Goal: Task Accomplishment & Management: Manage account settings

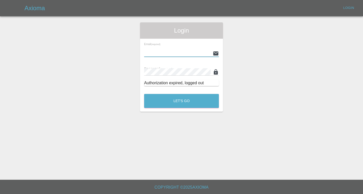
type input "[EMAIL_ADDRESS][DOMAIN_NAME]"
click at [181, 101] on button "Let's Go" at bounding box center [181, 101] width 75 height 14
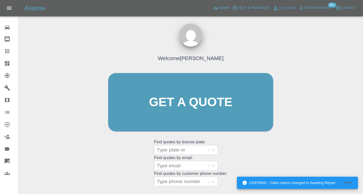
click at [254, 156] on div "Welcome [PERSON_NAME] Get a quote Get a quote Find quotes by license plate: Typ…" at bounding box center [191, 112] width 176 height 154
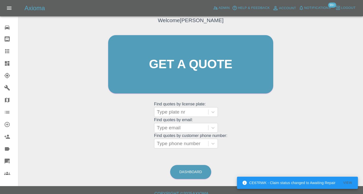
scroll to position [45, 0]
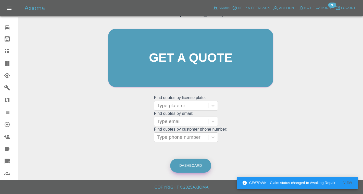
click at [185, 164] on link "Dashboard" at bounding box center [190, 166] width 41 height 14
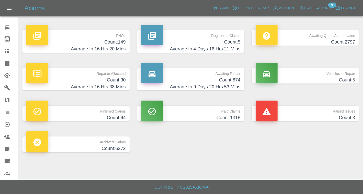
click at [228, 80] on h4 "Count: 874" at bounding box center [190, 80] width 99 height 7
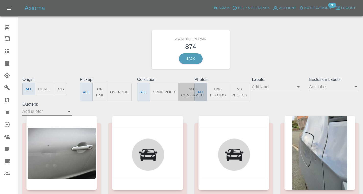
click at [188, 89] on button "Not Confirmed" at bounding box center [192, 92] width 29 height 19
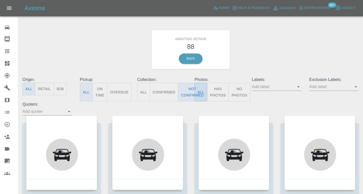
click at [282, 41] on div "Awaiting Repair 88 Back" at bounding box center [191, 49] width 344 height 54
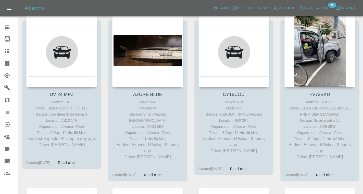
scroll to position [104, 0]
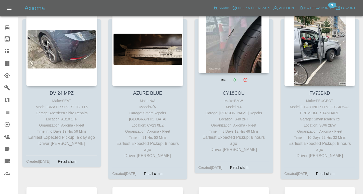
click at [244, 48] on div at bounding box center [233, 36] width 71 height 74
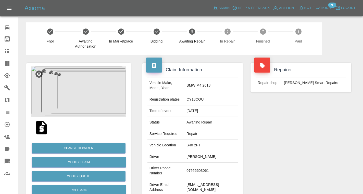
click at [202, 167] on td "07956603061" at bounding box center [210, 171] width 53 height 17
copy td "07956603061"
click at [291, 122] on div "Repairer Repair shop Rickys Smart Repairs" at bounding box center [301, 131] width 108 height 152
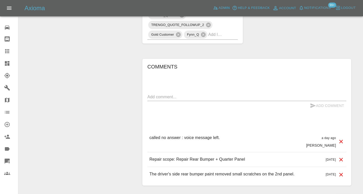
scroll to position [377, 0]
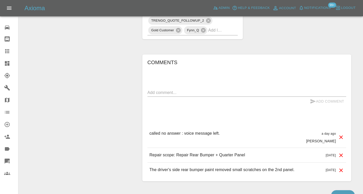
click at [155, 90] on textarea at bounding box center [246, 93] width 199 height 6
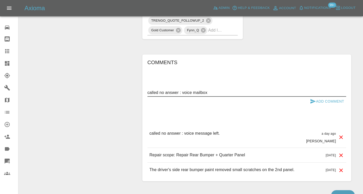
type textarea "called no answer : voice mailbox"
click at [311, 99] on icon "submit" at bounding box center [312, 101] width 5 height 5
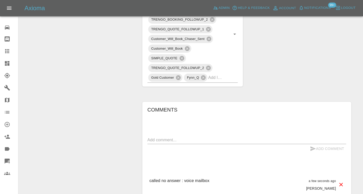
scroll to position [330, 0]
click at [6, 51] on icon at bounding box center [7, 51] width 4 height 4
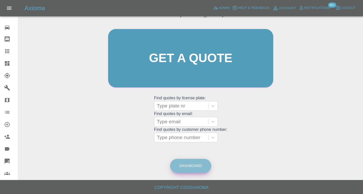
click at [199, 167] on link "Dashboard" at bounding box center [190, 166] width 41 height 14
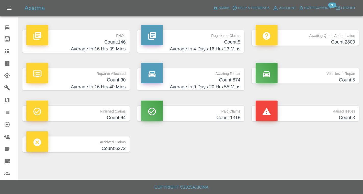
click at [222, 84] on h4 "Average In: 9 Days 20 Hrs 55 Mins" at bounding box center [190, 87] width 99 height 7
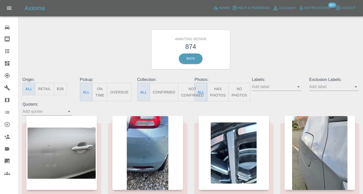
click at [186, 91] on button "Not Confirmed" at bounding box center [192, 92] width 29 height 19
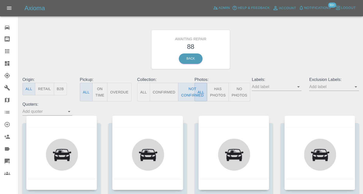
click at [263, 63] on div "Awaiting Repair 88 Back" at bounding box center [191, 49] width 344 height 54
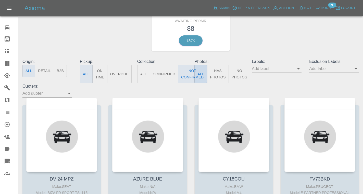
scroll to position [27, 0]
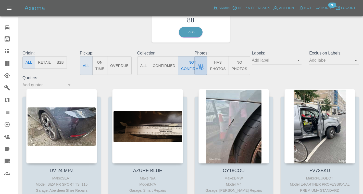
click at [189, 66] on button "Not Confirmed" at bounding box center [192, 65] width 29 height 19
click at [275, 21] on div "Awaiting Repair 88 Back" at bounding box center [191, 23] width 344 height 54
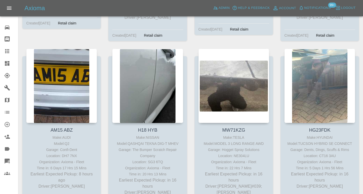
scroll to position [250, 0]
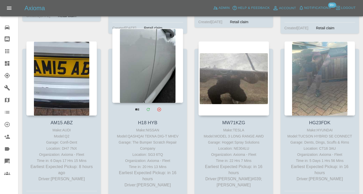
click at [141, 80] on div at bounding box center [147, 66] width 71 height 74
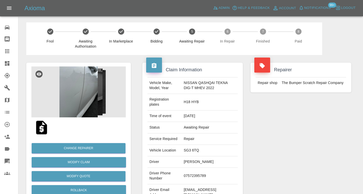
click at [192, 174] on td "07572395789" at bounding box center [210, 176] width 56 height 17
copy td "07572395789"
click at [296, 134] on div "Repairer Repair shop The Bumper Scratch Repair Company" at bounding box center [301, 133] width 108 height 157
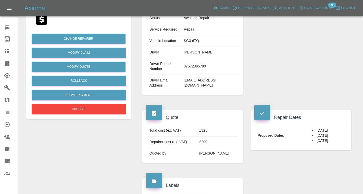
scroll to position [104, 0]
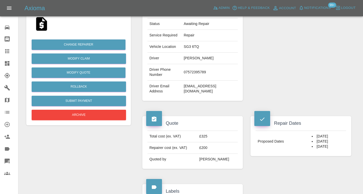
click at [193, 74] on td "07572395789" at bounding box center [210, 72] width 56 height 17
copy td "07572395789"
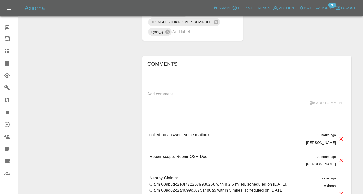
scroll to position [335, 0]
click at [157, 98] on div "Add Comment" at bounding box center [246, 102] width 199 height 9
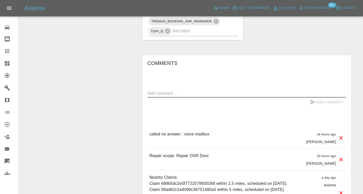
click at [157, 96] on textarea at bounding box center [246, 94] width 199 height 6
type textarea "called no answer : voice mailbox"
click at [314, 101] on icon "submit" at bounding box center [313, 102] width 6 height 6
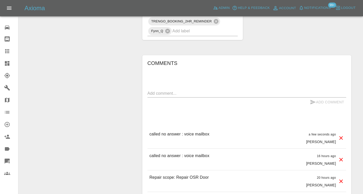
click at [193, 33] on input "text" at bounding box center [197, 31] width 51 height 8
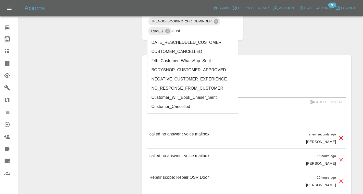
type input "cust"
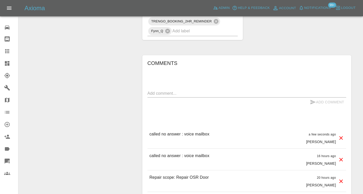
click at [8, 52] on icon at bounding box center [7, 51] width 6 height 6
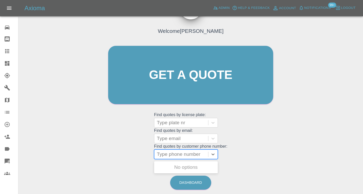
click at [165, 155] on div "Type phone number" at bounding box center [181, 154] width 49 height 6
paste input "07867305082"
type input "07867305082"
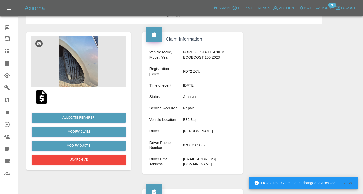
scroll to position [12, 0]
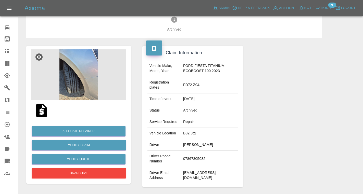
click at [85, 75] on img at bounding box center [78, 74] width 94 height 51
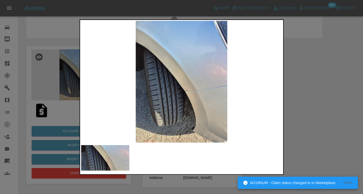
click at [52, 101] on div at bounding box center [181, 97] width 363 height 194
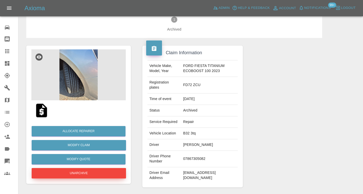
click at [88, 176] on button "Unarchive" at bounding box center [79, 173] width 94 height 10
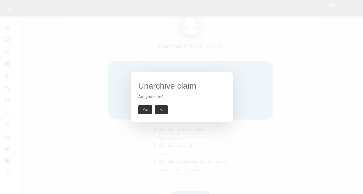
scroll to position [27, 0]
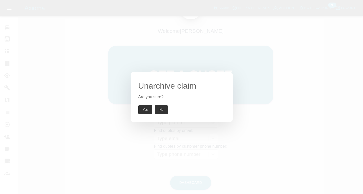
click at [148, 109] on button "Yes" at bounding box center [145, 109] width 14 height 9
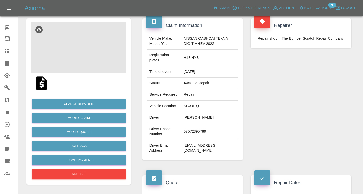
scroll to position [43, 0]
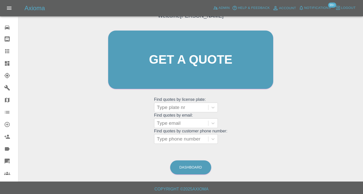
scroll to position [27, 0]
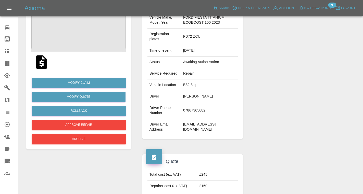
scroll to position [73, 0]
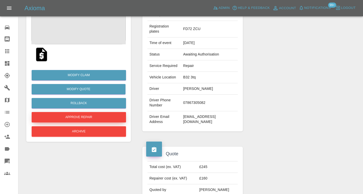
click at [92, 116] on button "Approve Repair" at bounding box center [79, 117] width 94 height 10
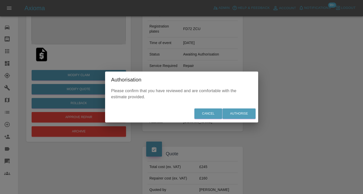
click at [242, 108] on div "Cancel Authorise" at bounding box center [181, 113] width 153 height 17
click at [241, 112] on button "Authorise" at bounding box center [238, 114] width 33 height 10
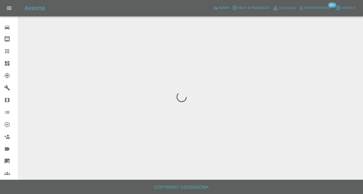
click at [301, 92] on div at bounding box center [181, 97] width 363 height 194
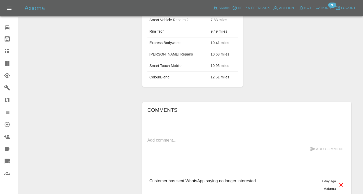
scroll to position [336, 0]
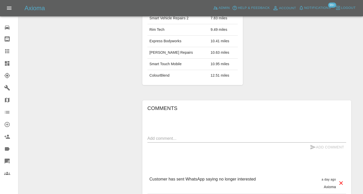
click at [150, 138] on textarea at bounding box center [246, 139] width 199 height 6
type textarea "called : accept quote."
click at [317, 147] on button "Add Comment" at bounding box center [327, 147] width 38 height 9
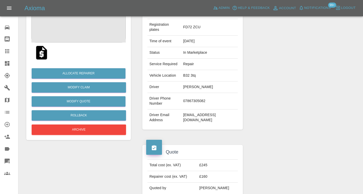
scroll to position [74, 0]
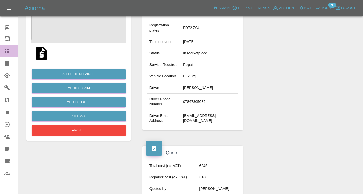
click at [6, 50] on icon at bounding box center [7, 51] width 4 height 4
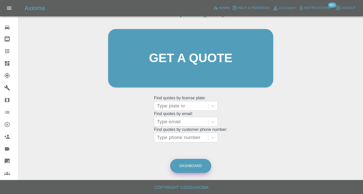
click at [191, 166] on link "Dashboard" at bounding box center [190, 166] width 41 height 14
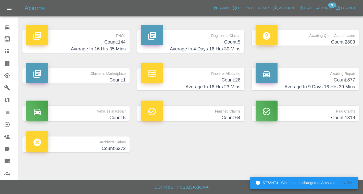
click at [339, 86] on h4 "Average In: 9 Days 16 Hrs 39 Mins" at bounding box center [304, 87] width 99 height 7
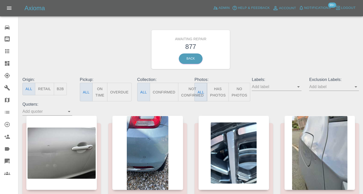
click at [190, 88] on button "Not Confirmed" at bounding box center [192, 92] width 29 height 19
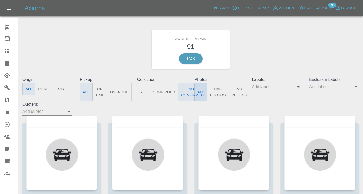
click at [285, 43] on div "Awaiting Repair 91 Back" at bounding box center [191, 49] width 344 height 54
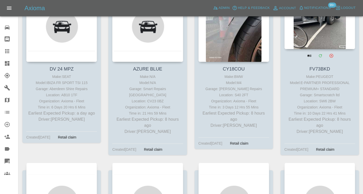
scroll to position [120, 0]
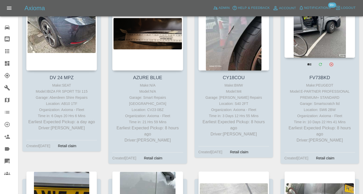
click at [331, 34] on div at bounding box center [319, 20] width 71 height 74
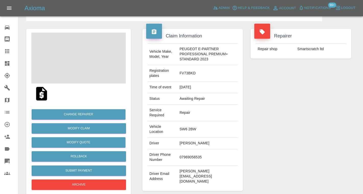
scroll to position [35, 0]
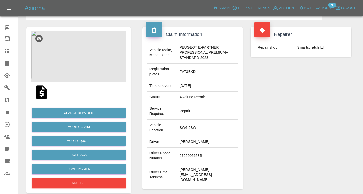
click at [182, 161] on td "07969056535" at bounding box center [207, 156] width 60 height 17
copy td "07969056535"
click at [281, 129] on div "Repairer Repair shop Smartscratch ltd" at bounding box center [301, 109] width 108 height 178
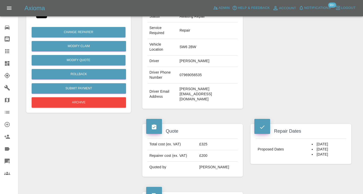
scroll to position [116, 0]
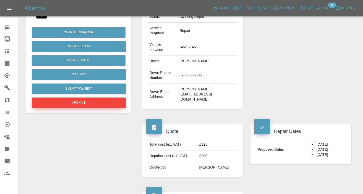
click at [74, 106] on button "Archive" at bounding box center [79, 103] width 94 height 10
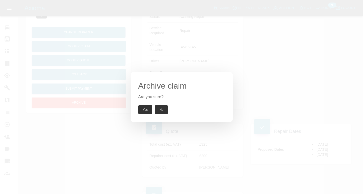
click at [148, 108] on button "Yes" at bounding box center [145, 109] width 14 height 9
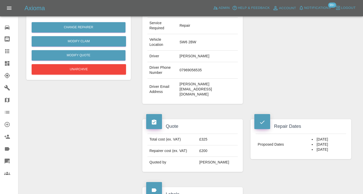
click at [6, 50] on icon at bounding box center [7, 51] width 4 height 4
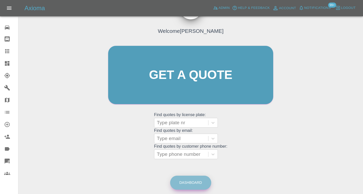
click at [186, 178] on link "Dashboard" at bounding box center [190, 183] width 41 height 14
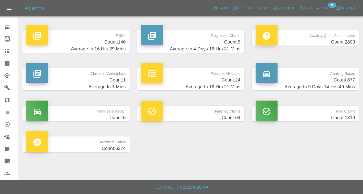
click at [9, 54] on icon at bounding box center [7, 51] width 6 height 6
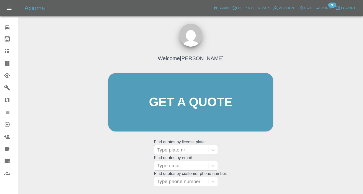
click at [255, 154] on div "Welcome [PERSON_NAME] Get a quote Get a quote Find quotes by license plate: Typ…" at bounding box center [191, 112] width 176 height 154
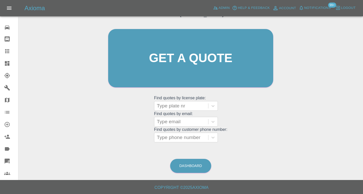
scroll to position [44, 0]
click at [182, 139] on div "Type phone number" at bounding box center [181, 137] width 49 height 6
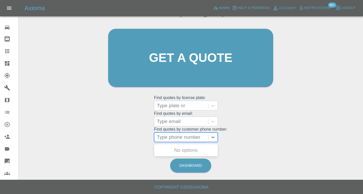
paste input "07980212317"
type input "07980212317"
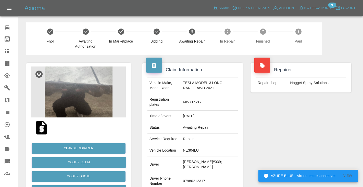
click at [199, 173] on td "07980212317" at bounding box center [209, 181] width 57 height 17
click at [240, 143] on div "Vehicle Make, Model, Year TESLA MODEL 3 LONG RANGE AWD 2021 Registration plates…" at bounding box center [193, 141] width 98 height 129
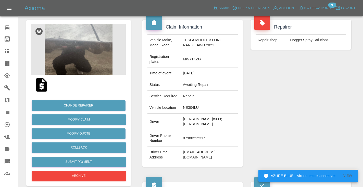
scroll to position [47, 0]
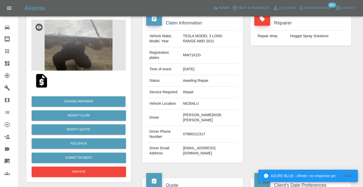
click at [202, 143] on td "dannyoconnor@gmail.com" at bounding box center [209, 151] width 57 height 16
copy div "dannyoconnor@gmail.com"
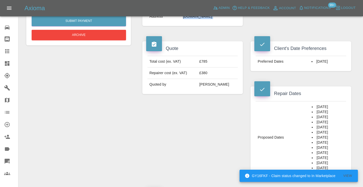
scroll to position [184, 0]
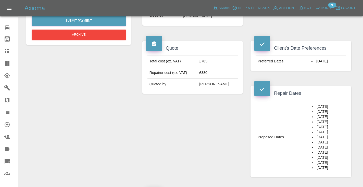
click at [176, 134] on div "Quote Total cost (ex. VAT) £785 Repairer cost (ex. VAT) £380 Quoted by Eric Ord…" at bounding box center [192, 108] width 108 height 151
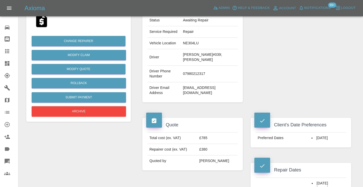
scroll to position [100, 0]
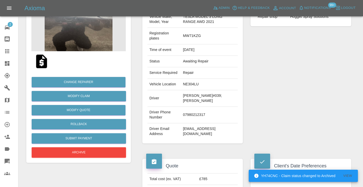
scroll to position [74, 0]
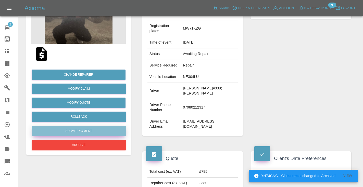
click at [90, 131] on button "Submit Payment" at bounding box center [79, 131] width 94 height 10
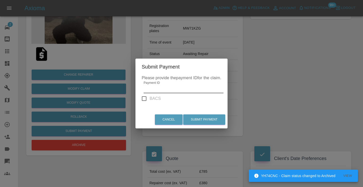
click at [154, 88] on input "Payment ID" at bounding box center [184, 89] width 80 height 8
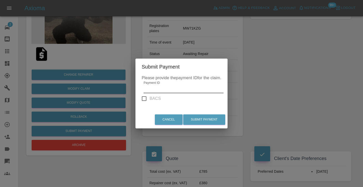
click at [151, 91] on input "Payment ID" at bounding box center [184, 89] width 80 height 8
paste input "https://claims.axioma.co.uk/dashboardClaim/68af14473d76d2f2a0ee6edd"
type input "https://claims.axioma.co.uk/dashboardClaim/68af14473d76d2f2a0ee6edd"
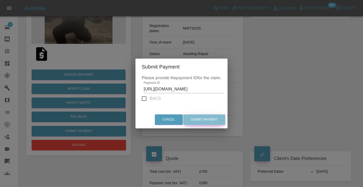
click at [204, 118] on button "Submit Payment" at bounding box center [204, 119] width 42 height 10
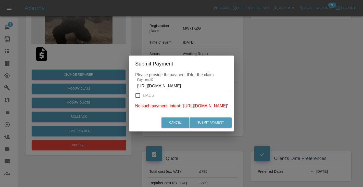
click at [163, 86] on input "https://claims.axioma.co.uk/dashboardClaim/68af14473d76d2f2a0ee6edd" at bounding box center [183, 86] width 93 height 8
paste input "pi_3S2UbIA4aDea5wMj0Ce6oofJ"
type input "pi_3S2UbIA4aDea5wMj0Ce6oofJ"
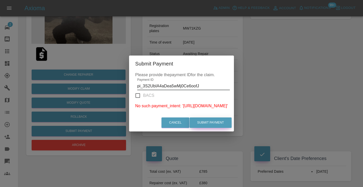
click at [232, 125] on button "Submit Payment" at bounding box center [210, 123] width 42 height 10
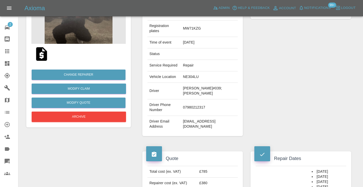
scroll to position [0, 0]
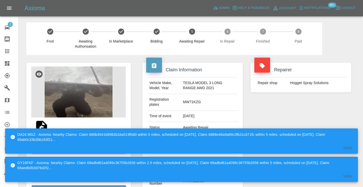
click at [270, 107] on div "Repairer Repair shop Hogget Spray Solutions" at bounding box center [301, 136] width 108 height 162
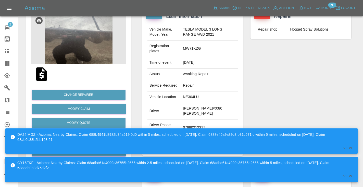
scroll to position [61, 0]
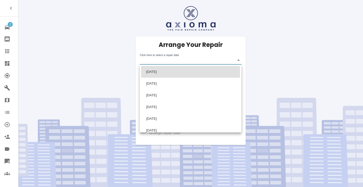
click at [171, 64] on body "2 Repair home Bodyshop home Claims Dashboard Explorer Garages Map Organization …" at bounding box center [181, 93] width 363 height 187
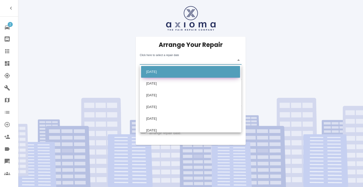
click at [171, 70] on li "[DATE]" at bounding box center [190, 72] width 99 height 12
type input "[DATE]T00:00:00.000Z"
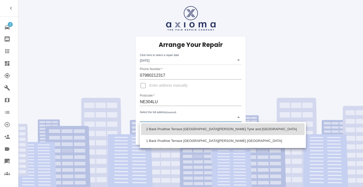
click at [161, 119] on body "2 Repair home Bodyshop home Claims Dashboard Explorer Garages Map Organization …" at bounding box center [181, 93] width 363 height 187
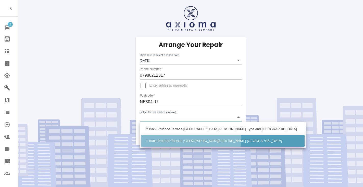
click at [163, 137] on li "1 Back Prudhoe Terrace [GEOGRAPHIC_DATA][PERSON_NAME] [GEOGRAPHIC_DATA]" at bounding box center [222, 141] width 163 height 12
type input "1 Back Prudhoe Terrace [GEOGRAPHIC_DATA][PERSON_NAME] [GEOGRAPHIC_DATA]"
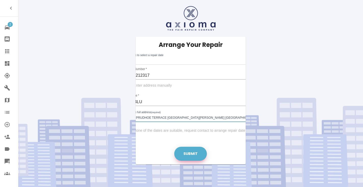
click at [191, 154] on button "Submit" at bounding box center [190, 154] width 33 height 14
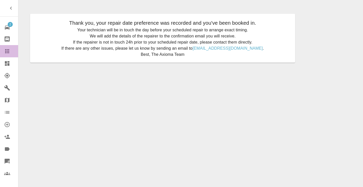
click at [7, 56] on link "Claims" at bounding box center [9, 51] width 18 height 12
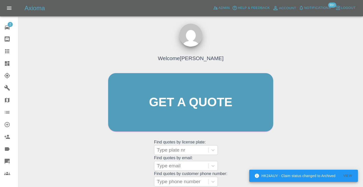
click at [237, 153] on div "Welcome [PERSON_NAME] Get a quote Get a quote Find quotes by license plate: Typ…" at bounding box center [191, 112] width 176 height 154
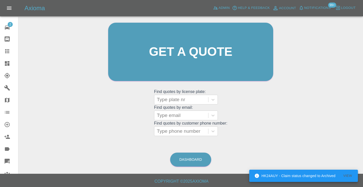
scroll to position [52, 0]
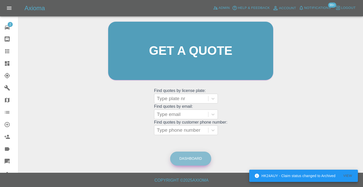
click at [188, 159] on link "Dashboard" at bounding box center [190, 159] width 41 height 14
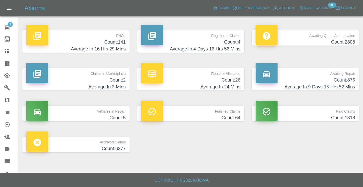
click at [349, 81] on h4 "Count: 876" at bounding box center [304, 80] width 99 height 7
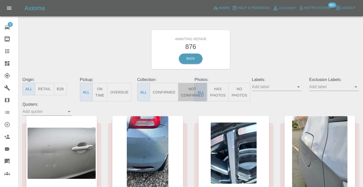
click at [191, 92] on button "Not Confirmed" at bounding box center [192, 92] width 29 height 19
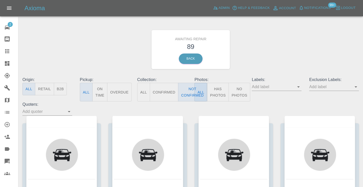
click at [334, 44] on div "Awaiting Repair 89 Back" at bounding box center [191, 49] width 344 height 54
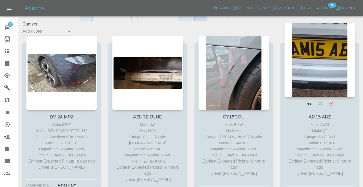
scroll to position [77, 0]
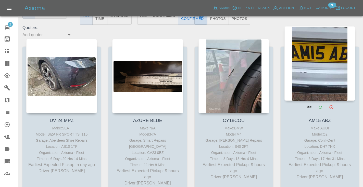
click at [334, 52] on div at bounding box center [319, 63] width 71 height 74
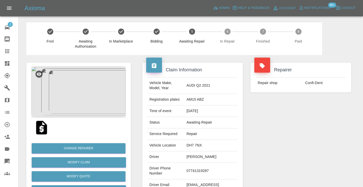
click at [193, 169] on td "07741319287" at bounding box center [210, 171] width 53 height 17
copy td "07741319287"
click at [291, 135] on div "Repairer Repair shop Confi-Dent" at bounding box center [301, 131] width 108 height 152
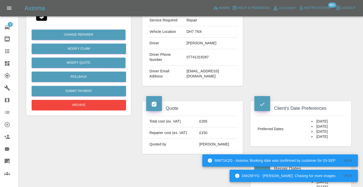
scroll to position [110, 0]
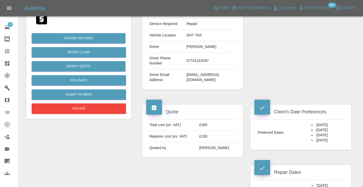
click at [197, 60] on td "07741319287" at bounding box center [210, 61] width 53 height 17
copy td "07741319287"
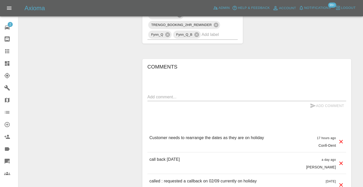
scroll to position [446, 0]
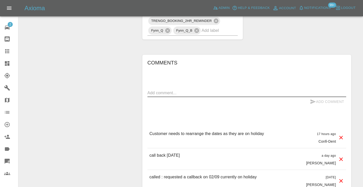
click at [167, 95] on textarea at bounding box center [246, 93] width 199 height 6
type textarea "called : asking for the 17th"
click at [318, 99] on button "Add Comment" at bounding box center [327, 101] width 38 height 9
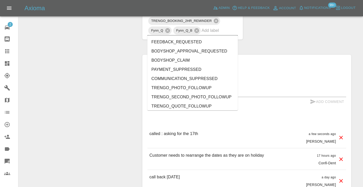
click at [215, 34] on input "text" at bounding box center [212, 31] width 22 height 8
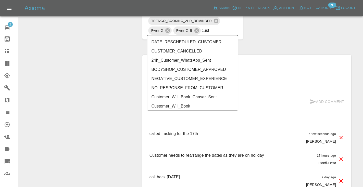
type input "custo"
click at [202, 109] on li "Customer_Will_Book" at bounding box center [192, 106] width 91 height 9
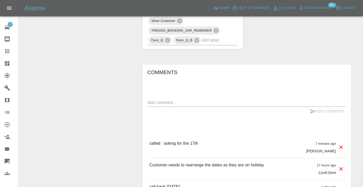
click at [8, 54] on link "Claims" at bounding box center [9, 51] width 18 height 12
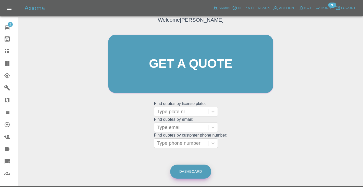
click at [187, 171] on link "Dashboard" at bounding box center [190, 172] width 41 height 14
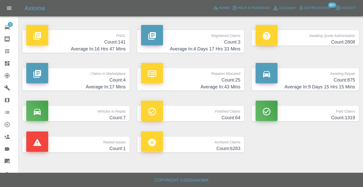
click at [343, 78] on h4 "Count: 875" at bounding box center [304, 80] width 99 height 7
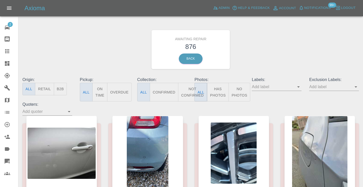
click at [188, 91] on button "Not Confirmed" at bounding box center [192, 92] width 29 height 19
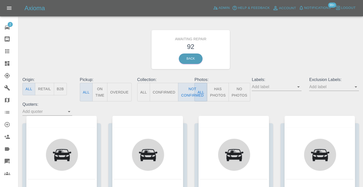
click at [264, 31] on div "Awaiting Repair 92 Back" at bounding box center [191, 49] width 344 height 54
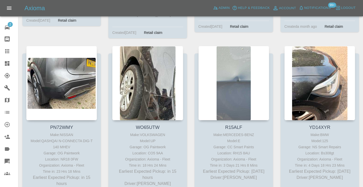
scroll to position [258, 0]
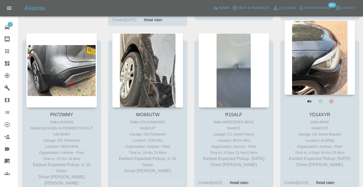
click at [322, 64] on div at bounding box center [319, 57] width 71 height 74
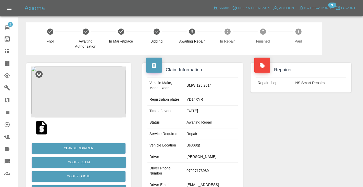
click at [198, 169] on td "07927173989" at bounding box center [210, 171] width 53 height 17
copy td "07927173989"
click at [282, 138] on div "Repairer Repair shop NS Smart Repairs" at bounding box center [301, 131] width 108 height 152
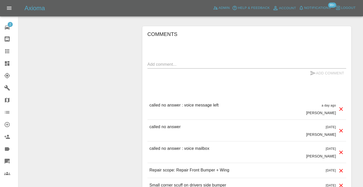
scroll to position [410, 0]
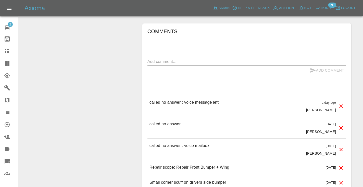
click at [210, 61] on textarea at bounding box center [246, 62] width 199 height 6
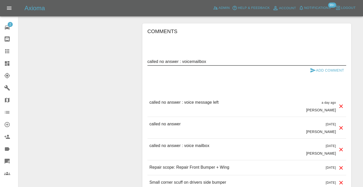
type textarea "called no answer : voicemailbox"
click at [310, 71] on icon "submit" at bounding box center [313, 70] width 6 height 6
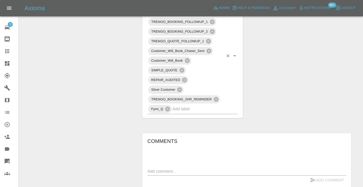
scroll to position [297, 0]
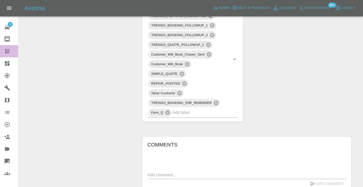
click at [8, 54] on icon at bounding box center [7, 51] width 6 height 6
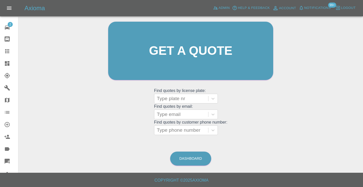
scroll to position [51, 0]
click at [189, 159] on link "Dashboard" at bounding box center [190, 159] width 41 height 14
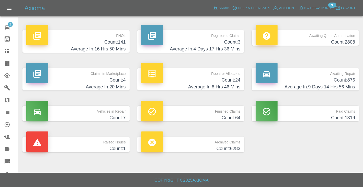
click at [339, 78] on h4 "Count: 876" at bounding box center [304, 80] width 99 height 7
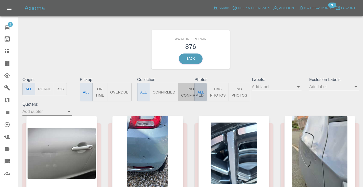
click at [190, 92] on button "Not Confirmed" at bounding box center [192, 92] width 29 height 19
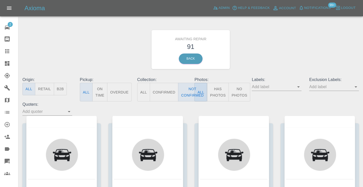
click at [275, 59] on div "Awaiting Repair 91 Back" at bounding box center [191, 49] width 344 height 54
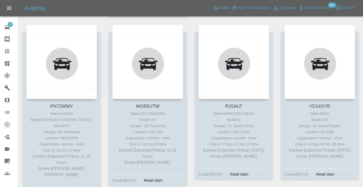
scroll to position [267, 0]
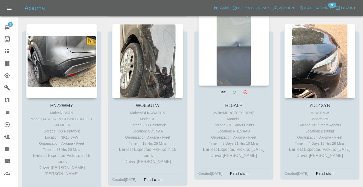
click at [232, 58] on div at bounding box center [233, 48] width 71 height 74
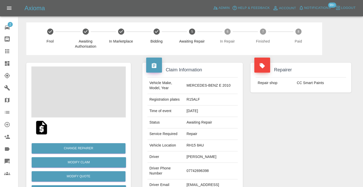
click at [207, 169] on td "07742696398" at bounding box center [210, 171] width 53 height 17
copy td "07742696398"
click at [280, 127] on div "Repairer Repair shop CC Smart Paints" at bounding box center [301, 131] width 108 height 152
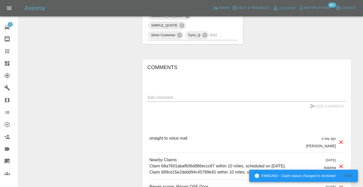
scroll to position [358, 0]
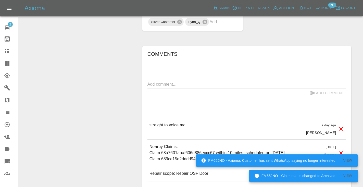
click at [159, 81] on textarea at bounding box center [246, 84] width 199 height 6
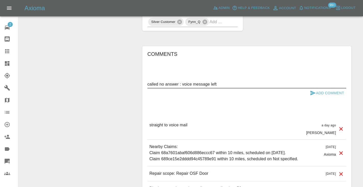
type textarea "called no answer : voice message left"
click at [311, 90] on icon "submit" at bounding box center [313, 93] width 6 height 6
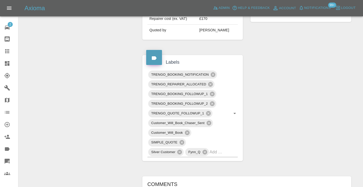
scroll to position [227, 0]
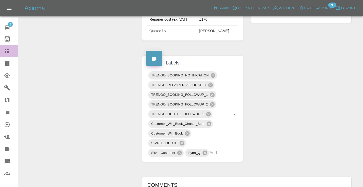
click at [8, 53] on icon at bounding box center [7, 51] width 4 height 4
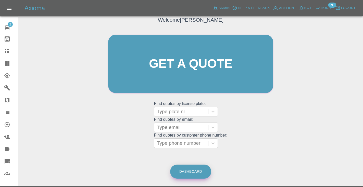
click at [195, 167] on link "Dashboard" at bounding box center [190, 172] width 41 height 14
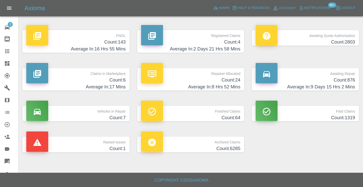
click at [327, 83] on h4 "Count: 876" at bounding box center [304, 80] width 99 height 7
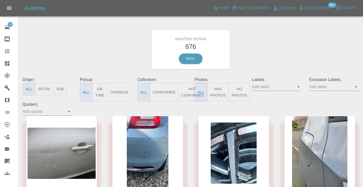
click at [189, 90] on button "Not Confirmed" at bounding box center [192, 92] width 29 height 19
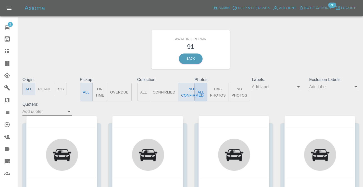
click at [282, 31] on div "Awaiting Repair 91 Back" at bounding box center [191, 49] width 344 height 54
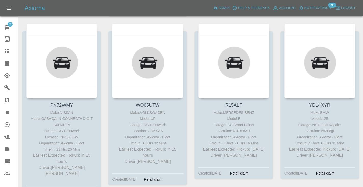
scroll to position [268, 0]
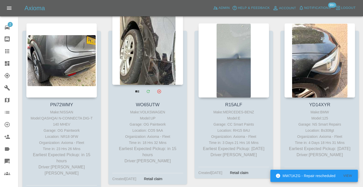
click at [147, 35] on div at bounding box center [147, 47] width 71 height 74
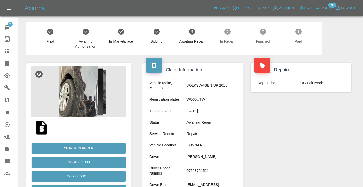
click at [192, 173] on td "07523721521" at bounding box center [210, 171] width 53 height 17
click at [196, 171] on td "07523721521" at bounding box center [210, 171] width 53 height 17
copy td "07523721521"
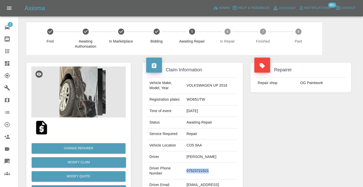
click at [288, 144] on div "Repairer Repair shop OG Paintwork" at bounding box center [301, 131] width 108 height 152
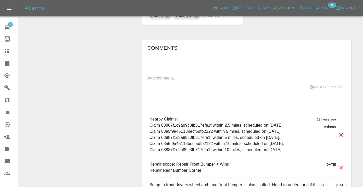
scroll to position [465, 0]
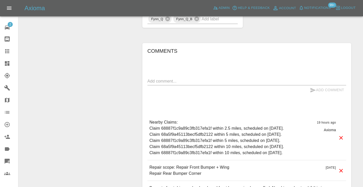
click at [153, 82] on textarea at bounding box center [246, 81] width 199 height 6
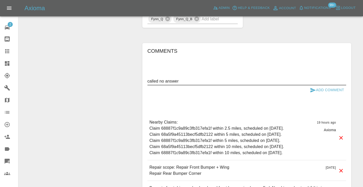
type textarea "called no answer"
click at [323, 90] on button "Add Comment" at bounding box center [327, 89] width 38 height 9
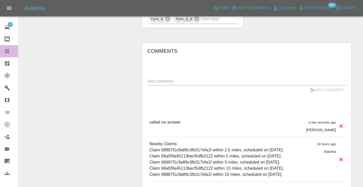
click at [7, 49] on icon at bounding box center [7, 51] width 6 height 6
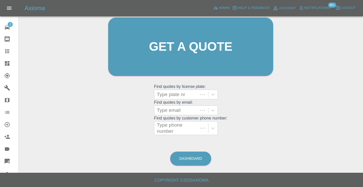
scroll to position [51, 0]
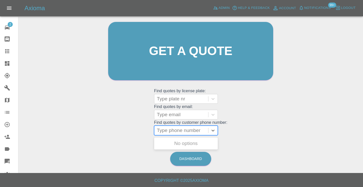
click at [179, 128] on div "Type phone number" at bounding box center [181, 130] width 49 height 6
paste input "07572097408"
type input "07572097408"
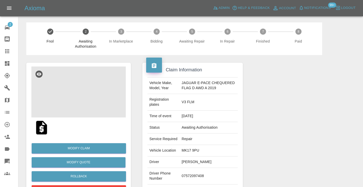
click at [79, 98] on img at bounding box center [78, 92] width 94 height 51
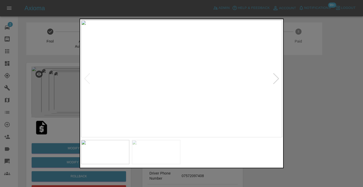
click at [152, 154] on img at bounding box center [156, 152] width 48 height 24
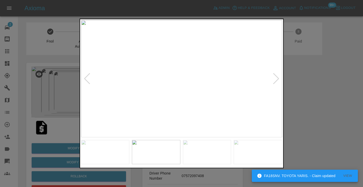
click at [198, 152] on img at bounding box center [207, 152] width 48 height 24
click at [237, 154] on img at bounding box center [258, 152] width 48 height 24
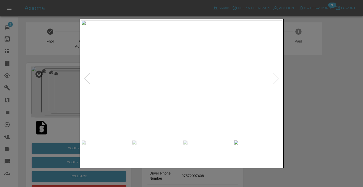
click at [357, 74] on div at bounding box center [181, 93] width 363 height 187
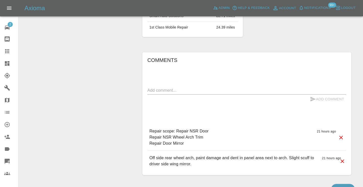
scroll to position [393, 0]
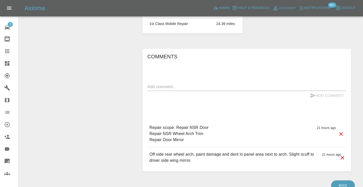
click at [176, 89] on textarea at bounding box center [246, 87] width 199 height 6
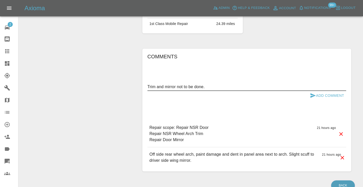
type textarea "Trim and mirror not to be done."
click at [314, 98] on icon "submit" at bounding box center [312, 95] width 5 height 5
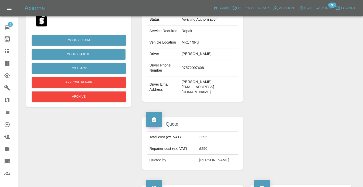
scroll to position [108, 0]
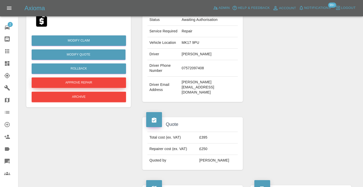
click at [99, 81] on button "Approve Repair" at bounding box center [79, 83] width 94 height 10
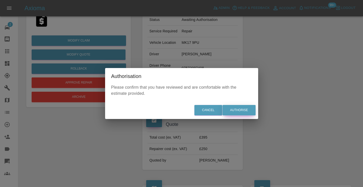
click at [234, 108] on button "Authorise" at bounding box center [238, 110] width 33 height 10
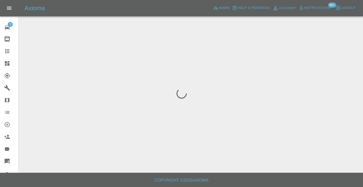
scroll to position [0, 0]
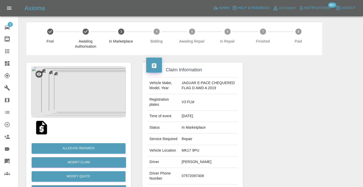
click at [295, 111] on div at bounding box center [301, 136] width 108 height 162
click at [13, 53] on div at bounding box center [11, 51] width 14 height 6
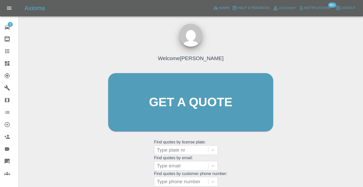
click at [250, 158] on div "Welcome [PERSON_NAME] Get a quote Get a quote Find quotes by license plate: Typ…" at bounding box center [191, 112] width 176 height 154
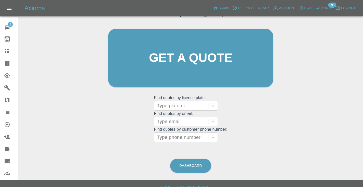
scroll to position [52, 0]
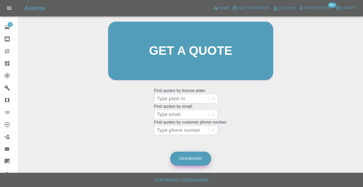
click at [185, 160] on link "Dashboard" at bounding box center [190, 159] width 41 height 14
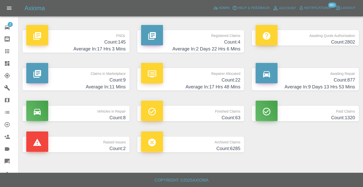
click at [343, 77] on h4 "Count: 877" at bounding box center [304, 80] width 99 height 7
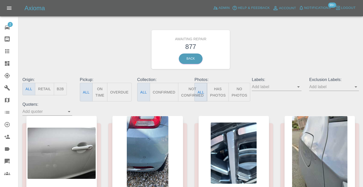
click at [190, 97] on button "Not Confirmed" at bounding box center [192, 92] width 29 height 19
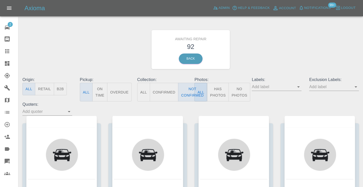
click at [305, 41] on div "Awaiting Repair 92 Back" at bounding box center [191, 49] width 344 height 54
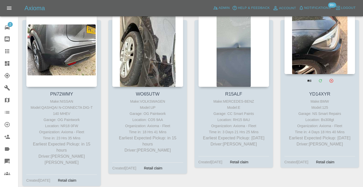
scroll to position [271, 0]
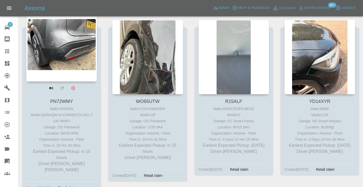
click at [59, 40] on div at bounding box center [61, 44] width 71 height 74
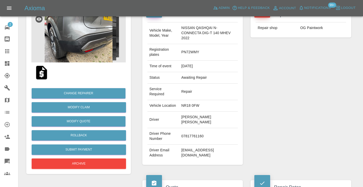
scroll to position [59, 0]
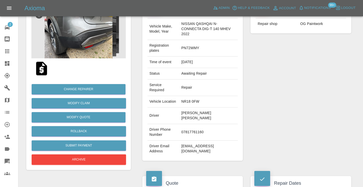
click at [185, 128] on td "07817761160" at bounding box center [208, 132] width 59 height 17
copy td "07817761160"
click at [302, 74] on div "Repairer Repair shop OG Paintwork" at bounding box center [301, 82] width 108 height 173
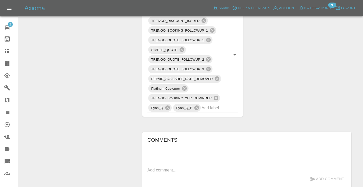
scroll to position [437, 0]
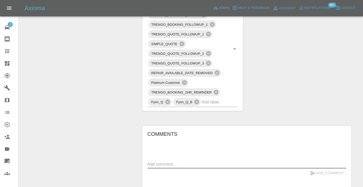
click at [153, 161] on textarea at bounding box center [246, 164] width 199 height 6
type textarea "called : says he needs to confirm with the wife a suitable date"
click at [312, 170] on icon "submit" at bounding box center [313, 173] width 6 height 6
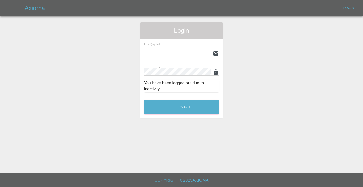
type input "[EMAIL_ADDRESS][DOMAIN_NAME]"
click at [181, 107] on button "Let's Go" at bounding box center [181, 107] width 75 height 14
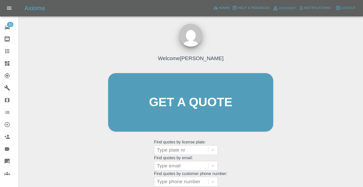
scroll to position [0, 0]
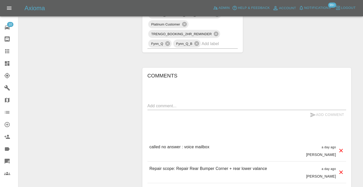
scroll to position [499, 0]
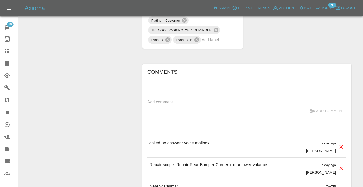
click at [162, 99] on textarea at bounding box center [246, 102] width 199 height 6
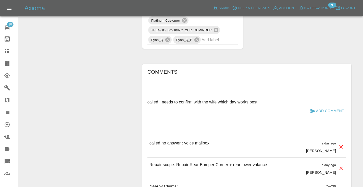
type textarea "called : needs to confirm with the wife which day works best"
click at [313, 108] on icon "submit" at bounding box center [313, 111] width 6 height 6
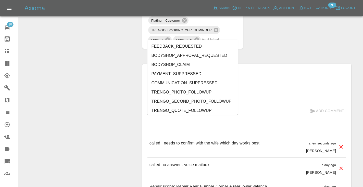
click at [216, 38] on input "text" at bounding box center [212, 40] width 22 height 8
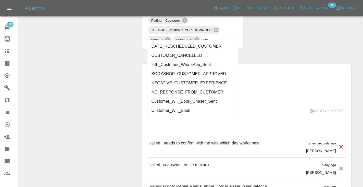
type input "cust"
click at [181, 109] on li "Customer_Will_Book" at bounding box center [192, 110] width 91 height 9
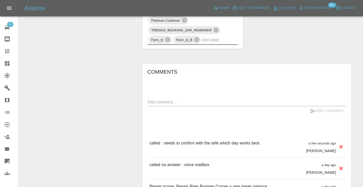
click at [8, 55] on link "Claims" at bounding box center [9, 51] width 18 height 12
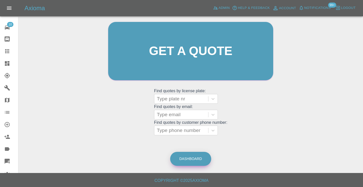
click at [196, 164] on link "Dashboard" at bounding box center [190, 159] width 41 height 14
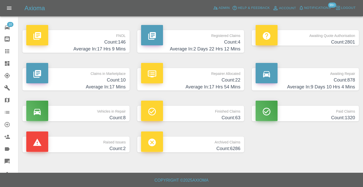
click at [338, 79] on h4 "Count: 878" at bounding box center [304, 80] width 99 height 7
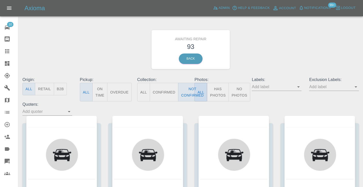
click at [313, 47] on div "Awaiting Repair 93 Back" at bounding box center [191, 49] width 344 height 54
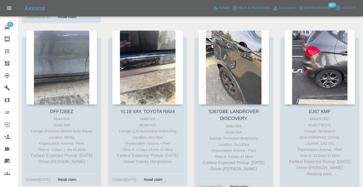
scroll to position [443, 0]
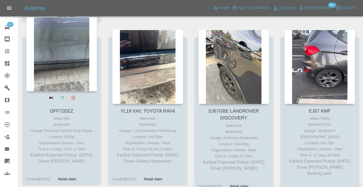
click at [49, 45] on div at bounding box center [61, 54] width 71 height 74
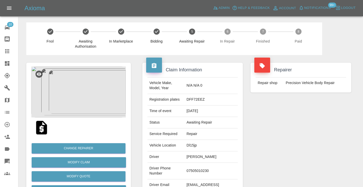
click at [207, 171] on td "07505010230" at bounding box center [210, 171] width 53 height 17
click at [208, 168] on td "07505010230" at bounding box center [210, 171] width 53 height 17
copy td "07505010230"
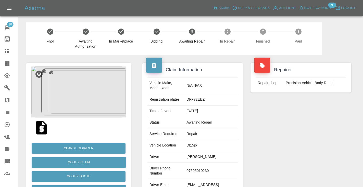
click at [282, 142] on div "Repairer Repair shop Precision Vehicle Body Repair" at bounding box center [301, 131] width 108 height 152
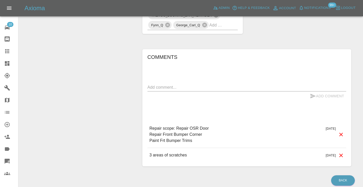
scroll to position [407, 0]
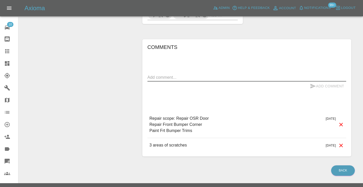
click at [171, 74] on textarea at bounding box center [246, 77] width 199 height 6
type textarea "called : the husband needs to confirm a suitable date"
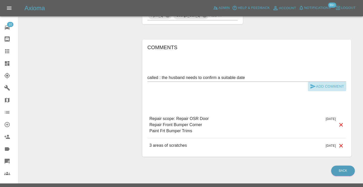
click at [322, 82] on button "Add Comment" at bounding box center [327, 86] width 38 height 9
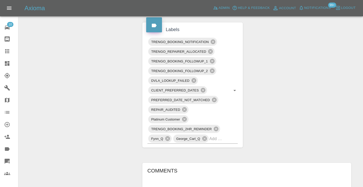
scroll to position [275, 0]
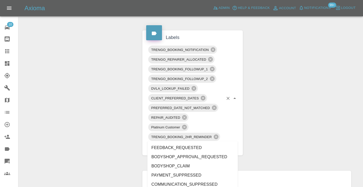
click at [226, 138] on div "TRENGO_BOOKING_NOTIFICATION TRENGO_REPAIRER_ALLOCATED TRENGO_BOOKING_FOLLOWUP_1…" at bounding box center [192, 98] width 91 height 107
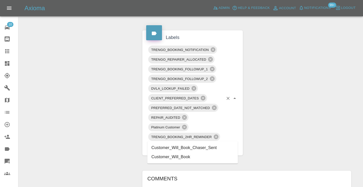
type input "customer_wil"
click at [212, 156] on li "Customer_Will_Book" at bounding box center [192, 156] width 91 height 9
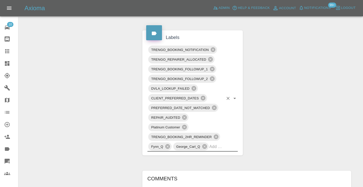
click at [78, 93] on div "Change Repairer Modify Claim Modify Quote Rollback Submit Payment Archive" at bounding box center [78, 49] width 112 height 538
click at [5, 52] on icon at bounding box center [7, 51] width 4 height 4
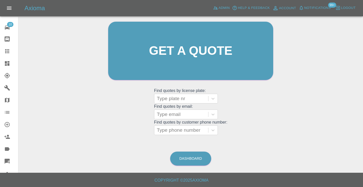
scroll to position [51, 0]
click at [195, 158] on link "Dashboard" at bounding box center [190, 159] width 41 height 14
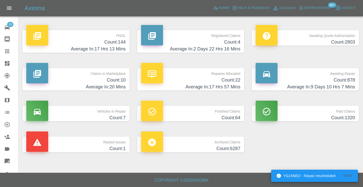
click at [348, 80] on h4 "Count: 878" at bounding box center [304, 80] width 99 height 7
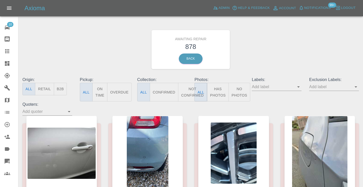
click at [191, 92] on button "Not Confirmed" at bounding box center [192, 92] width 29 height 19
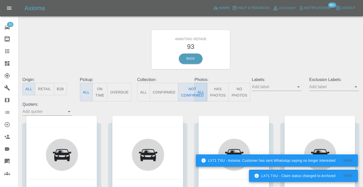
click at [269, 63] on div "Awaiting Repair 93 Back" at bounding box center [191, 49] width 344 height 54
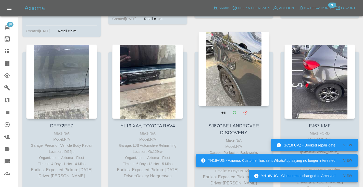
scroll to position [430, 0]
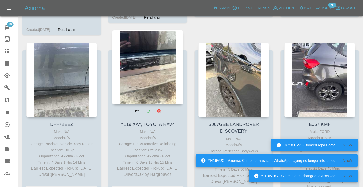
click at [152, 69] on div at bounding box center [147, 67] width 71 height 74
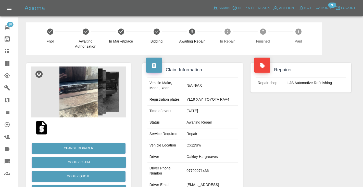
click at [201, 171] on td "07792271436" at bounding box center [210, 171] width 53 height 17
copy td "07792271436"
click at [297, 112] on div "Repairer Repair shop LJS Automotive Refinishing" at bounding box center [301, 131] width 108 height 152
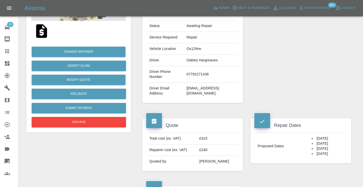
scroll to position [93, 0]
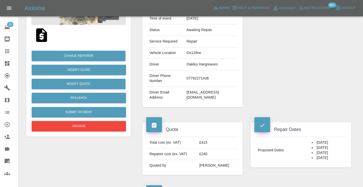
click at [203, 79] on td "07792271436" at bounding box center [210, 78] width 53 height 17
copy td "07792271436"
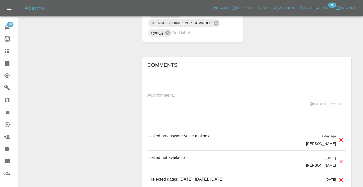
scroll to position [413, 0]
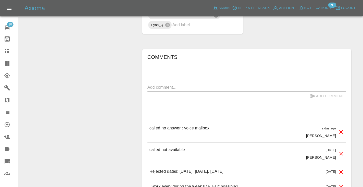
click at [166, 88] on textarea at bounding box center [246, 87] width 199 height 6
type textarea "called no answer : voice mailbox."
click at [313, 97] on icon "submit" at bounding box center [313, 96] width 6 height 6
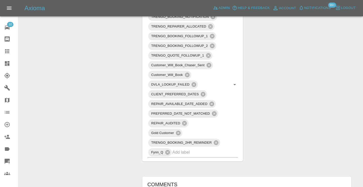
scroll to position [284, 0]
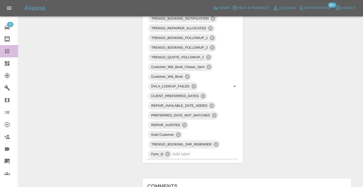
click at [10, 50] on icon at bounding box center [7, 51] width 6 height 6
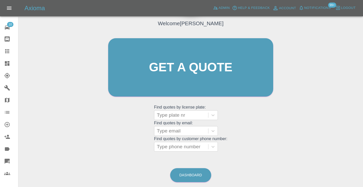
scroll to position [51, 0]
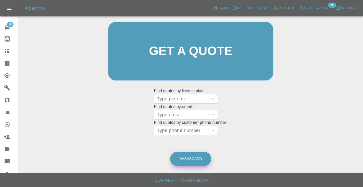
click at [193, 154] on link "Dashboard" at bounding box center [190, 159] width 41 height 14
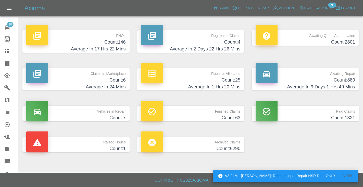
click at [344, 83] on h4 "Count: 880" at bounding box center [304, 80] width 99 height 7
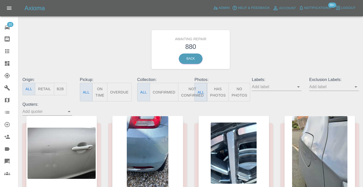
click at [186, 93] on button "Not Confirmed" at bounding box center [192, 92] width 29 height 19
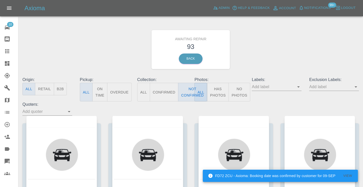
click at [318, 37] on div "Awaiting Repair 93 Back" at bounding box center [191, 49] width 344 height 54
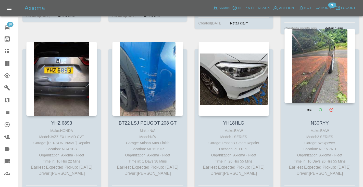
scroll to position [603, 0]
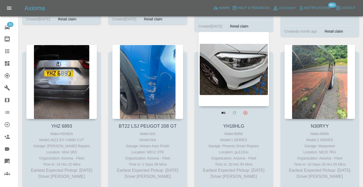
click at [243, 56] on div at bounding box center [233, 69] width 71 height 74
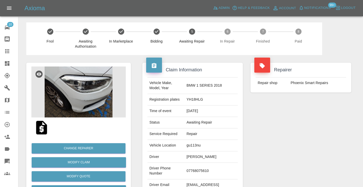
click at [209, 170] on td "07768075610" at bounding box center [210, 171] width 53 height 17
copy td "07768075610"
click at [289, 144] on div "Repairer Repair shop Phoenix Smart Repairs" at bounding box center [301, 131] width 108 height 152
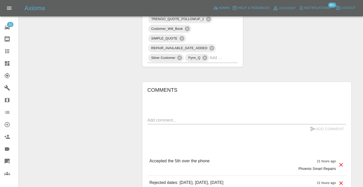
scroll to position [328, 0]
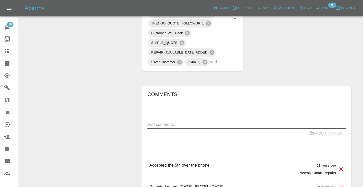
click at [158, 122] on textarea at bounding box center [246, 125] width 199 height 6
type textarea "voice message left to book the 5th . no answer"
click at [316, 129] on button "Add Comment" at bounding box center [327, 133] width 38 height 9
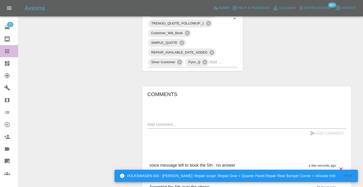
click at [6, 55] on link "Claims" at bounding box center [9, 51] width 18 height 12
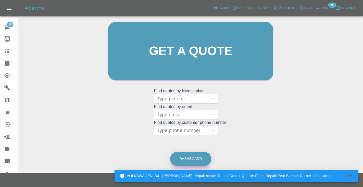
click at [195, 160] on link "Dashboard" at bounding box center [190, 159] width 41 height 14
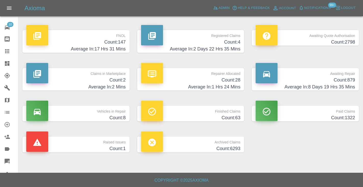
click at [343, 82] on h4 "Count: 879" at bounding box center [304, 80] width 99 height 7
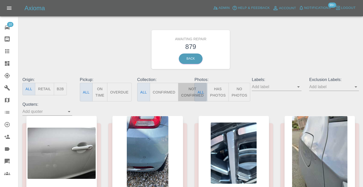
click at [188, 91] on button "Not Confirmed" at bounding box center [192, 92] width 29 height 19
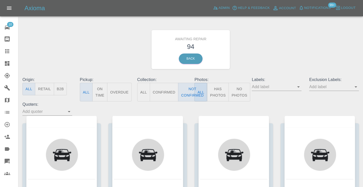
click at [269, 58] on div "Awaiting Repair 94 Back" at bounding box center [191, 49] width 344 height 54
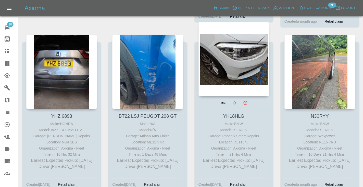
scroll to position [611, 0]
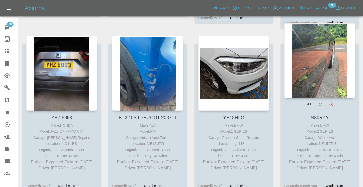
click at [330, 46] on div at bounding box center [319, 60] width 71 height 74
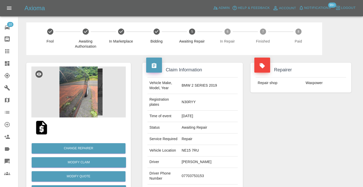
click at [202, 168] on td "07703753153" at bounding box center [209, 176] width 58 height 17
copy td "07703753153"
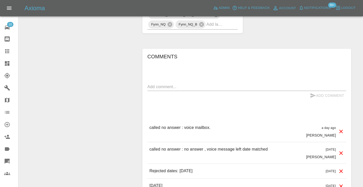
scroll to position [416, 0]
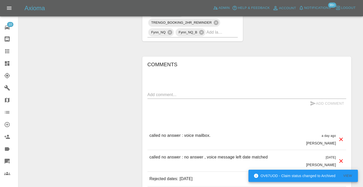
click at [159, 92] on textarea at bounding box center [246, 95] width 199 height 6
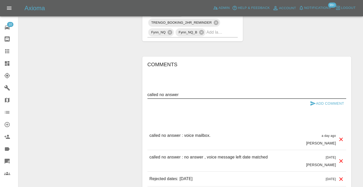
type textarea "called no answer"
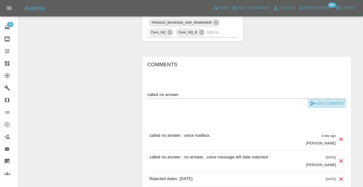
click at [312, 100] on icon "submit" at bounding box center [313, 103] width 6 height 6
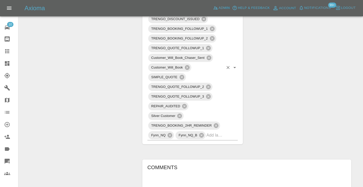
scroll to position [312, 0]
click at [209, 132] on input "text" at bounding box center [214, 136] width 17 height 8
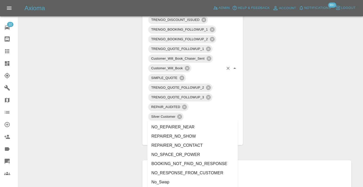
type input "no_"
click at [202, 174] on li "NO_RESPONSE_FROM_CUSTOMER" at bounding box center [192, 173] width 91 height 9
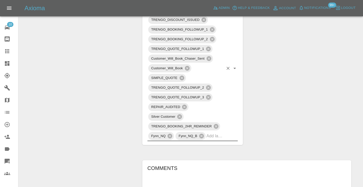
click at [105, 112] on div "Change Repairer Modify Claim Modify Quote Rollback Submit Payment Archive" at bounding box center [78, 78] width 112 height 670
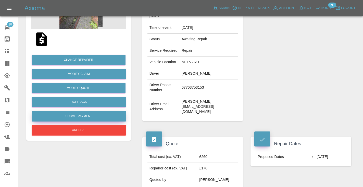
scroll to position [87, 0]
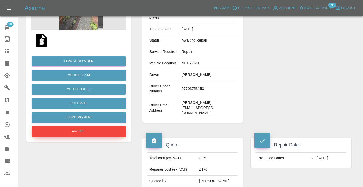
click at [76, 132] on button "Archive" at bounding box center [79, 131] width 94 height 10
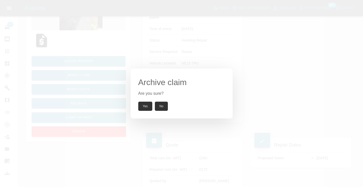
click at [149, 106] on button "Yes" at bounding box center [145, 106] width 14 height 9
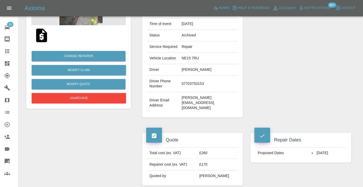
click at [8, 52] on icon at bounding box center [7, 51] width 4 height 4
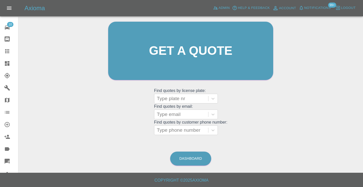
scroll to position [51, 0]
click at [195, 157] on link "Dashboard" at bounding box center [190, 159] width 41 height 14
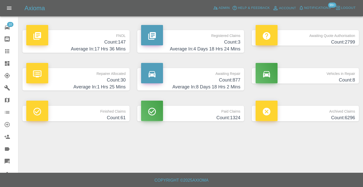
click at [227, 80] on h4 "Count: 877" at bounding box center [190, 80] width 99 height 7
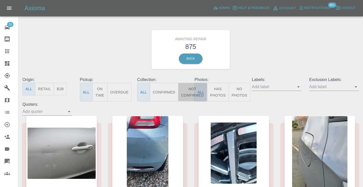
click at [191, 88] on button "Not Confirmed" at bounding box center [192, 92] width 29 height 19
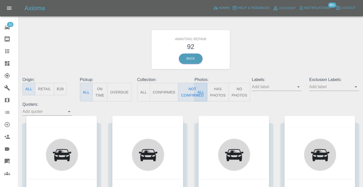
click at [298, 48] on div "Awaiting Repair 92 Back" at bounding box center [191, 49] width 344 height 54
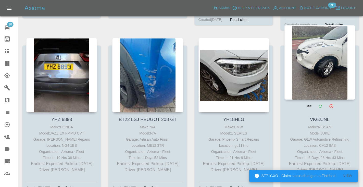
scroll to position [608, 0]
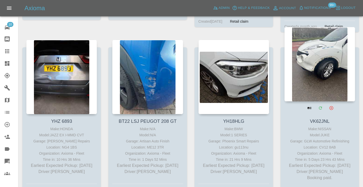
click at [316, 41] on div at bounding box center [319, 64] width 71 height 74
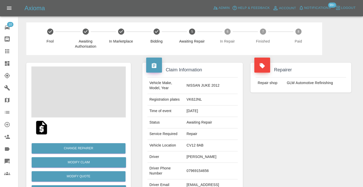
click at [197, 166] on td "07969154656" at bounding box center [210, 171] width 53 height 17
copy td "07969154656"
click at [273, 143] on div "Repairer Repair shop GLW Automotive Refinishing" at bounding box center [301, 131] width 108 height 152
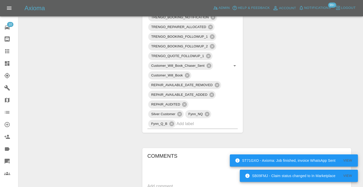
scroll to position [341, 0]
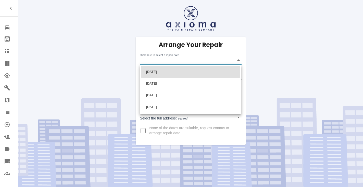
click at [160, 63] on body "Repair home Bodyshop home Claims Dashboard Explorer Garages Map Organization Cr…" at bounding box center [181, 93] width 363 height 187
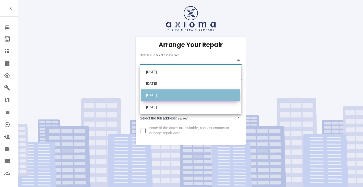
click at [159, 94] on li "[DATE]" at bounding box center [190, 96] width 99 height 12
type input "[DATE]T00:00:00.000Z"
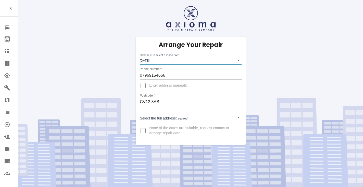
click at [158, 121] on body "Repair home Bodyshop home Claims Dashboard Explorer Garages Map Organization Cr…" at bounding box center [181, 93] width 363 height 187
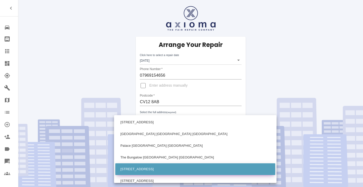
click at [153, 167] on li "[STREET_ADDRESS]" at bounding box center [195, 169] width 160 height 12
type input "[STREET_ADDRESS]"
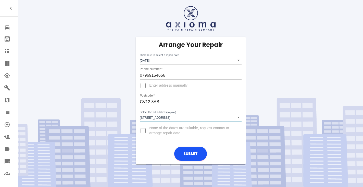
click at [143, 82] on input "Enter address manually" at bounding box center [143, 86] width 12 height 12
checkbox input "true"
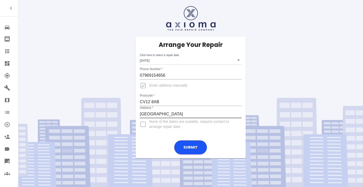
type input "[GEOGRAPHIC_DATA]"
click at [144, 84] on input "Enter address manually" at bounding box center [143, 86] width 12 height 12
checkbox input "false"
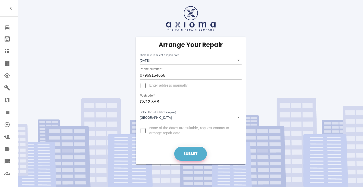
click at [191, 149] on button "Submit" at bounding box center [190, 154] width 33 height 14
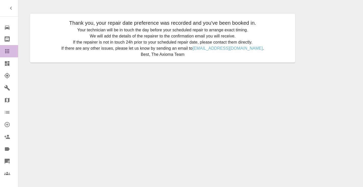
click at [7, 53] on icon at bounding box center [7, 51] width 4 height 4
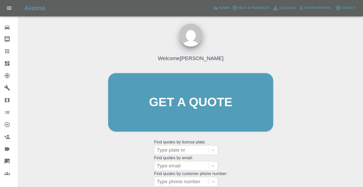
click at [244, 147] on div "Welcome [PERSON_NAME] Get a quote Get a quote Find quotes by license plate: Typ…" at bounding box center [191, 112] width 176 height 154
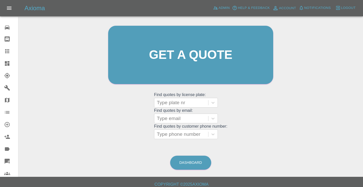
scroll to position [52, 0]
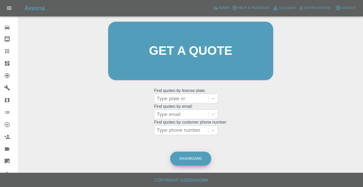
click at [189, 158] on link "Dashboard" at bounding box center [190, 159] width 41 height 14
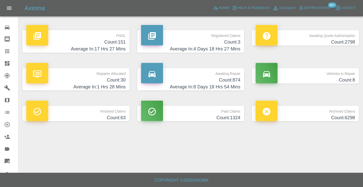
click at [228, 79] on h4 "Count: 874" at bounding box center [190, 80] width 99 height 7
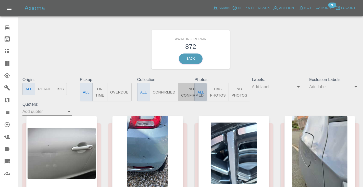
click at [188, 86] on button "Not Confirmed" at bounding box center [192, 92] width 29 height 19
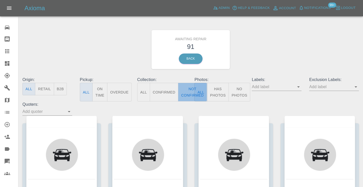
click at [188, 86] on button "Not Confirmed" at bounding box center [192, 92] width 29 height 19
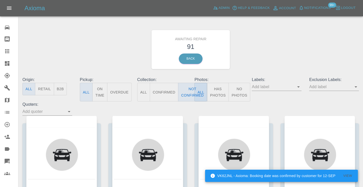
click at [254, 50] on div "Awaiting Repair 91 Back" at bounding box center [191, 49] width 344 height 54
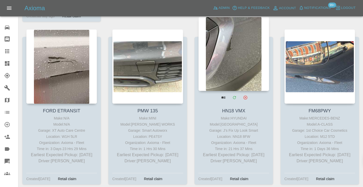
scroll to position [962, 0]
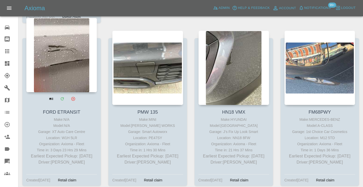
click at [54, 59] on div at bounding box center [61, 55] width 71 height 74
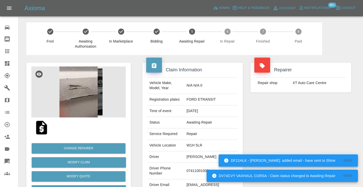
click at [210, 164] on td "07411001000" at bounding box center [210, 171] width 53 height 17
copy td "07411001000"
click at [305, 104] on div "Repairer Repair shop XT Auto Care Centre" at bounding box center [301, 131] width 108 height 152
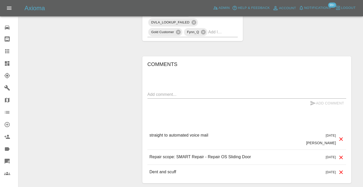
scroll to position [352, 0]
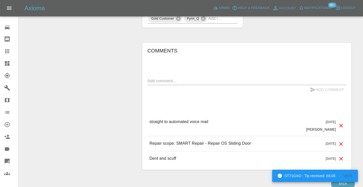
click at [169, 77] on div "x" at bounding box center [246, 81] width 199 height 8
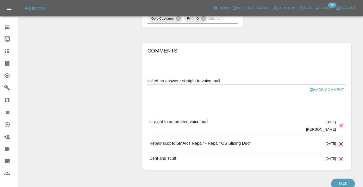
type textarea "called no answer : straight to voice mail"
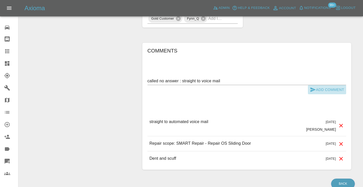
click at [310, 87] on icon "submit" at bounding box center [312, 89] width 5 height 5
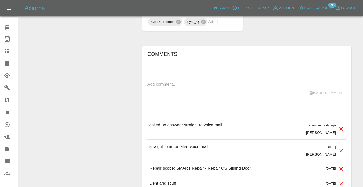
scroll to position [349, 0]
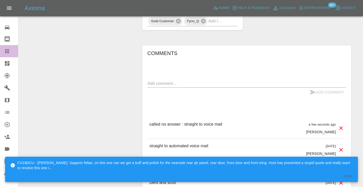
click at [12, 51] on div at bounding box center [11, 51] width 14 height 6
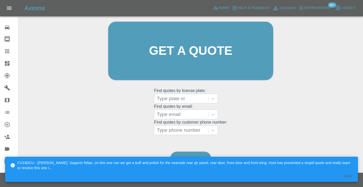
scroll to position [34, 0]
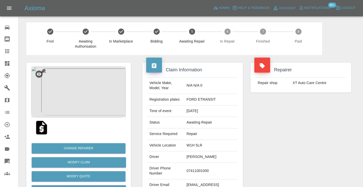
click at [11, 53] on div at bounding box center [11, 51] width 14 height 6
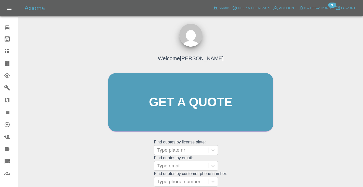
click at [252, 145] on div "Welcome [PERSON_NAME] Get a quote Get a quote Find quotes by license plate: Typ…" at bounding box center [191, 112] width 176 height 154
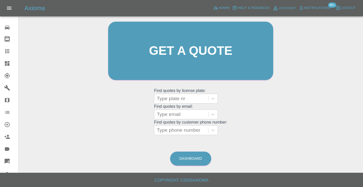
scroll to position [51, 0]
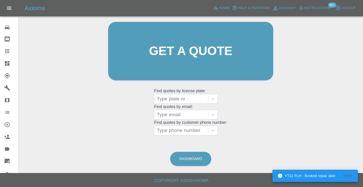
click at [179, 166] on div "Dashboard" at bounding box center [191, 159] width 42 height 17
click at [181, 163] on link "Dashboard" at bounding box center [190, 159] width 41 height 14
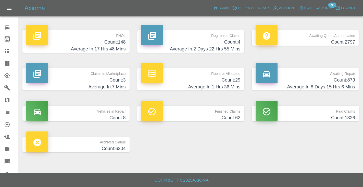
click at [344, 80] on h4 "Count: 873" at bounding box center [304, 80] width 99 height 7
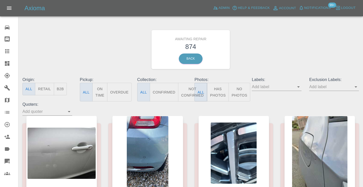
click at [189, 92] on button "Not Confirmed" at bounding box center [192, 92] width 29 height 19
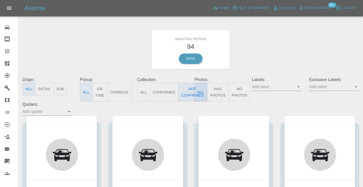
click at [252, 63] on div "Awaiting Repair 94 Back" at bounding box center [191, 49] width 344 height 54
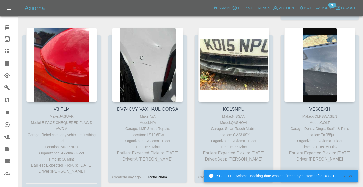
scroll to position [787, 0]
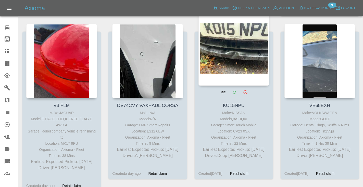
click at [240, 38] on div at bounding box center [233, 48] width 71 height 74
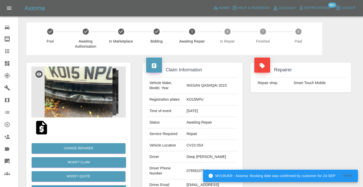
click at [200, 168] on td "07958107942" at bounding box center [210, 171] width 53 height 17
copy td "07958107942"
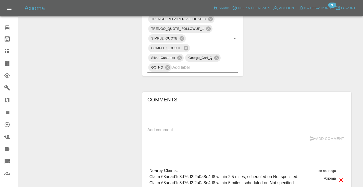
scroll to position [295, 0]
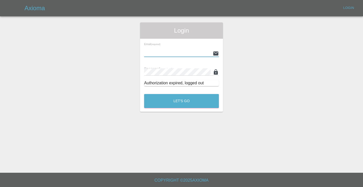
click at [152, 56] on input "text" at bounding box center [177, 53] width 67 height 7
click at [143, 72] on div "Email (required) Password (required) Authorization expired, logged out" at bounding box center [181, 65] width 83 height 52
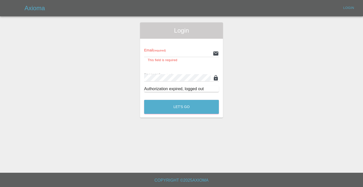
click at [159, 56] on input "text" at bounding box center [177, 53] width 67 height 7
type input "[EMAIL_ADDRESS][DOMAIN_NAME]"
click at [181, 101] on button "Let's Go" at bounding box center [181, 107] width 75 height 14
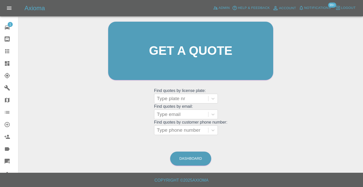
scroll to position [51, 0]
click at [192, 155] on link "Dashboard" at bounding box center [190, 159] width 41 height 14
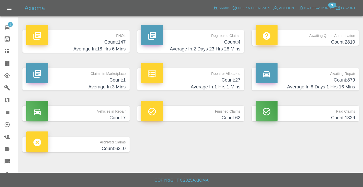
click at [335, 84] on h4 "Average In: 8 Days 1 Hrs 16 Mins" at bounding box center [304, 87] width 99 height 7
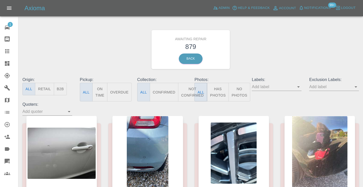
click at [191, 92] on button "Not Confirmed" at bounding box center [192, 92] width 29 height 19
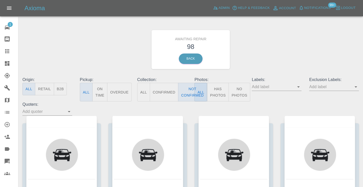
click at [291, 44] on div "Awaiting Repair 98 Back" at bounding box center [191, 49] width 344 height 54
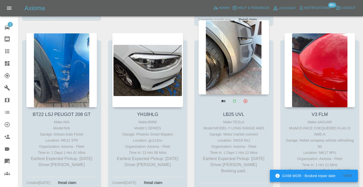
scroll to position [602, 0]
click at [232, 41] on div at bounding box center [233, 57] width 71 height 74
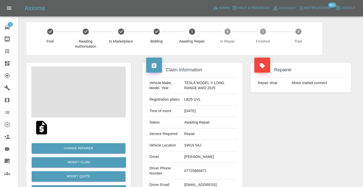
click at [195, 171] on td "07725665871" at bounding box center [210, 171] width 56 height 17
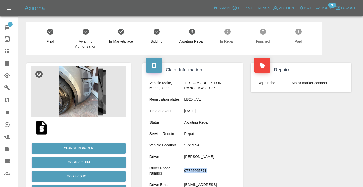
copy td "07725665871"
click at [304, 117] on div "Repairer Repair shop Motor market connect" at bounding box center [301, 131] width 108 height 152
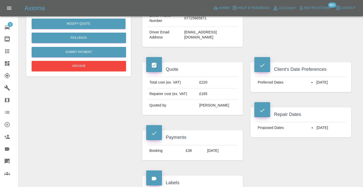
scroll to position [147, 0]
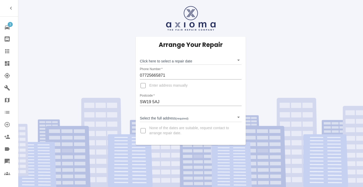
click at [165, 60] on body "3 Repair home Bodyshop home Claims Dashboard Explorer Garages Map Organization …" at bounding box center [181, 93] width 363 height 187
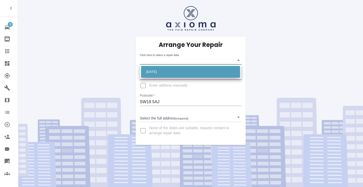
click at [157, 72] on li "[DATE]" at bounding box center [190, 72] width 99 height 12
type input "[DATE]T00:00:00.000Z"
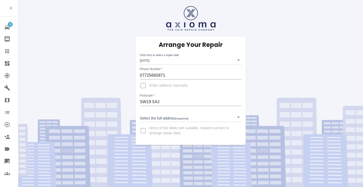
click at [154, 112] on div "Select the full address (required) ​" at bounding box center [190, 115] width 101 height 13
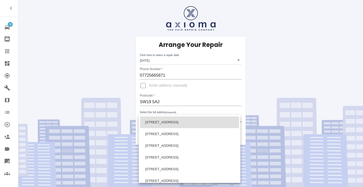
click at [152, 119] on body "3 Repair home Bodyshop home Claims Dashboard Explorer Garages Map Organization …" at bounding box center [181, 93] width 363 height 187
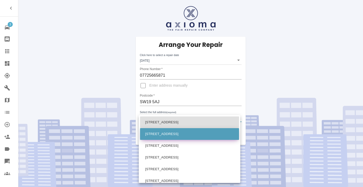
click at [156, 134] on li "[STREET_ADDRESS]" at bounding box center [189, 134] width 99 height 12
type input "[STREET_ADDRESS]"
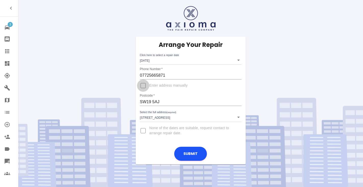
click at [143, 87] on input "Enter address manually" at bounding box center [143, 86] width 12 height 12
checkbox input "true"
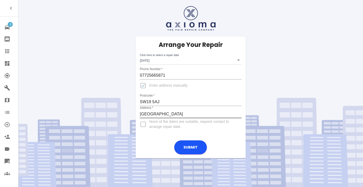
type input "[GEOGRAPHIC_DATA]"
click at [144, 84] on input "Enter address manually" at bounding box center [143, 86] width 12 height 12
checkbox input "false"
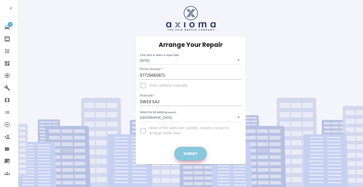
click at [195, 156] on button "Submit" at bounding box center [190, 154] width 33 height 14
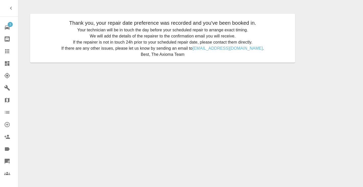
click at [4, 55] on link "Claims" at bounding box center [9, 51] width 18 height 12
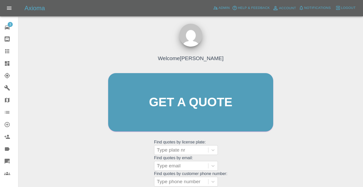
click at [231, 149] on div "Welcome [PERSON_NAME] Get a quote Get a quote Find quotes by license plate: Typ…" at bounding box center [191, 112] width 176 height 154
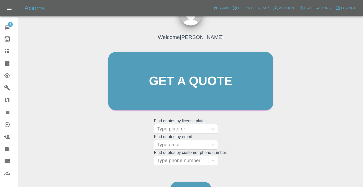
scroll to position [53, 0]
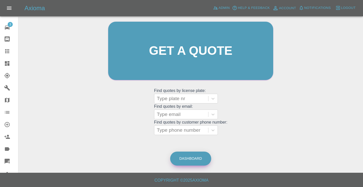
click at [189, 158] on link "Dashboard" at bounding box center [190, 159] width 41 height 14
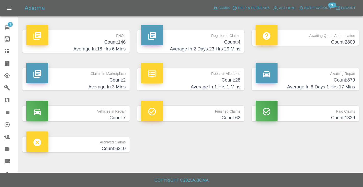
click at [339, 81] on h4 "Count: 879" at bounding box center [304, 80] width 99 height 7
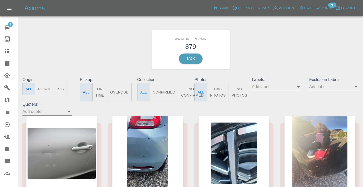
click at [188, 93] on button "Not Confirmed" at bounding box center [192, 92] width 29 height 19
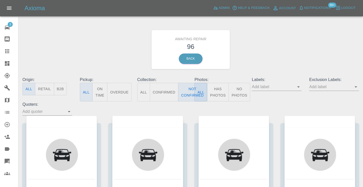
click at [295, 58] on div "Awaiting Repair 96 Back" at bounding box center [191, 49] width 344 height 54
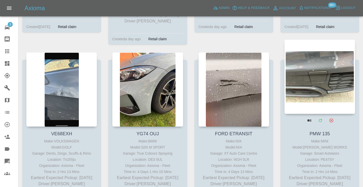
scroll to position [758, 0]
click at [310, 67] on div at bounding box center [319, 77] width 71 height 74
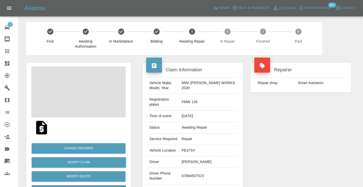
click at [195, 170] on td "07894507523" at bounding box center [209, 176] width 58 height 17
copy td "07894507523"
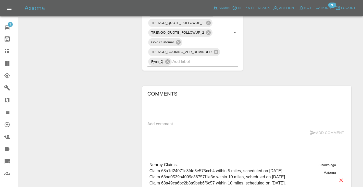
scroll to position [314, 0]
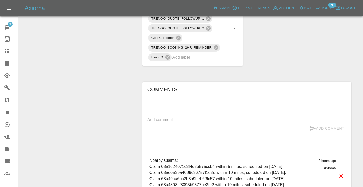
click at [159, 105] on div "Comments x Add Comment Nearby Claims: Claim 68a1d24071c3f4d3e575ccb4 within 5 m…" at bounding box center [246, 159] width 199 height 149
click at [159, 117] on textarea at bounding box center [246, 120] width 199 height 6
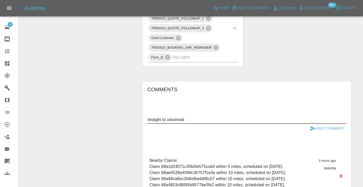
type textarea "straight to voicemail"
click at [309, 124] on button "Add Comment" at bounding box center [327, 128] width 38 height 9
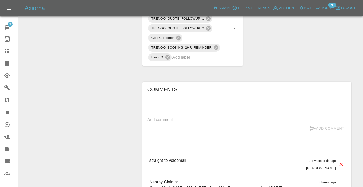
click at [5, 49] on icon at bounding box center [7, 51] width 4 height 4
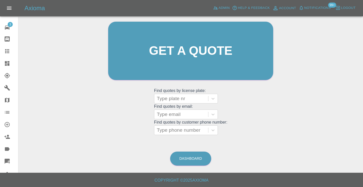
scroll to position [34, 0]
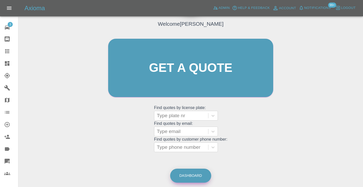
click at [189, 173] on link "Dashboard" at bounding box center [190, 176] width 41 height 14
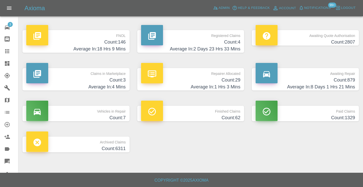
click at [344, 81] on h4 "Count: 879" at bounding box center [304, 80] width 99 height 7
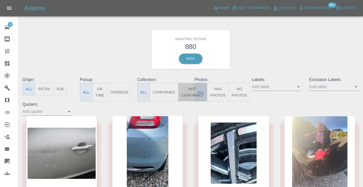
click at [187, 90] on button "Not Confirmed" at bounding box center [192, 92] width 29 height 19
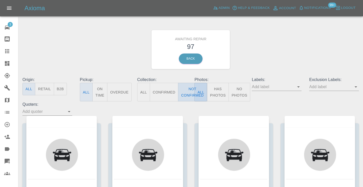
click at [187, 90] on button "Not Confirmed" at bounding box center [192, 92] width 29 height 19
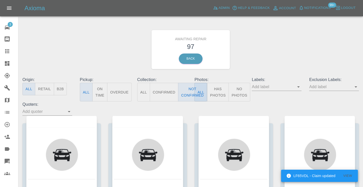
click at [297, 45] on div "Awaiting Repair 97 Back" at bounding box center [191, 49] width 344 height 54
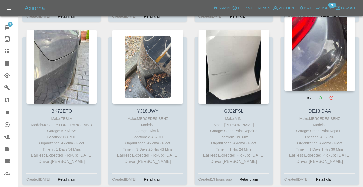
scroll to position [1105, 0]
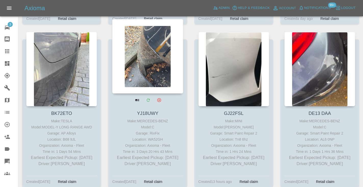
click at [158, 52] on div at bounding box center [147, 56] width 71 height 74
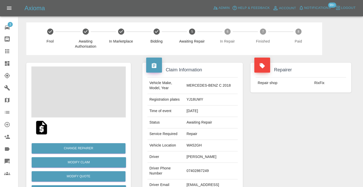
click at [205, 168] on td "07402867249" at bounding box center [210, 171] width 53 height 17
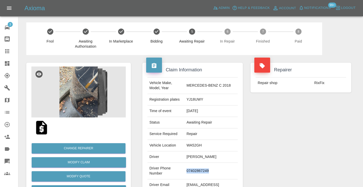
copy td "07402867249"
click at [277, 147] on div "Repairer Repair shop RixFix" at bounding box center [301, 131] width 108 height 152
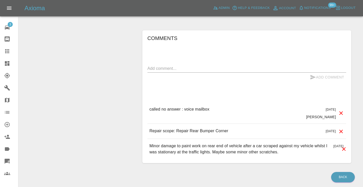
scroll to position [403, 0]
click at [161, 65] on textarea at bounding box center [246, 68] width 199 height 6
click at [148, 65] on textarea "not available" at bounding box center [246, 68] width 199 height 6
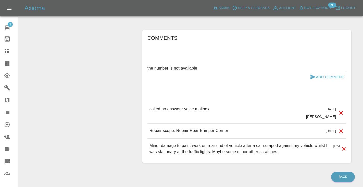
click at [203, 65] on textarea "the number is not available" at bounding box center [246, 68] width 199 height 6
type textarea "the number is not available."
click at [311, 74] on icon "submit" at bounding box center [313, 77] width 6 height 6
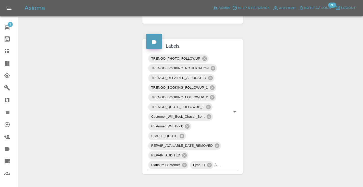
scroll to position [242, 0]
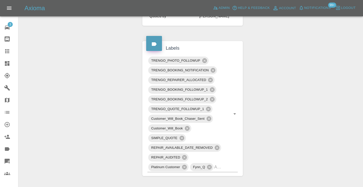
click at [9, 49] on icon at bounding box center [7, 51] width 4 height 4
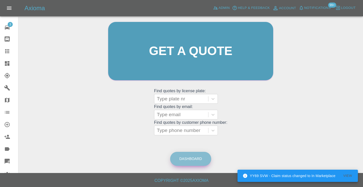
click at [197, 163] on link "Dashboard" at bounding box center [190, 159] width 41 height 14
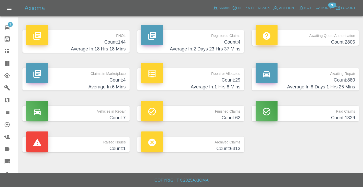
click at [349, 75] on p "Awaiting Repair" at bounding box center [304, 72] width 99 height 9
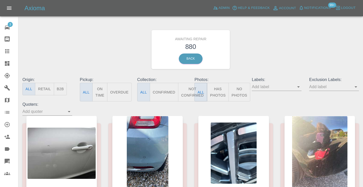
click at [188, 93] on button "Not Confirmed" at bounding box center [192, 92] width 29 height 19
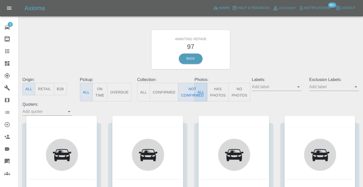
click at [287, 51] on div "Awaiting Repair 97 Back" at bounding box center [191, 49] width 344 height 54
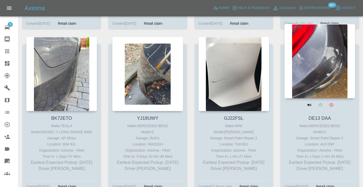
scroll to position [1097, 0]
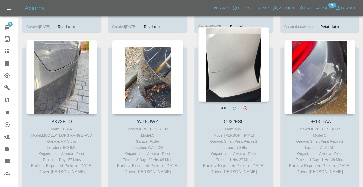
click at [250, 61] on div at bounding box center [233, 64] width 71 height 74
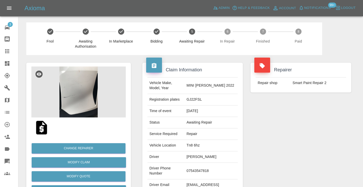
click at [209, 163] on td "07543547818" at bounding box center [210, 171] width 53 height 17
copy td "07543547818"
click at [333, 140] on div "Repairer Repair shop Smart Paint Repair 2" at bounding box center [301, 131] width 108 height 152
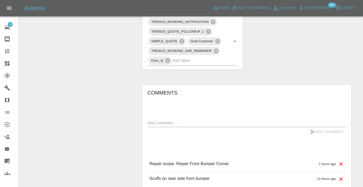
scroll to position [294, 0]
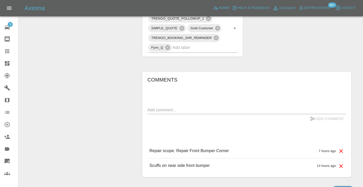
click at [160, 106] on div "x" at bounding box center [246, 110] width 199 height 8
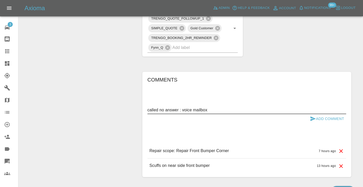
type textarea "called no answer : voice mailbox"
click at [311, 116] on icon "submit" at bounding box center [313, 119] width 6 height 6
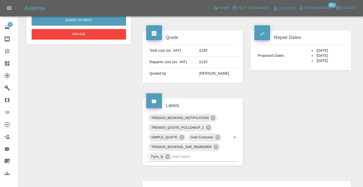
scroll to position [183, 0]
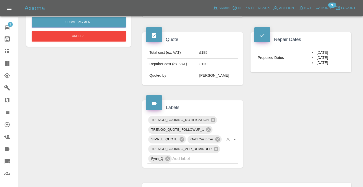
click at [194, 155] on input "text" at bounding box center [197, 159] width 51 height 8
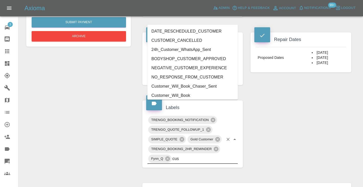
type input "cust"
click at [190, 95] on li "Customer_Will_Book" at bounding box center [192, 95] width 91 height 9
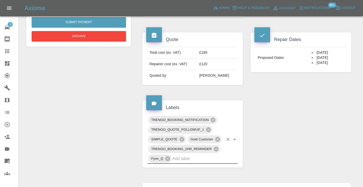
click at [8, 51] on icon at bounding box center [7, 51] width 4 height 4
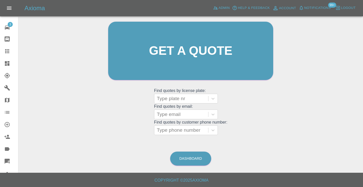
scroll to position [51, 0]
click at [195, 165] on div "Dashboard" at bounding box center [191, 159] width 42 height 17
click at [197, 157] on link "Dashboard" at bounding box center [190, 159] width 41 height 14
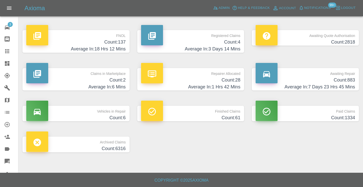
click at [349, 84] on h4 "Average In: 7 Days 23 Hrs 45 Mins" at bounding box center [304, 87] width 99 height 7
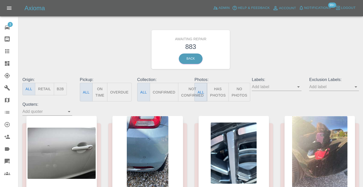
click at [193, 90] on button "Not Confirmed" at bounding box center [192, 92] width 29 height 19
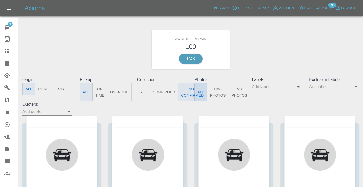
click at [279, 55] on div "Awaiting Repair 100 Back" at bounding box center [191, 49] width 344 height 54
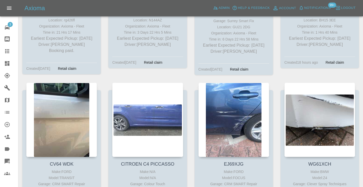
scroll to position [3421, 0]
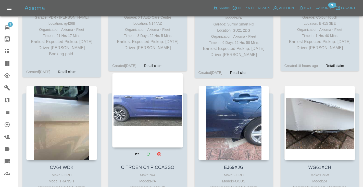
click at [153, 73] on div at bounding box center [147, 110] width 71 height 74
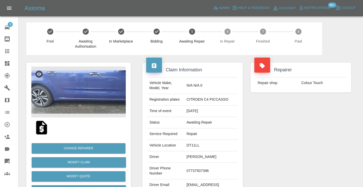
click at [205, 172] on td "07737507396" at bounding box center [210, 171] width 53 height 17
copy td "07737507396"
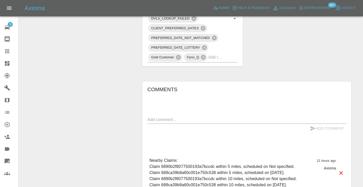
scroll to position [378, 0]
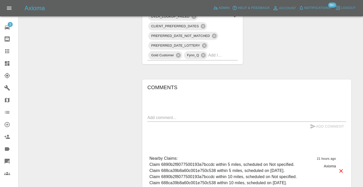
click at [168, 115] on textarea at bounding box center [246, 118] width 199 height 6
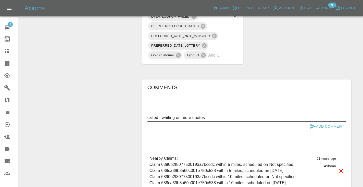
type textarea "called : waiting on more quotes"
click at [322, 122] on button "Add Comment" at bounding box center [327, 126] width 38 height 9
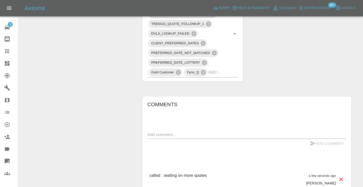
click at [2, 50] on link "Claims" at bounding box center [9, 51] width 18 height 12
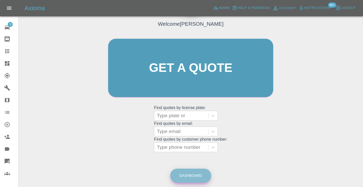
click at [192, 180] on link "Dashboard" at bounding box center [190, 176] width 41 height 14
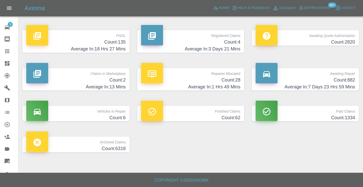
click at [333, 85] on h4 "Average In: 7 Days 23 Hrs 59 Mins" at bounding box center [304, 87] width 99 height 7
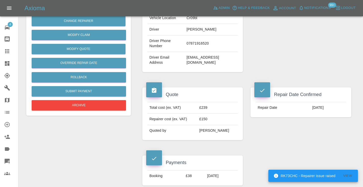
scroll to position [130, 0]
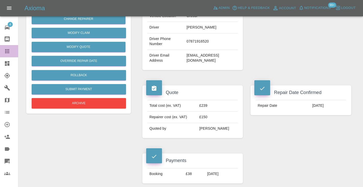
click at [8, 53] on icon at bounding box center [7, 51] width 6 height 6
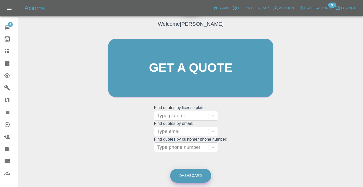
click at [196, 174] on link "Dashboard" at bounding box center [190, 176] width 41 height 14
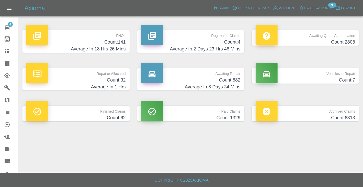
click at [227, 82] on h4 "Count: 882" at bounding box center [190, 80] width 99 height 7
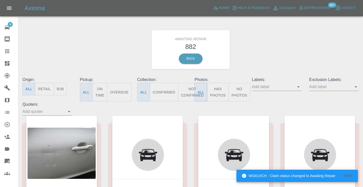
click at [186, 92] on button "Not Confirmed" at bounding box center [192, 92] width 29 height 19
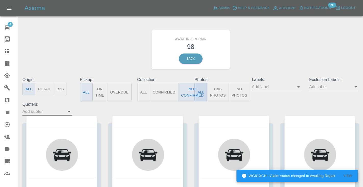
click at [273, 56] on div "Awaiting Repair 98 Back" at bounding box center [191, 49] width 344 height 54
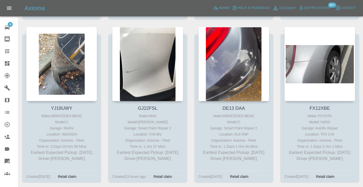
scroll to position [1111, 0]
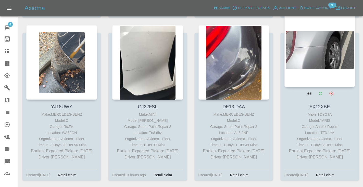
click at [306, 40] on div at bounding box center [319, 49] width 71 height 74
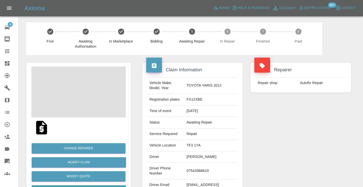
click at [215, 163] on td "07543988619" at bounding box center [210, 171] width 53 height 17
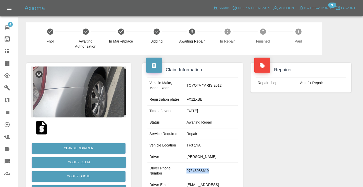
copy td "07543988619"
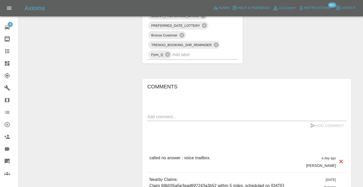
scroll to position [358, 0]
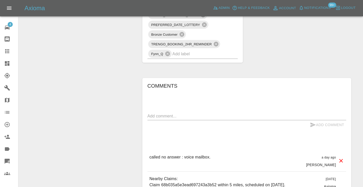
click at [162, 113] on textarea at bounding box center [246, 116] width 199 height 6
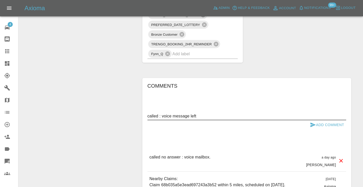
type textarea "called : voice message left"
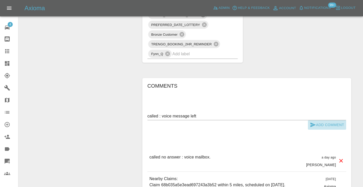
click at [317, 120] on button "Add Comment" at bounding box center [327, 124] width 38 height 9
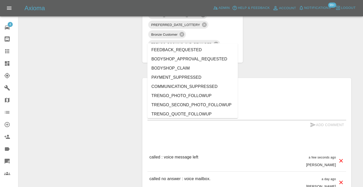
click at [192, 50] on input "text" at bounding box center [197, 54] width 51 height 8
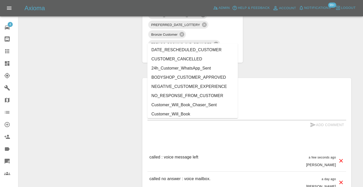
type input "cust"
click at [171, 115] on li "Customer_Will_Book" at bounding box center [192, 114] width 91 height 9
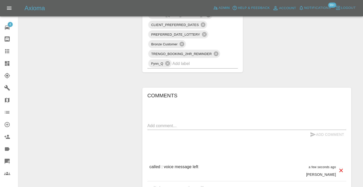
click at [7, 52] on icon at bounding box center [7, 51] width 4 height 4
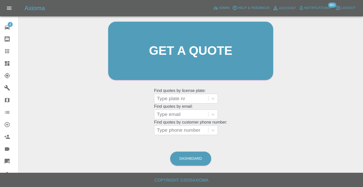
scroll to position [34, 0]
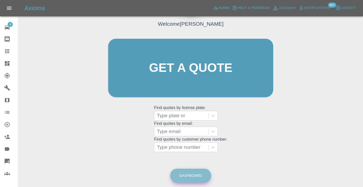
click at [189, 180] on link "Dashboard" at bounding box center [190, 176] width 41 height 14
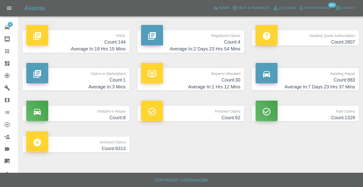
click at [330, 76] on p "Awaiting Repair" at bounding box center [304, 72] width 99 height 9
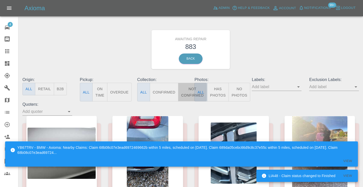
click at [186, 93] on button "Not Confirmed" at bounding box center [192, 92] width 29 height 19
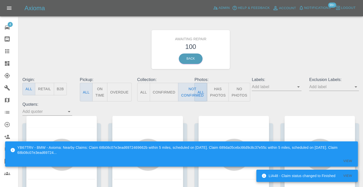
click at [291, 48] on div "Awaiting Repair 100 Back" at bounding box center [191, 49] width 344 height 54
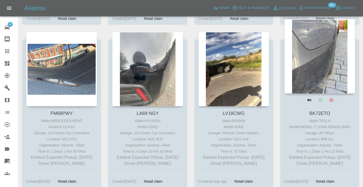
scroll to position [940, 0]
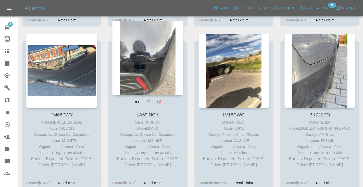
click at [140, 59] on div at bounding box center [147, 58] width 71 height 74
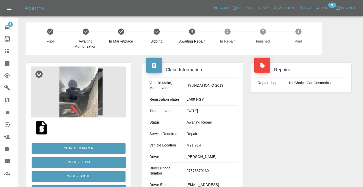
click at [204, 169] on td "07878370130" at bounding box center [210, 171] width 53 height 17
copy td "07878370130"
click at [297, 132] on div "Repairer Repair shop 1st Choice Car Cosmetics" at bounding box center [301, 131] width 108 height 152
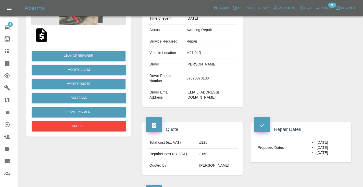
scroll to position [84, 0]
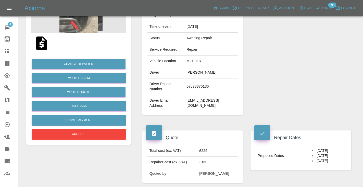
click at [201, 83] on td "07878370130" at bounding box center [210, 87] width 53 height 17
copy td "07878370130"
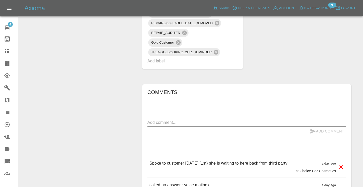
scroll to position [388, 0]
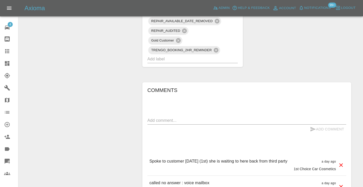
click at [152, 118] on textarea at bounding box center [246, 121] width 199 height 6
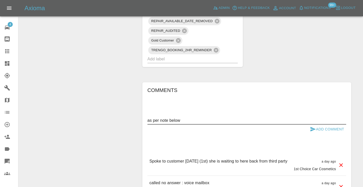
type textarea "as per note below"
click at [314, 126] on icon "submit" at bounding box center [313, 129] width 6 height 6
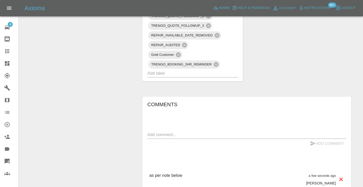
scroll to position [367, 0]
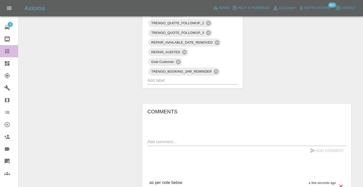
click at [8, 55] on link "Claims" at bounding box center [9, 51] width 18 height 12
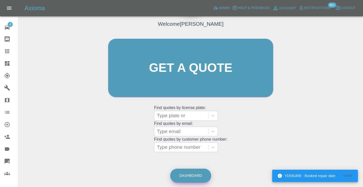
click at [184, 173] on link "Dashboard" at bounding box center [190, 176] width 41 height 14
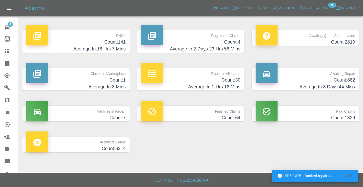
click at [343, 82] on h4 "Count: 882" at bounding box center [304, 80] width 99 height 7
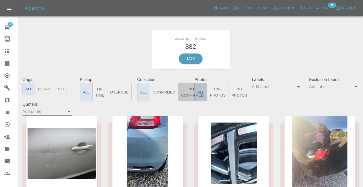
click at [190, 87] on button "Not Confirmed" at bounding box center [192, 92] width 29 height 19
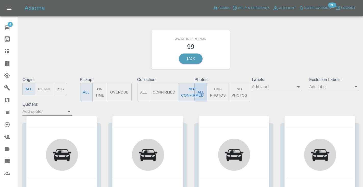
click at [292, 52] on div "Awaiting Repair 99 Back" at bounding box center [191, 49] width 344 height 54
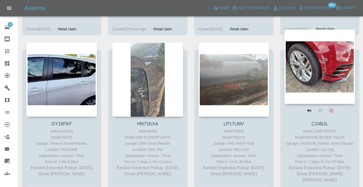
scroll to position [1252, 0]
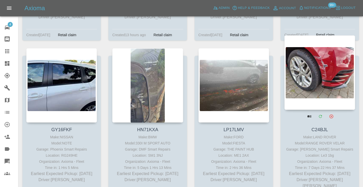
click at [321, 52] on div at bounding box center [319, 72] width 71 height 74
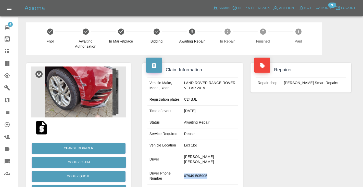
drag, startPoint x: 212, startPoint y: 172, endPoint x: 183, endPoint y: 171, distance: 29.1
click at [183, 171] on td "07949 505905" at bounding box center [210, 176] width 56 height 17
copy td "07949 505905"
click at [304, 144] on div "Repairer Repair shop Russell’s Smart Repairs" at bounding box center [301, 133] width 108 height 157
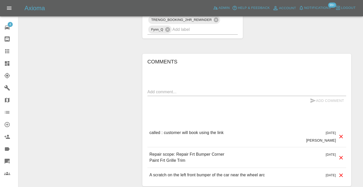
scroll to position [401, 0]
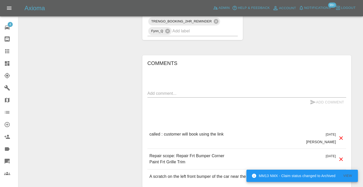
click at [162, 91] on textarea at bounding box center [246, 94] width 199 height 6
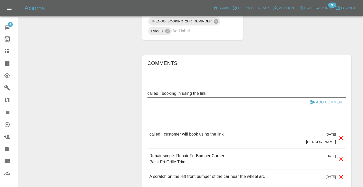
drag, startPoint x: 218, startPoint y: 87, endPoint x: 198, endPoint y: 87, distance: 19.9
click at [198, 91] on textarea "called : booking in using the link" at bounding box center [246, 94] width 199 height 6
drag, startPoint x: 214, startPoint y: 88, endPoint x: 178, endPoint y: 87, distance: 36.2
click at [178, 91] on textarea "called : booking in using the link" at bounding box center [246, 94] width 199 height 6
type textarea "called : booking"
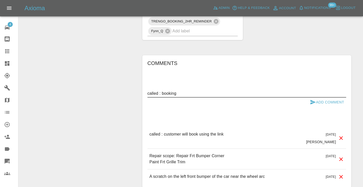
click at [311, 99] on icon "submit" at bounding box center [313, 102] width 6 height 6
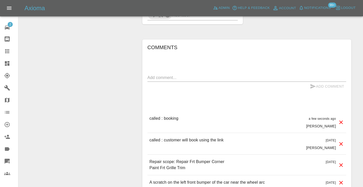
scroll to position [418, 0]
click at [163, 74] on textarea at bounding box center [246, 77] width 199 height 6
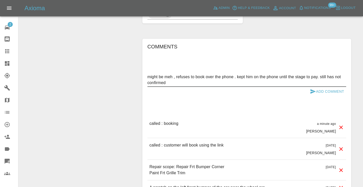
type textarea "might be meh , refuses to book over the phone . kept him on the phone until the…"
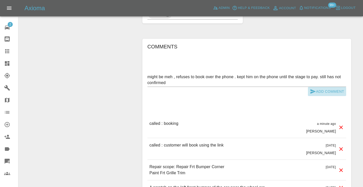
click at [309, 87] on button "Add Comment" at bounding box center [327, 91] width 38 height 9
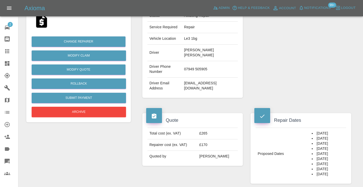
scroll to position [106, 0]
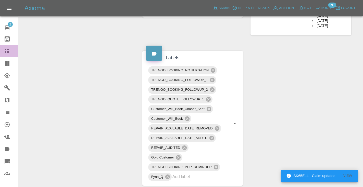
click at [8, 49] on icon at bounding box center [7, 51] width 4 height 4
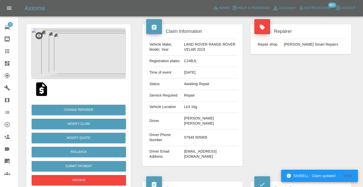
scroll to position [34, 0]
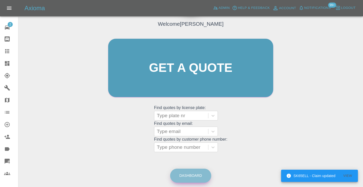
click at [190, 176] on link "Dashboard" at bounding box center [190, 176] width 41 height 14
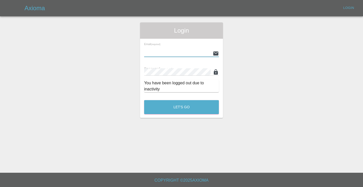
type input "[EMAIL_ADDRESS][DOMAIN_NAME]"
click at [181, 107] on button "Let's Go" at bounding box center [181, 107] width 75 height 14
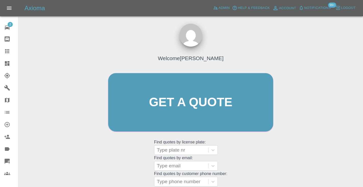
click at [251, 168] on div "Welcome [PERSON_NAME] Get a quote Get a quote Find quotes by license plate: Typ…" at bounding box center [191, 112] width 176 height 154
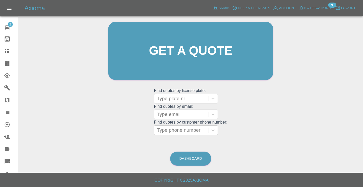
scroll to position [51, 0]
click at [192, 165] on link "Dashboard" at bounding box center [190, 159] width 41 height 14
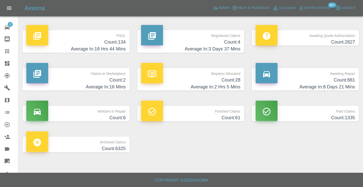
click at [333, 78] on h4 "Count: 881" at bounding box center [304, 80] width 99 height 7
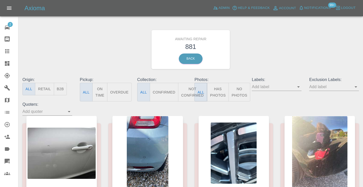
click at [185, 92] on button "Not Confirmed" at bounding box center [192, 92] width 29 height 19
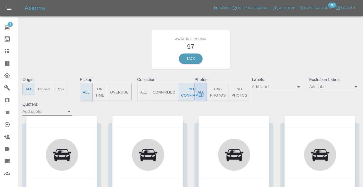
click at [276, 47] on div "Awaiting Repair 97 Back" at bounding box center [191, 49] width 344 height 54
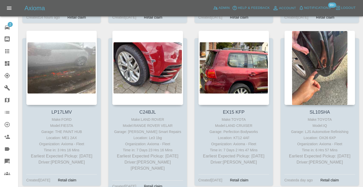
scroll to position [1261, 0]
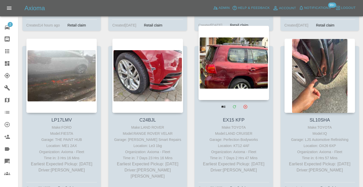
click at [241, 53] on div at bounding box center [233, 63] width 71 height 74
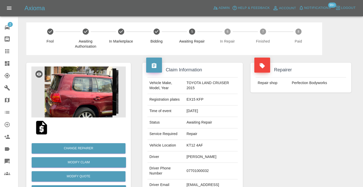
click at [208, 169] on td "07701000032" at bounding box center [210, 171] width 53 height 17
copy td "07701000032"
click at [286, 144] on div "Repairer Repair shop Perfection Bodyworks" at bounding box center [301, 131] width 108 height 152
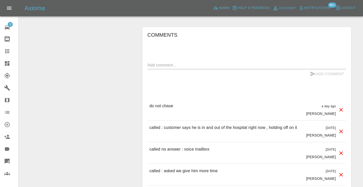
scroll to position [612, 0]
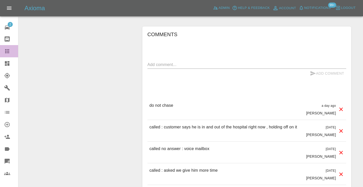
click at [8, 51] on icon at bounding box center [7, 51] width 6 height 6
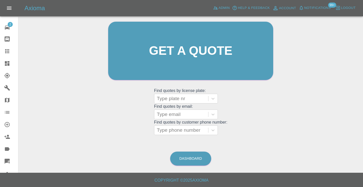
scroll to position [51, 0]
click at [191, 156] on link "Dashboard" at bounding box center [190, 159] width 41 height 14
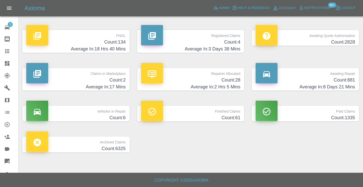
click at [342, 84] on h4 "Average In: 8 Days 21 Mins" at bounding box center [304, 87] width 99 height 7
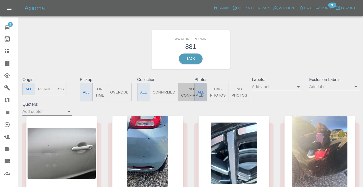
click at [193, 91] on button "Not Confirmed" at bounding box center [192, 92] width 29 height 19
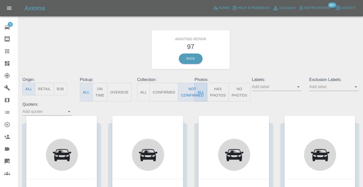
click at [270, 58] on div "Awaiting Repair 97 Back" at bounding box center [191, 49] width 344 height 54
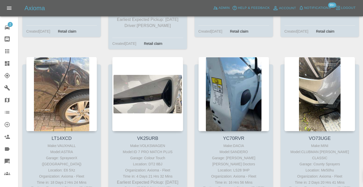
scroll to position [2259, 0]
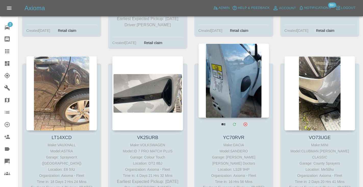
click at [230, 54] on div at bounding box center [233, 80] width 71 height 74
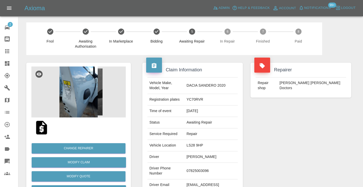
click at [207, 168] on td "07825003096" at bounding box center [210, 171] width 53 height 17
copy td "07825003096"
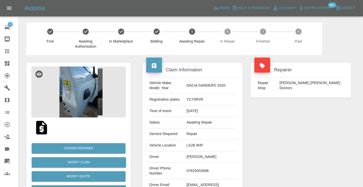
click at [246, 110] on div "Claim Information Vehicle Make, Model, Year DACIA SANDERO 2020 Registration pla…" at bounding box center [192, 131] width 108 height 152
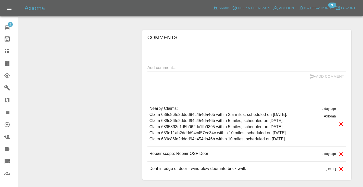
scroll to position [418, 0]
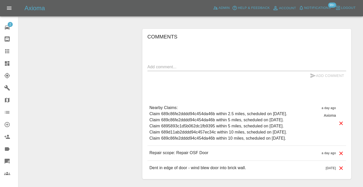
click at [154, 71] on div "Add Comment" at bounding box center [246, 75] width 199 height 9
click at [154, 64] on textarea at bounding box center [246, 67] width 199 height 6
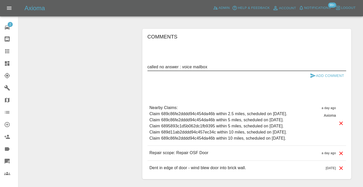
type textarea "called no answer : voice mailbox"
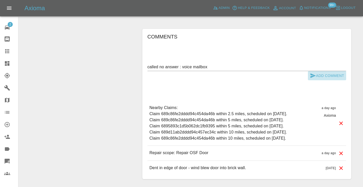
click at [312, 73] on icon "submit" at bounding box center [312, 75] width 5 height 5
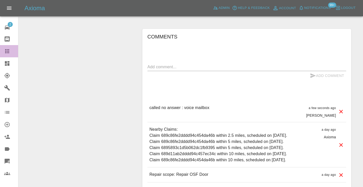
click at [13, 52] on div at bounding box center [11, 51] width 14 height 6
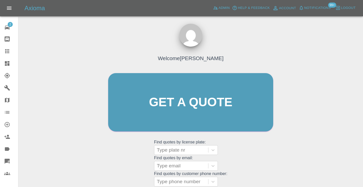
click at [279, 167] on div "Welcome [PERSON_NAME] Get a quote Get a quote Find quotes by license plate: Typ…" at bounding box center [190, 126] width 336 height 183
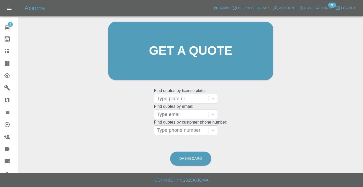
scroll to position [51, 0]
click at [201, 159] on link "Dashboard" at bounding box center [190, 159] width 41 height 14
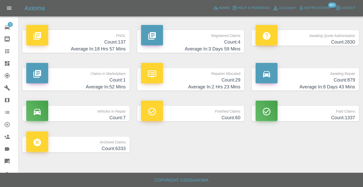
click at [350, 84] on h4 "Average In: 8 Days 43 Mins" at bounding box center [304, 87] width 99 height 7
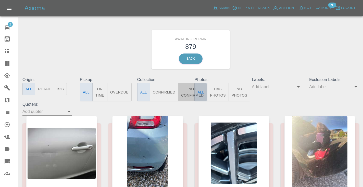
click at [189, 88] on button "Not Confirmed" at bounding box center [192, 92] width 29 height 19
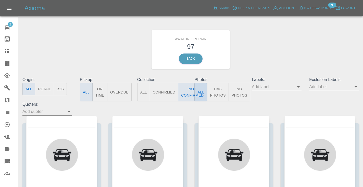
click at [291, 36] on div "Awaiting Repair 97 Back" at bounding box center [191, 49] width 344 height 54
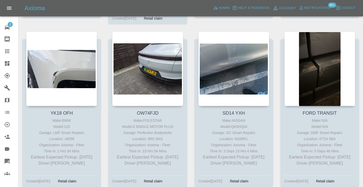
scroll to position [1439, 0]
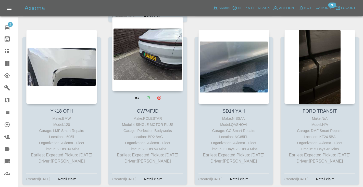
click at [148, 39] on div at bounding box center [147, 54] width 71 height 74
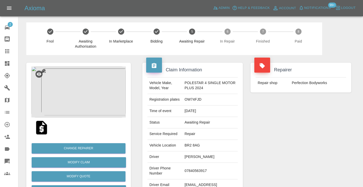
click at [195, 175] on td "07840563917" at bounding box center [209, 171] width 55 height 17
copy td "07840563917"
click at [274, 141] on div "Repairer Repair shop Perfection Bodyworks" at bounding box center [301, 131] width 108 height 152
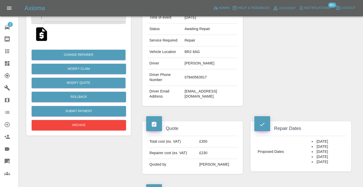
scroll to position [93, 0]
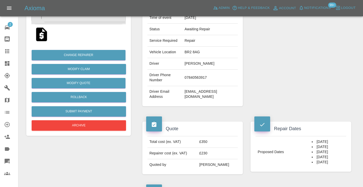
click at [197, 83] on td "07840563917" at bounding box center [209, 78] width 55 height 17
copy td "07840563917"
click at [301, 114] on div "Repairer Repair shop Perfection Bodyworks" at bounding box center [301, 38] width 108 height 152
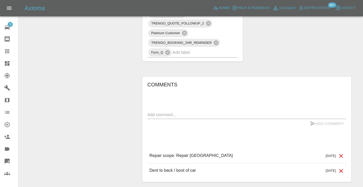
scroll to position [329, 0]
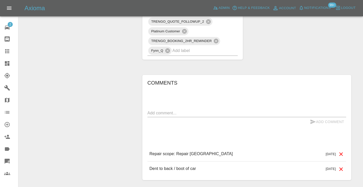
click at [159, 116] on textarea at bounding box center [246, 113] width 199 height 6
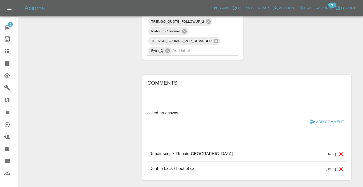
type textarea "called no answer"
click at [312, 124] on icon "submit" at bounding box center [312, 122] width 5 height 5
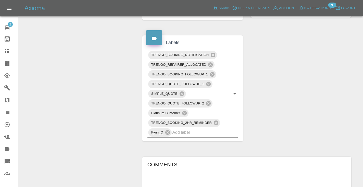
scroll to position [250, 0]
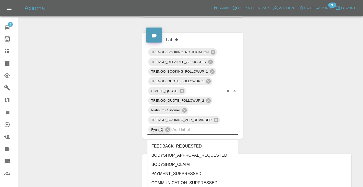
click at [179, 134] on input "text" at bounding box center [197, 130] width 51 height 8
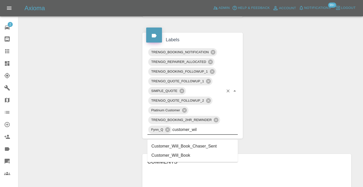
type input "customer_will"
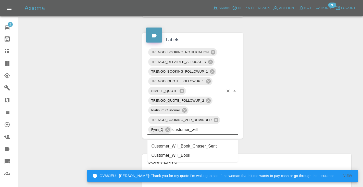
click at [179, 157] on li "Customer_Will_Book" at bounding box center [192, 155] width 91 height 9
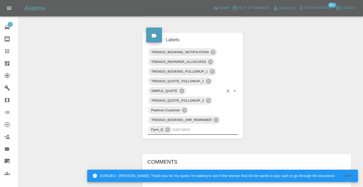
click at [65, 72] on div "Change Repairer Modify Claim Modify Quote Rollback Submit Payment Archive" at bounding box center [78, 47] width 112 height 484
click at [9, 51] on icon at bounding box center [7, 51] width 4 height 4
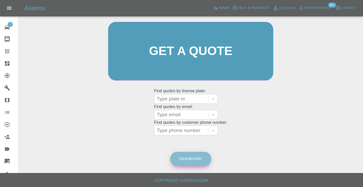
click at [195, 157] on link "Dashboard" at bounding box center [190, 159] width 41 height 14
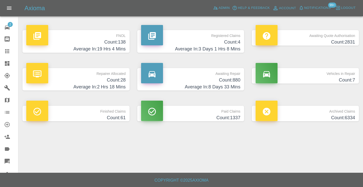
click at [226, 83] on h4 "Count: 880" at bounding box center [190, 80] width 99 height 7
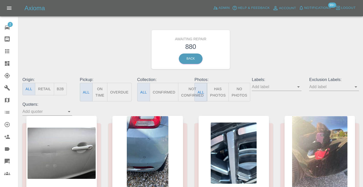
click at [187, 87] on button "Not Confirmed" at bounding box center [192, 92] width 29 height 19
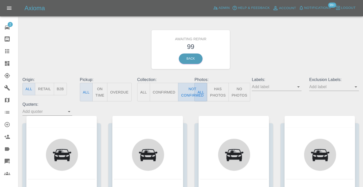
type button "false"
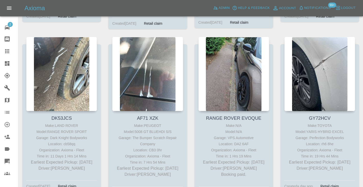
scroll to position [1758, 0]
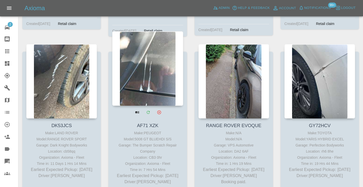
click at [133, 61] on div at bounding box center [147, 68] width 71 height 74
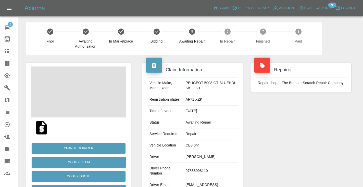
click at [197, 172] on td "07888998110" at bounding box center [210, 171] width 54 height 17
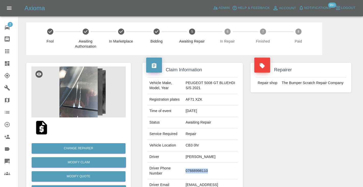
copy td "07888998110"
click at [285, 137] on div "Repairer Repair shop The Bumper Scratch Repair Company" at bounding box center [301, 131] width 108 height 152
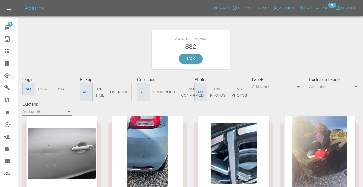
click at [188, 93] on button "Not Confirmed" at bounding box center [192, 92] width 29 height 19
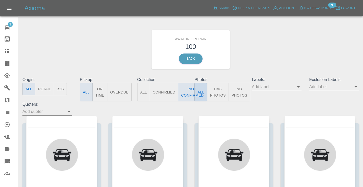
click at [287, 41] on div "Awaiting Repair 100 Back" at bounding box center [191, 49] width 344 height 54
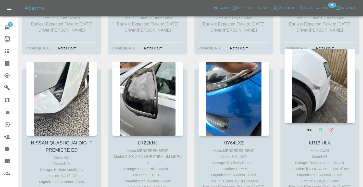
scroll to position [1737, 0]
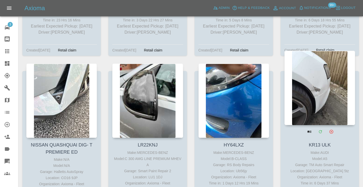
click at [322, 51] on div at bounding box center [319, 88] width 71 height 74
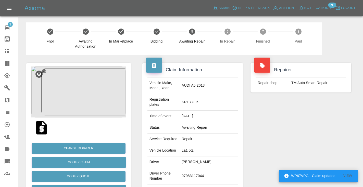
click at [198, 175] on td "07983117044" at bounding box center [209, 176] width 58 height 17
copy td "07983117044"
click at [315, 109] on div "Repairer Repair shop TM Auto Smart Repair" at bounding box center [301, 136] width 108 height 162
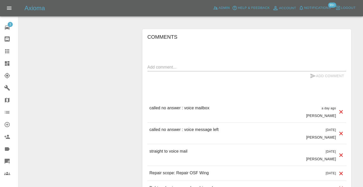
scroll to position [421, 0]
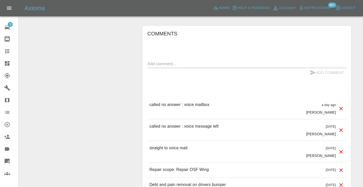
click at [148, 61] on textarea at bounding box center [246, 64] width 199 height 6
type textarea "called no answer : voice mailbox"
click at [316, 68] on button "Add Comment" at bounding box center [327, 72] width 38 height 9
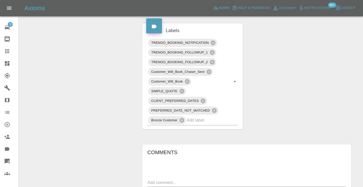
scroll to position [302, 0]
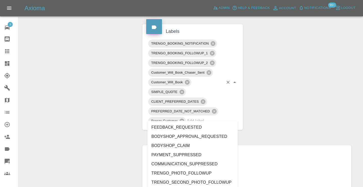
click at [206, 118] on input "text" at bounding box center [205, 121] width 37 height 8
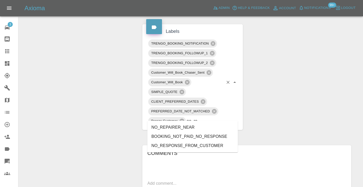
type input "no_res"
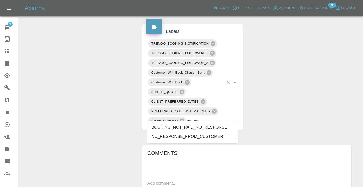
click at [202, 136] on li "NO_RESPONSE_FROM_CUSTOMER" at bounding box center [192, 136] width 91 height 9
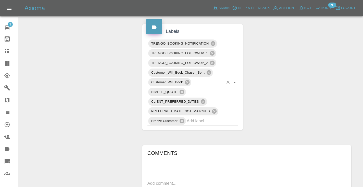
click at [115, 78] on div "Change Repairer Modify Claim Modify Quote Rollback Submit Payment Archive" at bounding box center [78, 49] width 112 height 592
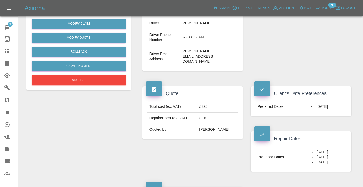
scroll to position [134, 0]
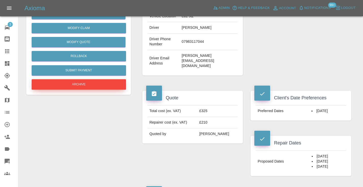
click at [76, 85] on button "Archive" at bounding box center [79, 84] width 94 height 10
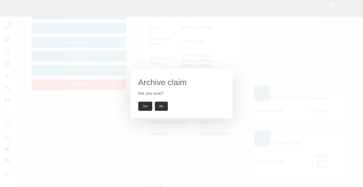
click at [143, 106] on button "Yes" at bounding box center [145, 106] width 14 height 9
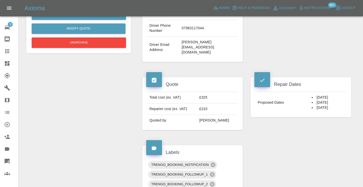
scroll to position [145, 0]
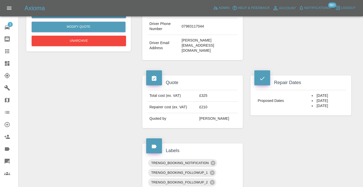
click at [7, 48] on link "Claims" at bounding box center [9, 51] width 18 height 12
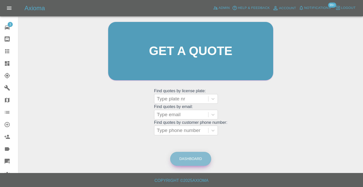
click at [191, 160] on link "Dashboard" at bounding box center [190, 159] width 41 height 14
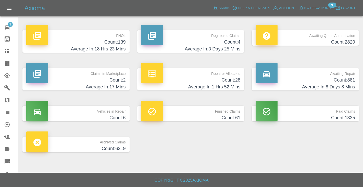
click at [338, 81] on h4 "Count: 881" at bounding box center [304, 80] width 99 height 7
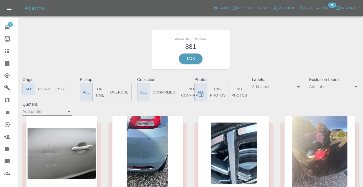
click at [187, 95] on button "Not Confirmed" at bounding box center [192, 92] width 29 height 19
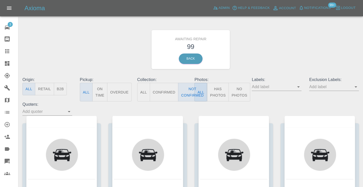
click at [284, 39] on div "Awaiting Repair 99 Back" at bounding box center [191, 49] width 344 height 54
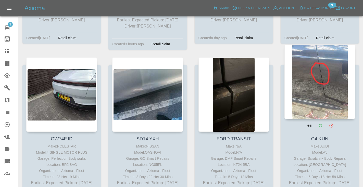
scroll to position [1577, 0]
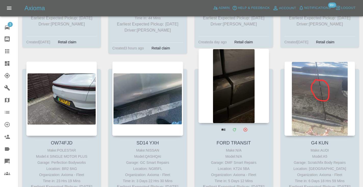
click at [235, 61] on div at bounding box center [233, 86] width 71 height 74
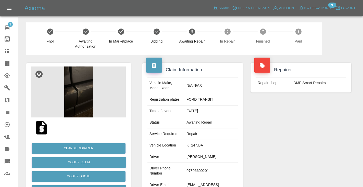
click at [212, 168] on td "07806600201" at bounding box center [210, 171] width 53 height 17
copy td "07806600201"
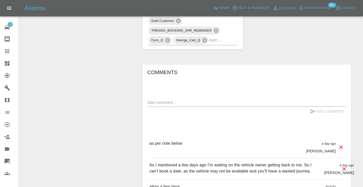
scroll to position [368, 0]
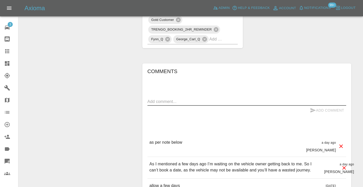
click at [172, 99] on textarea at bounding box center [246, 102] width 199 height 6
type textarea "do not chase"
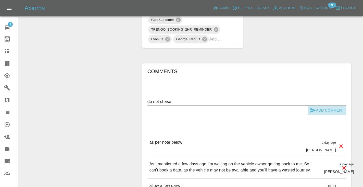
click at [315, 107] on icon "submit" at bounding box center [313, 110] width 6 height 6
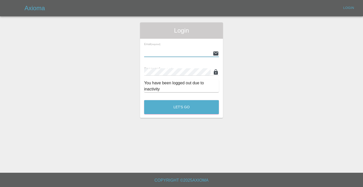
type input "[EMAIL_ADDRESS][DOMAIN_NAME]"
click at [181, 107] on button "Let's Go" at bounding box center [181, 107] width 75 height 14
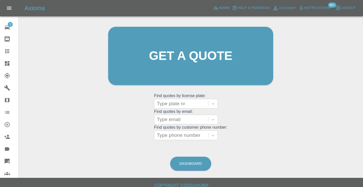
scroll to position [48, 0]
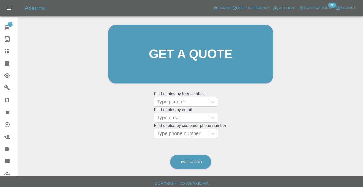
click at [186, 135] on div "Type phone number" at bounding box center [181, 134] width 49 height 6
paste input "07806600201"
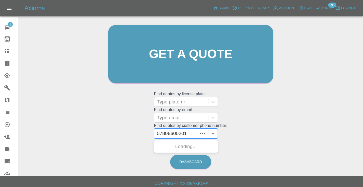
type input "07806600201"
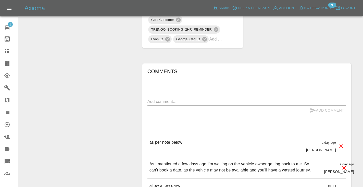
scroll to position [369, 0]
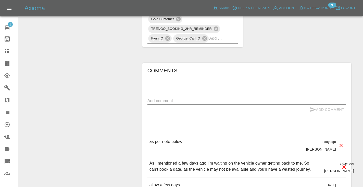
click at [166, 98] on textarea at bounding box center [246, 101] width 199 height 6
type textarea "do not chase"
click at [310, 107] on icon "submit" at bounding box center [312, 109] width 5 height 5
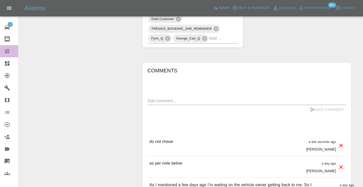
click at [11, 52] on div at bounding box center [11, 51] width 14 height 6
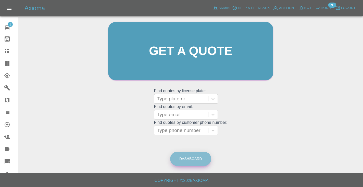
click at [197, 155] on link "Dashboard" at bounding box center [190, 159] width 41 height 14
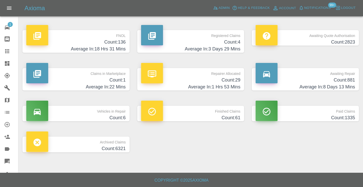
click at [339, 86] on h4 "Average In: 8 Days 13 Mins" at bounding box center [304, 87] width 99 height 7
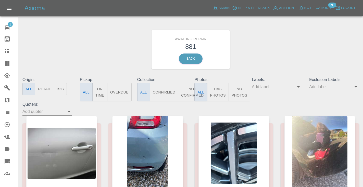
click at [188, 90] on button "Not Confirmed" at bounding box center [192, 92] width 29 height 19
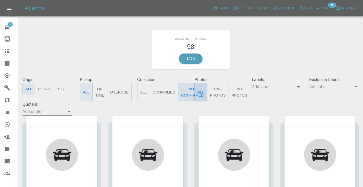
type button "false"
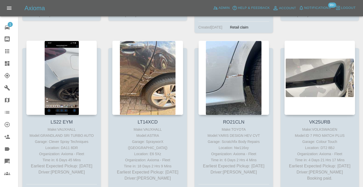
scroll to position [2267, 0]
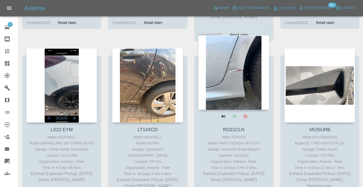
click at [208, 65] on div at bounding box center [233, 72] width 71 height 74
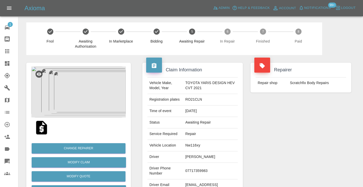
click at [202, 168] on td "07717359983" at bounding box center [210, 171] width 55 height 17
copy td "07717359983"
click at [291, 140] on div "Repairer Repair shop Scratchfix Body Repairs" at bounding box center [301, 131] width 108 height 152
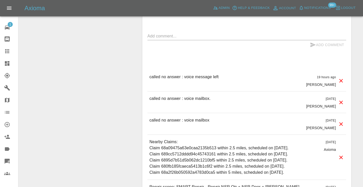
scroll to position [520, 0]
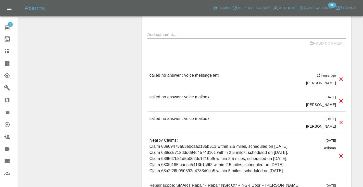
click at [178, 96] on p "called no answer : voice mailbox." at bounding box center [179, 97] width 61 height 6
copy p "called no answer : voice mailbox."
click at [171, 35] on textarea at bounding box center [246, 35] width 199 height 6
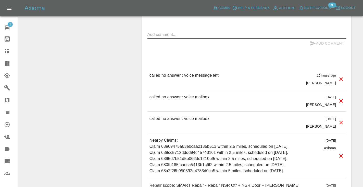
paste textarea "called no answer : voice mailbox."
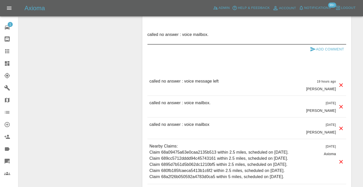
type textarea "called no answer : voice mailbox."
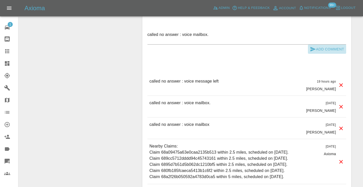
click at [311, 52] on icon "submit" at bounding box center [313, 49] width 6 height 6
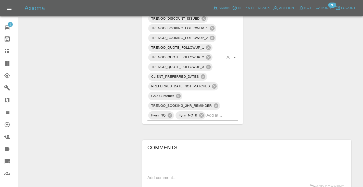
scroll to position [375, 0]
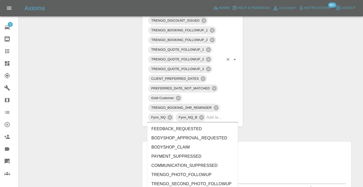
click at [221, 120] on input "text" at bounding box center [214, 117] width 17 height 8
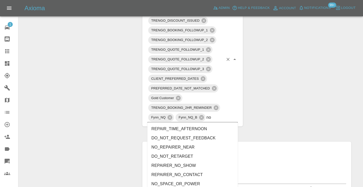
type input "no_"
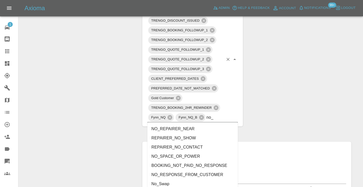
click at [198, 175] on li "NO_RESPONSE_FROM_CUSTOMER" at bounding box center [192, 174] width 91 height 9
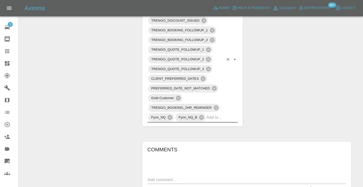
click at [115, 83] on div "Change Repairer Modify Claim Modify Quote Rollback Submit Payment Archive" at bounding box center [78, 36] width 112 height 712
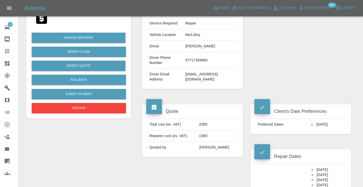
scroll to position [109, 0]
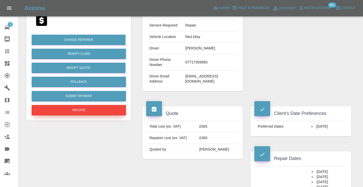
click at [63, 112] on button "Archive" at bounding box center [79, 110] width 94 height 10
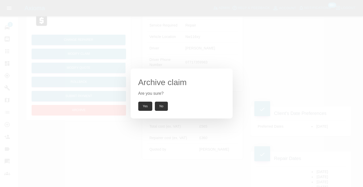
click at [151, 105] on button "Yes" at bounding box center [145, 106] width 14 height 9
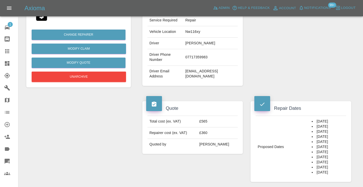
click at [14, 54] on div at bounding box center [11, 51] width 14 height 6
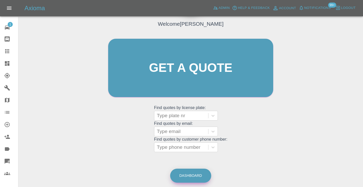
click at [196, 176] on link "Dashboard" at bounding box center [190, 176] width 41 height 14
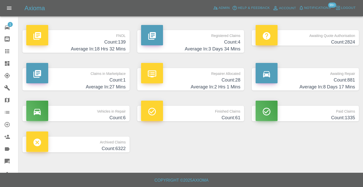
click at [341, 78] on h4 "Count: 881" at bounding box center [304, 80] width 99 height 7
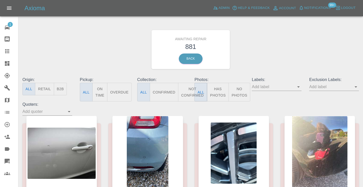
click at [190, 89] on button "Not Confirmed" at bounding box center [192, 92] width 29 height 19
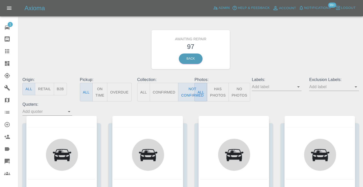
click at [274, 39] on div "Awaiting Repair 97 Back" at bounding box center [191, 49] width 344 height 54
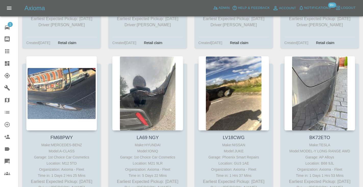
scroll to position [917, 0]
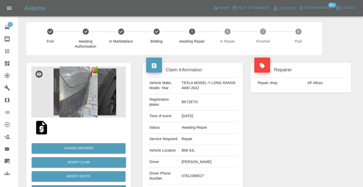
click at [188, 181] on td "07812366527" at bounding box center [209, 176] width 58 height 17
copy td "07812366527"
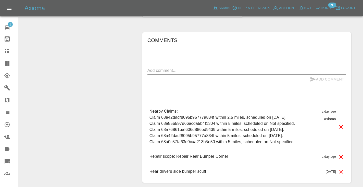
scroll to position [447, 0]
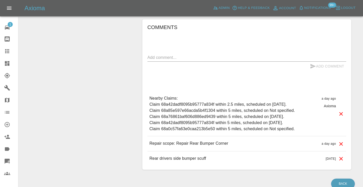
click at [160, 58] on textarea at bounding box center [246, 58] width 199 height 6
type textarea "called no answer"
click at [316, 65] on button "Add Comment" at bounding box center [327, 66] width 38 height 9
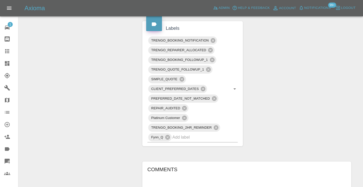
scroll to position [304, 0]
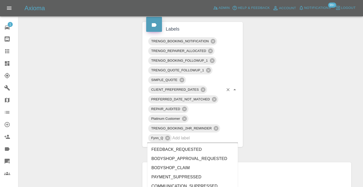
click at [182, 139] on input "text" at bounding box center [197, 138] width 51 height 8
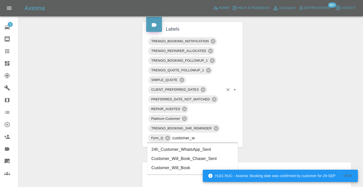
type input "customer_wi"
click at [155, 157] on li "Customer_Will_Book" at bounding box center [192, 158] width 91 height 9
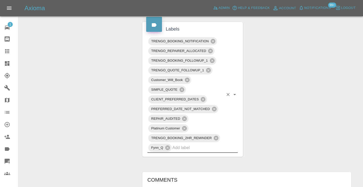
click at [6, 49] on icon at bounding box center [7, 51] width 4 height 4
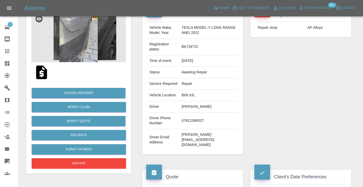
scroll to position [51, 0]
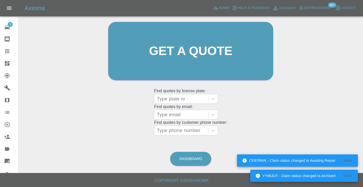
click at [187, 165] on div "Dashboard" at bounding box center [191, 159] width 42 height 17
click at [187, 164] on link "Dashboard" at bounding box center [190, 159] width 41 height 14
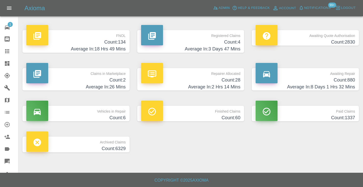
click at [351, 81] on h4 "Count: 880" at bounding box center [304, 80] width 99 height 7
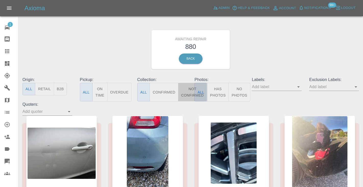
click at [186, 91] on button "Not Confirmed" at bounding box center [192, 92] width 29 height 19
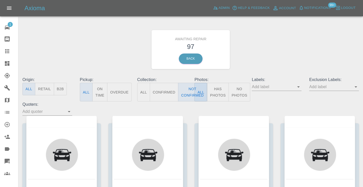
click at [264, 49] on div "Awaiting Repair 97 Back" at bounding box center [191, 49] width 344 height 54
click at [186, 87] on button "Not Confirmed" at bounding box center [192, 92] width 29 height 19
click at [297, 50] on div "Awaiting Repair 97 Back" at bounding box center [191, 49] width 344 height 54
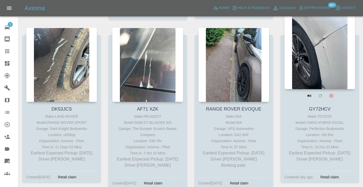
scroll to position [1769, 0]
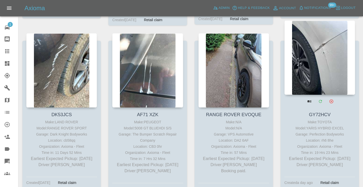
click at [324, 43] on div at bounding box center [319, 57] width 71 height 74
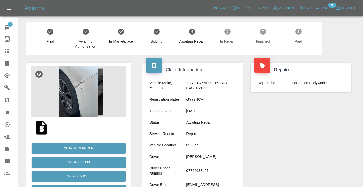
click at [195, 170] on td "07722938497" at bounding box center [211, 171] width 54 height 17
copy td "07722938497"
click at [284, 150] on div "Repairer Repair shop Perfection Bodyworks" at bounding box center [301, 131] width 108 height 152
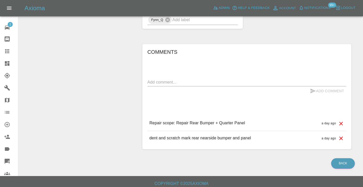
scroll to position [420, 0]
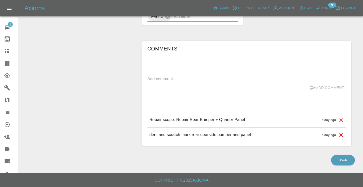
click at [171, 79] on textarea at bounding box center [246, 79] width 199 height 6
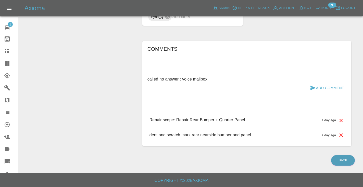
type textarea "called no answer : voice mailbox"
click at [323, 87] on button "Add Comment" at bounding box center [327, 87] width 38 height 9
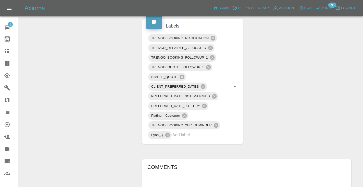
scroll to position [301, 0]
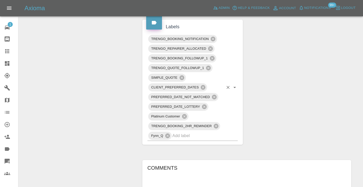
click at [176, 134] on input "text" at bounding box center [197, 136] width 51 height 8
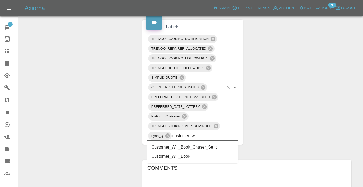
type input "customer_will"
click at [180, 155] on li "Customer_Will_Book" at bounding box center [192, 156] width 91 height 9
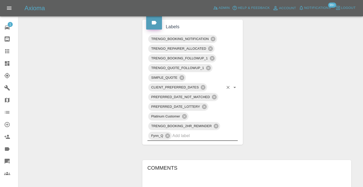
click at [87, 108] on div "Change Repairer Modify Claim Modify Quote Rollback Submit Payment Archive" at bounding box center [78, 24] width 112 height 541
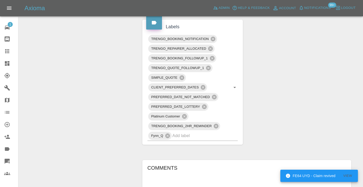
click at [8, 52] on icon at bounding box center [7, 51] width 4 height 4
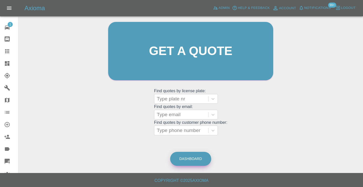
click at [200, 160] on link "Dashboard" at bounding box center [190, 159] width 41 height 14
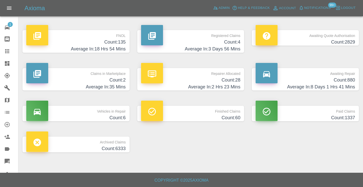
click at [337, 77] on h4 "Count: 880" at bounding box center [304, 80] width 99 height 7
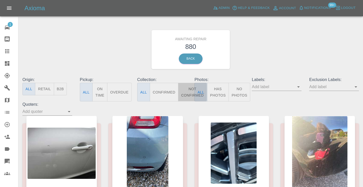
click at [187, 91] on button "Not Confirmed" at bounding box center [192, 92] width 29 height 19
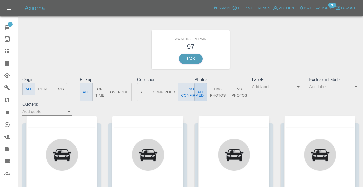
click at [280, 48] on div "Awaiting Repair 97 Back" at bounding box center [191, 49] width 344 height 54
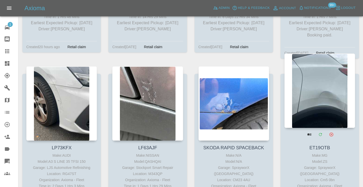
scroll to position [3432, 0]
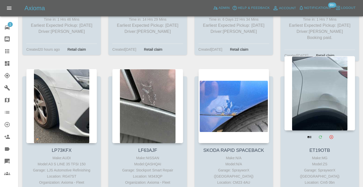
click at [328, 56] on div at bounding box center [319, 93] width 71 height 74
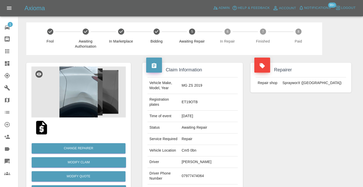
click at [219, 168] on td "07977474064" at bounding box center [209, 176] width 58 height 17
copy td "07977474064"
click at [312, 140] on div "Repairer Repair shop SprayworX (Kent)" at bounding box center [301, 136] width 108 height 162
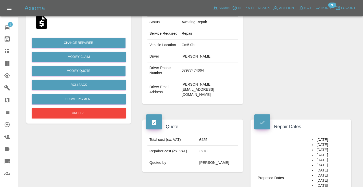
scroll to position [98, 0]
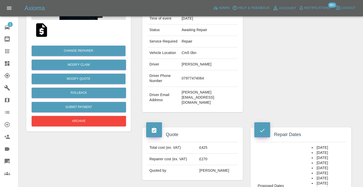
click at [216, 70] on td "07977474064" at bounding box center [209, 78] width 58 height 17
click at [219, 70] on td "07977474064" at bounding box center [209, 78] width 58 height 17
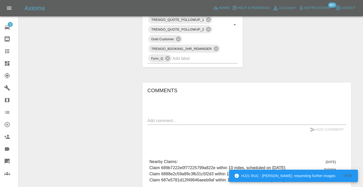
scroll to position [378, 0]
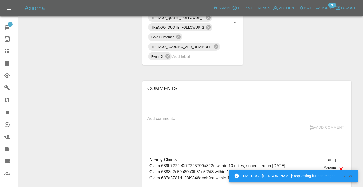
click at [181, 115] on div "x" at bounding box center [246, 119] width 199 height 8
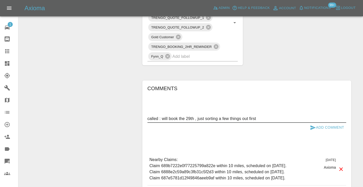
type textarea "called : will book the 29th , just sorting a few things out first"
click at [313, 125] on icon "submit" at bounding box center [313, 128] width 6 height 6
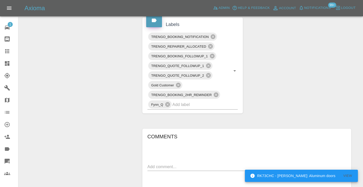
scroll to position [328, 0]
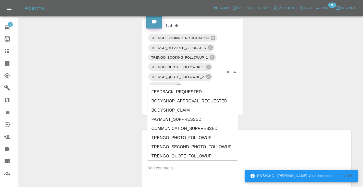
click at [182, 102] on input "text" at bounding box center [197, 106] width 51 height 8
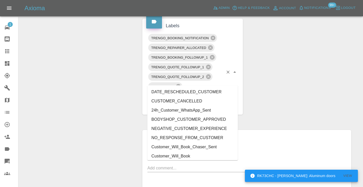
type input "cust"
click at [181, 154] on li "Customer_Will_Book" at bounding box center [192, 156] width 91 height 9
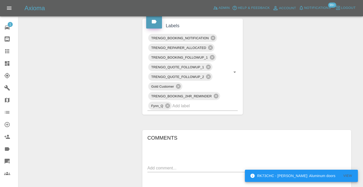
click at [79, 84] on div "Change Repairer Modify Claim Modify Quote Rollback Submit Payment Archive" at bounding box center [78, 15] width 112 height 577
click at [8, 55] on link "Claims" at bounding box center [9, 51] width 18 height 12
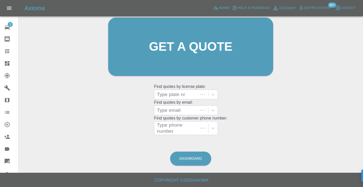
scroll to position [39, 0]
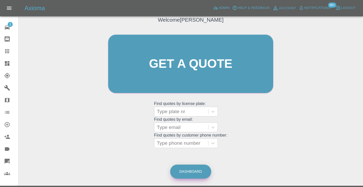
click at [198, 172] on link "Dashboard" at bounding box center [190, 172] width 41 height 14
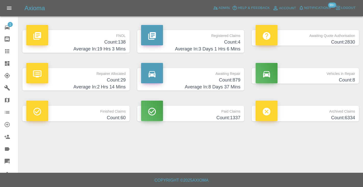
click at [227, 82] on h4 "Count: 879" at bounding box center [190, 80] width 99 height 7
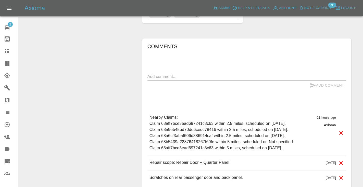
scroll to position [454, 0]
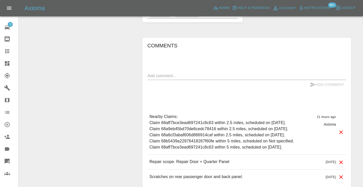
click at [173, 80] on div "Add Comment" at bounding box center [246, 84] width 199 height 9
click at [173, 79] on div "x" at bounding box center [246, 76] width 199 height 8
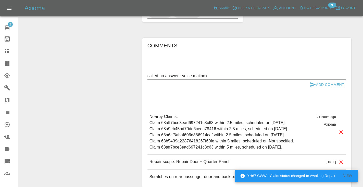
type textarea "called no answer : voice mailbox."
click at [313, 86] on icon "submit" at bounding box center [313, 85] width 6 height 6
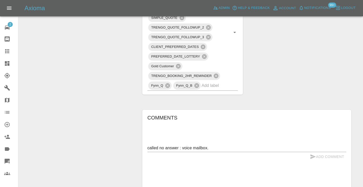
scroll to position [377, 0]
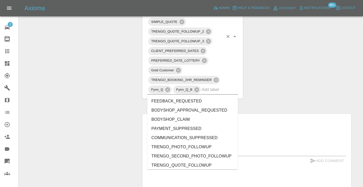
click at [214, 89] on input "text" at bounding box center [212, 90] width 22 height 8
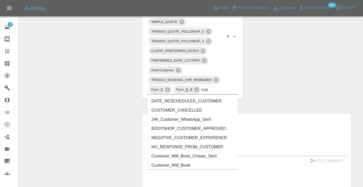
type input "cust"
click at [192, 162] on li "Customer_Will_Book" at bounding box center [192, 165] width 91 height 9
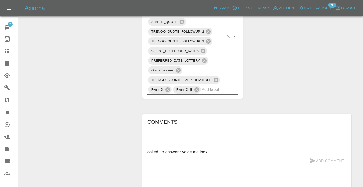
click at [9, 51] on icon at bounding box center [7, 51] width 4 height 4
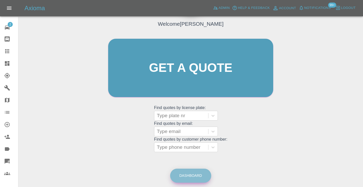
click at [194, 177] on link "Dashboard" at bounding box center [190, 176] width 41 height 14
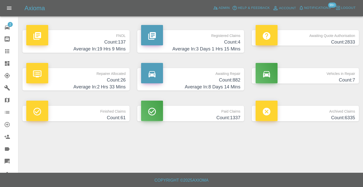
click at [233, 86] on h4 "Average In: 8 Days 14 Mins" at bounding box center [190, 87] width 99 height 7
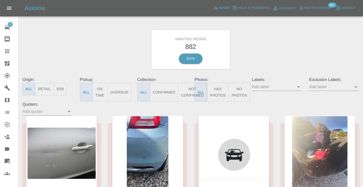
click at [185, 97] on button "Not Confirmed" at bounding box center [192, 92] width 29 height 19
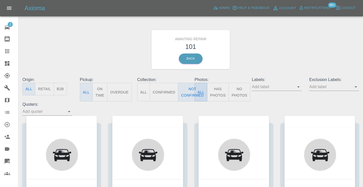
click at [253, 41] on div "Awaiting Repair 101 Back" at bounding box center [191, 49] width 344 height 54
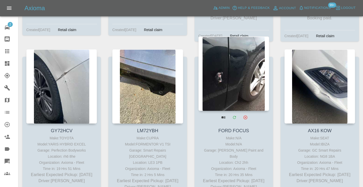
scroll to position [1922, 0]
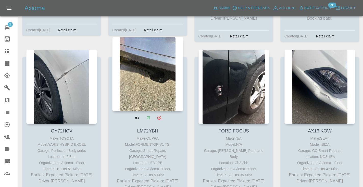
click at [164, 50] on div at bounding box center [147, 74] width 71 height 74
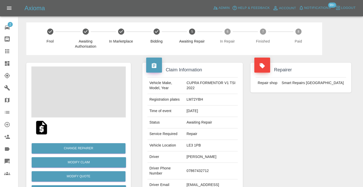
click at [201, 169] on td "07867432712" at bounding box center [210, 171] width 53 height 17
copy td "07867432712"
click at [287, 127] on div "Repairer Repair shop Smart Repairs [GEOGRAPHIC_DATA]" at bounding box center [301, 131] width 108 height 152
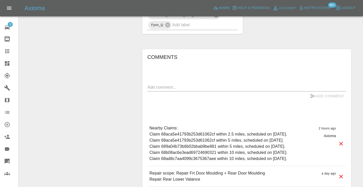
scroll to position [328, 0]
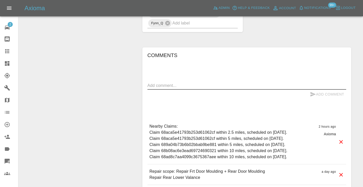
click at [159, 83] on textarea at bounding box center [246, 86] width 199 height 6
type textarea "called : waiting on one more quote"
click at [307, 90] on div "Add Comment" at bounding box center [246, 94] width 199 height 9
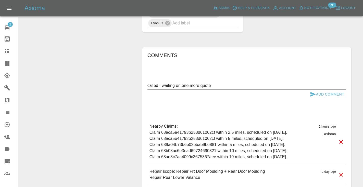
click at [318, 90] on button "Add Comment" at bounding box center [327, 94] width 38 height 9
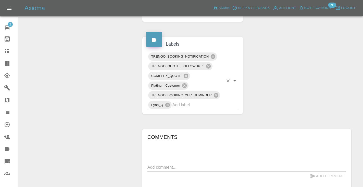
scroll to position [245, 0]
click at [180, 102] on input "text" at bounding box center [197, 106] width 51 height 8
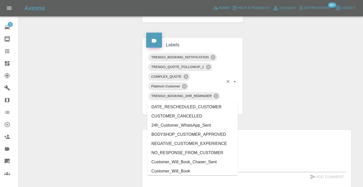
type input "cust"
click at [186, 169] on li "Customer_Will_Book" at bounding box center [192, 171] width 91 height 9
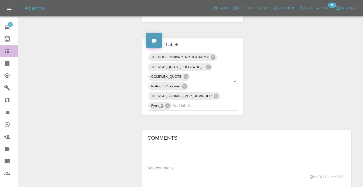
click at [7, 50] on icon at bounding box center [7, 51] width 4 height 4
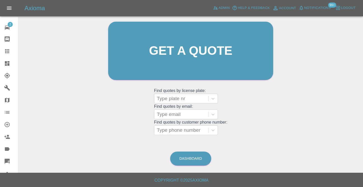
scroll to position [51, 0]
click at [195, 160] on link "Dashboard" at bounding box center [190, 159] width 41 height 14
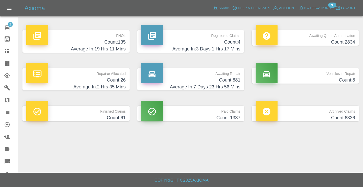
click at [236, 82] on h4 "Count: 881" at bounding box center [190, 80] width 99 height 7
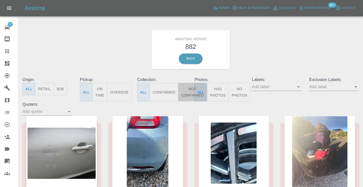
click at [188, 93] on button "Not Confirmed" at bounding box center [192, 92] width 29 height 19
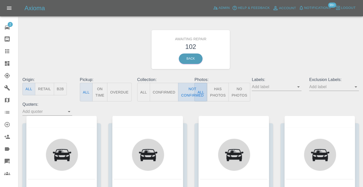
click at [188, 98] on button "Not Confirmed" at bounding box center [192, 92] width 29 height 19
type button "false"
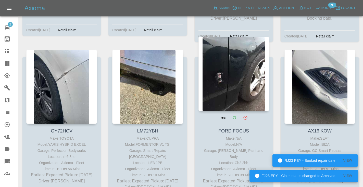
scroll to position [1918, 0]
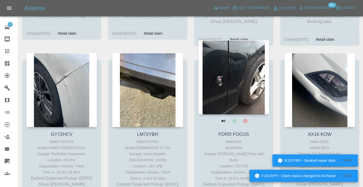
click at [223, 56] on div at bounding box center [233, 77] width 71 height 74
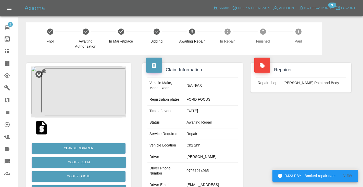
click at [221, 164] on td "07961214965" at bounding box center [210, 171] width 53 height 17
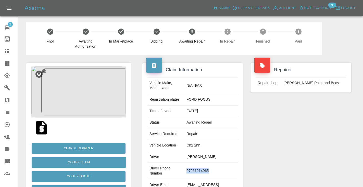
copy td "07961214965"
click at [319, 122] on div "Repairer Repair shop J Taylor Paint and Body" at bounding box center [301, 131] width 108 height 152
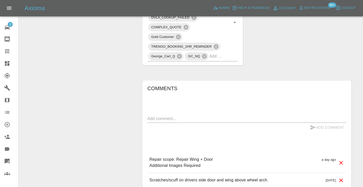
scroll to position [350, 0]
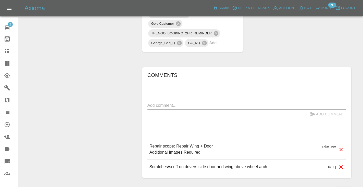
click at [150, 103] on textarea at bounding box center [246, 106] width 199 height 6
type textarea "C"
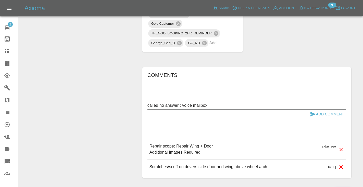
type textarea "called no answer : voice mailbox"
click at [325, 110] on button "Add Comment" at bounding box center [327, 114] width 38 height 9
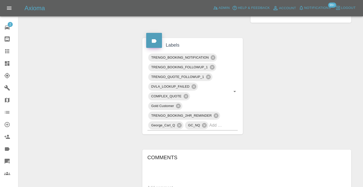
scroll to position [268, 0]
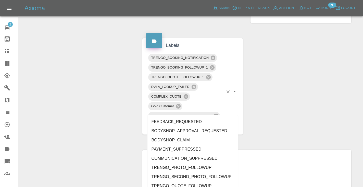
click at [217, 122] on input "text" at bounding box center [216, 126] width 14 height 8
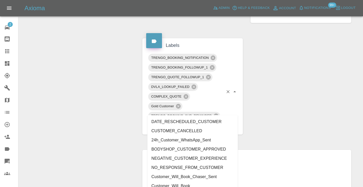
type input "cust"
click at [200, 185] on li "Customer_Will_Book" at bounding box center [192, 186] width 91 height 9
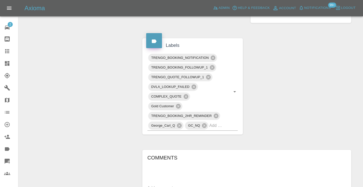
click at [38, 91] on div "Change Repairer Modify Claim Modify Quote Rollback Submit Payment Archive" at bounding box center [78, 38] width 112 height 503
click at [9, 52] on icon at bounding box center [7, 51] width 4 height 4
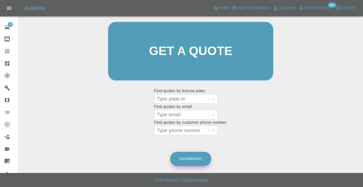
click at [193, 154] on link "Dashboard" at bounding box center [190, 159] width 41 height 14
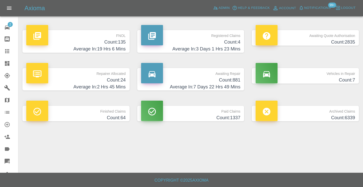
click at [225, 80] on h4 "Count: 881" at bounding box center [190, 80] width 99 height 7
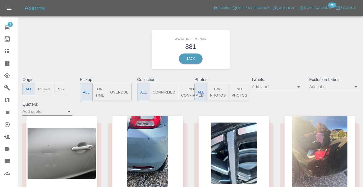
drag, startPoint x: 189, startPoint y: 86, endPoint x: 230, endPoint y: 69, distance: 44.9
click at [189, 86] on button "Not Confirmed" at bounding box center [192, 92] width 29 height 19
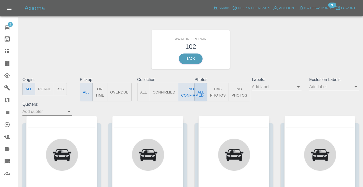
click at [253, 62] on div "Awaiting Repair 102 Back" at bounding box center [191, 49] width 344 height 54
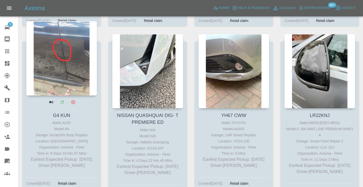
scroll to position [1594, 0]
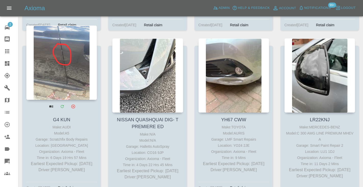
click at [61, 52] on div at bounding box center [61, 62] width 71 height 74
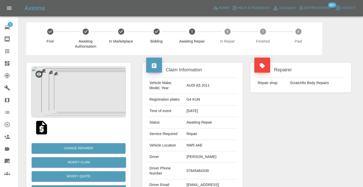
click at [194, 169] on td "07845464339" at bounding box center [210, 171] width 53 height 17
copy td "07845464339"
click at [272, 121] on div "Repairer Repair shop Scratchfix Body Repairs" at bounding box center [301, 131] width 108 height 152
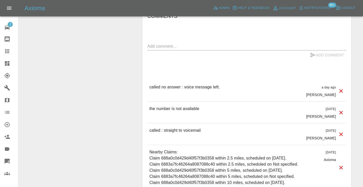
scroll to position [514, 0]
click at [162, 47] on textarea at bounding box center [246, 46] width 199 height 6
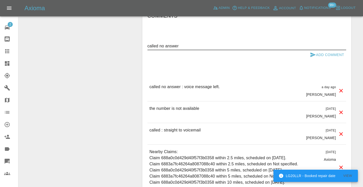
type textarea "called no answer"
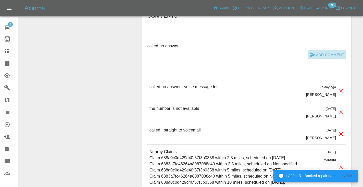
click at [311, 53] on icon "submit" at bounding box center [312, 55] width 5 height 5
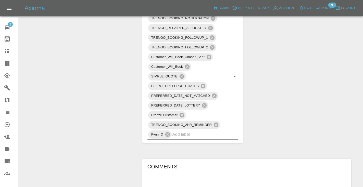
scroll to position [358, 0]
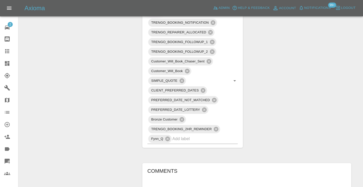
click at [10, 51] on div at bounding box center [11, 51] width 14 height 6
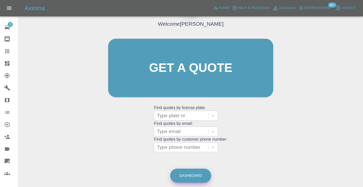
click at [199, 172] on link "Dashboard" at bounding box center [190, 176] width 41 height 14
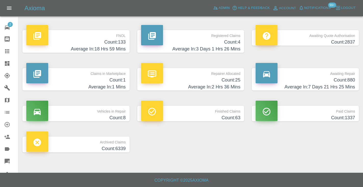
click at [346, 79] on h4 "Count: 880" at bounding box center [304, 80] width 99 height 7
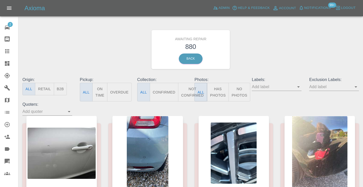
click at [187, 94] on button "Not Confirmed" at bounding box center [192, 92] width 29 height 19
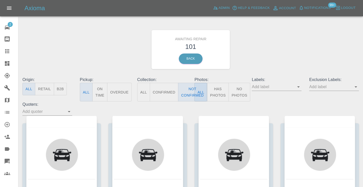
click at [278, 37] on div "Awaiting Repair 101 Back" at bounding box center [191, 49] width 344 height 54
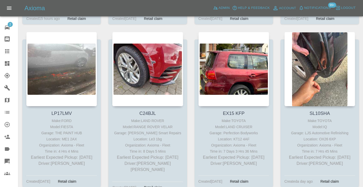
scroll to position [1267, 0]
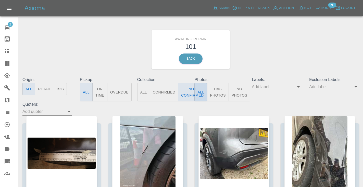
scroll to position [1267, 0]
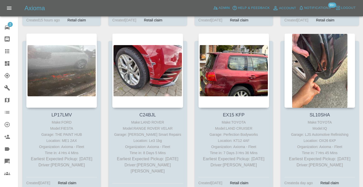
click at [324, 49] on div at bounding box center [319, 70] width 71 height 74
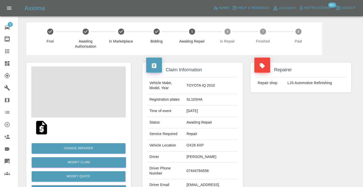
click at [199, 171] on td "07444784556" at bounding box center [210, 171] width 53 height 17
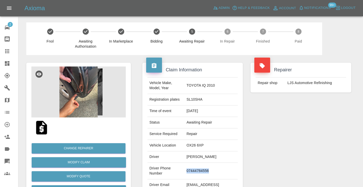
copy td "07444784556"
click at [319, 124] on div "Repairer Repair shop LJS Automotive Refinishing" at bounding box center [301, 131] width 108 height 152
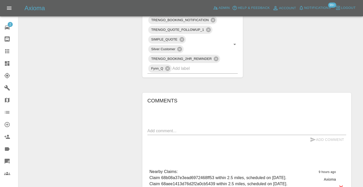
scroll to position [290, 0]
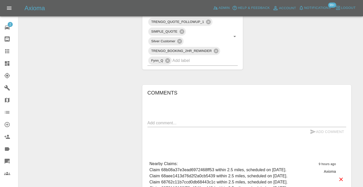
click at [172, 126] on div "x" at bounding box center [246, 123] width 199 height 8
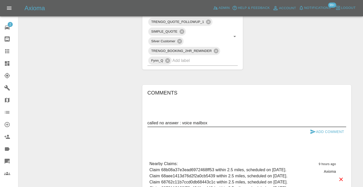
type textarea "called no answer : voice mailbox"
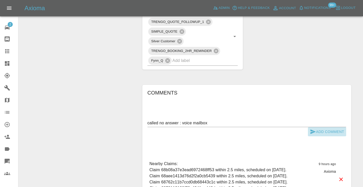
click at [312, 133] on icon "submit" at bounding box center [312, 132] width 5 height 5
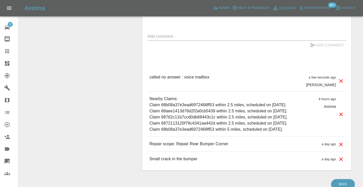
scroll to position [378, 0]
click at [6, 50] on icon at bounding box center [7, 51] width 4 height 4
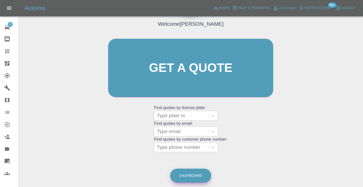
click at [195, 177] on link "Dashboard" at bounding box center [190, 176] width 41 height 14
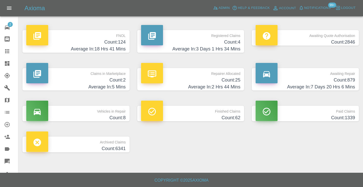
click at [345, 80] on h4 "Count: 879" at bounding box center [304, 80] width 99 height 7
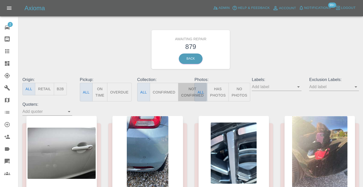
click at [193, 92] on button "Not Confirmed" at bounding box center [192, 92] width 29 height 19
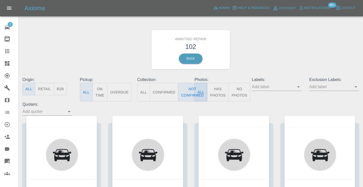
click at [306, 31] on div "Awaiting Repair 102 Back" at bounding box center [191, 49] width 344 height 54
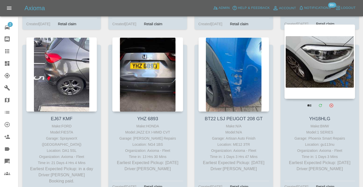
scroll to position [415, 0]
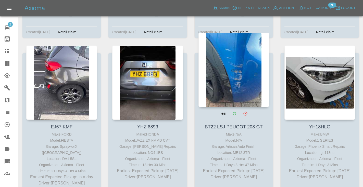
click at [247, 68] on div at bounding box center [233, 70] width 71 height 74
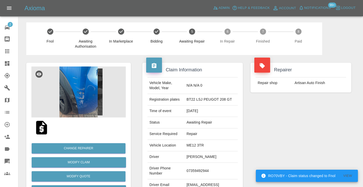
click at [201, 176] on td "07359492944" at bounding box center [210, 171] width 53 height 17
click at [203, 173] on td "07359492944" at bounding box center [210, 171] width 53 height 17
copy td "07359492944"
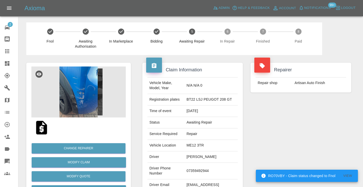
click at [295, 140] on div "Repairer Repair shop Artisan Auto Finish" at bounding box center [301, 131] width 108 height 152
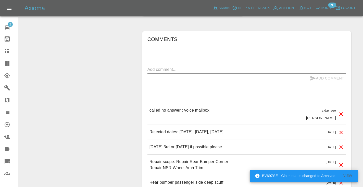
scroll to position [371, 0]
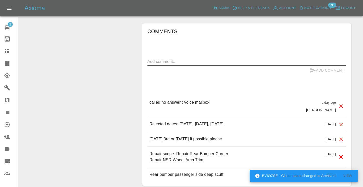
click at [189, 59] on textarea at bounding box center [246, 62] width 199 height 6
type textarea "c"
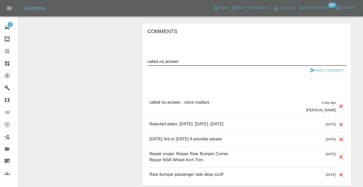
type textarea "called no answer"
click at [313, 68] on icon "submit" at bounding box center [312, 70] width 5 height 5
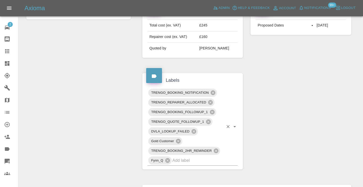
scroll to position [214, 0]
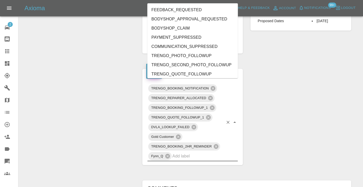
click at [199, 152] on input "text" at bounding box center [197, 156] width 51 height 8
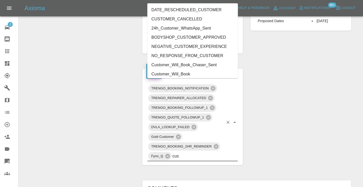
type input "cust"
click at [184, 74] on li "Customer_Will_Book" at bounding box center [192, 74] width 91 height 9
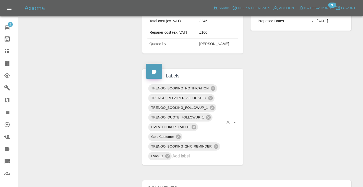
click at [6, 50] on icon at bounding box center [7, 51] width 4 height 4
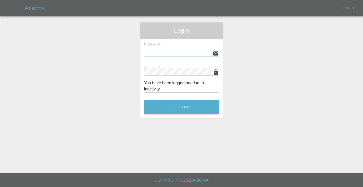
type input "Castrokhonqwana@gmail.com"
click at [181, 107] on button "Let's Go" at bounding box center [181, 107] width 75 height 14
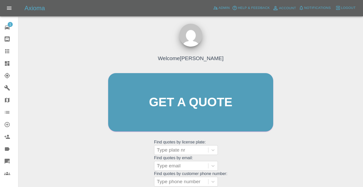
click at [248, 172] on div "Welcome [PERSON_NAME] Get a quote Get a quote Find quotes by license plate: Typ…" at bounding box center [191, 112] width 176 height 154
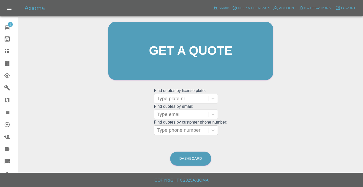
scroll to position [51, 0]
click at [197, 158] on link "Dashboard" at bounding box center [190, 159] width 41 height 14
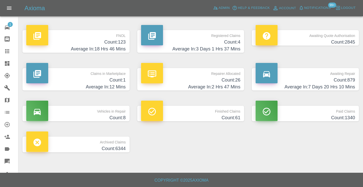
click at [348, 81] on h4 "Count: 879" at bounding box center [304, 80] width 99 height 7
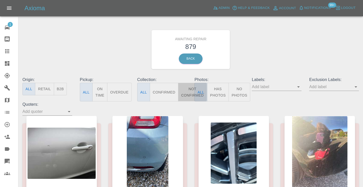
click at [192, 87] on button "Not Confirmed" at bounding box center [192, 92] width 29 height 19
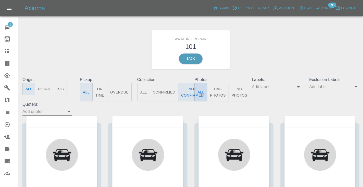
click at [284, 35] on div "Awaiting Repair 101 Back" at bounding box center [191, 49] width 344 height 54
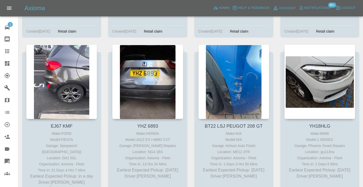
scroll to position [414, 0]
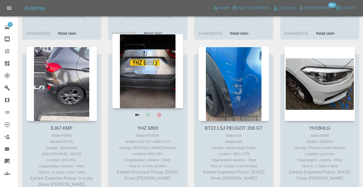
click at [158, 55] on div at bounding box center [147, 71] width 71 height 74
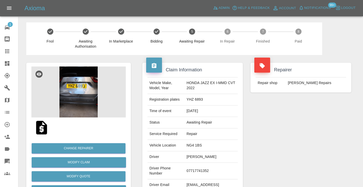
click at [205, 167] on td "07717741352" at bounding box center [210, 171] width 53 height 17
copy td "07717741352"
click at [270, 132] on div "Repairer Repair shop CJ Smart Repairs" at bounding box center [301, 131] width 108 height 152
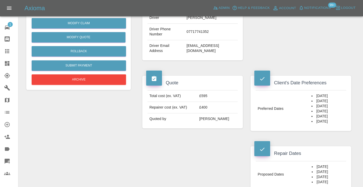
scroll to position [131, 0]
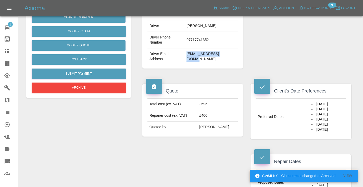
drag, startPoint x: 230, startPoint y: 52, endPoint x: 189, endPoint y: 48, distance: 40.8
click at [189, 48] on td "sueslater46@gmail.com" at bounding box center [210, 56] width 53 height 16
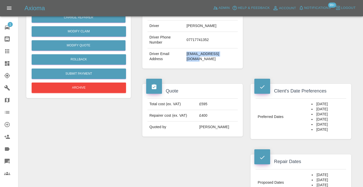
copy td "sueslater46@gmail.com"
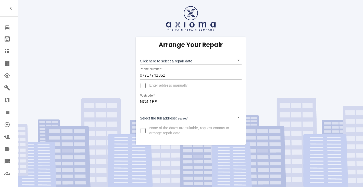
click at [157, 59] on body "Repair home Bodyshop home Claims Dashboard Explorer Garages Map Organization Cr…" at bounding box center [181, 93] width 363 height 187
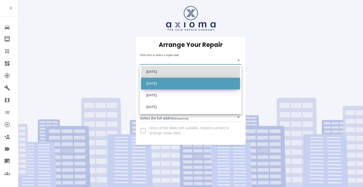
click at [155, 80] on li "[DATE]" at bounding box center [190, 84] width 99 height 12
type input "[DATE]T00:00:00.000Z"
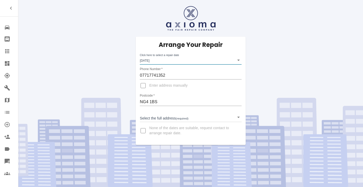
click at [153, 117] on body "Repair home Bodyshop home Claims Dashboard Explorer Garages Map Organization Cr…" at bounding box center [181, 93] width 363 height 187
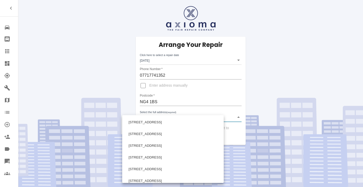
click at [153, 117] on li "[STREET_ADDRESS]" at bounding box center [172, 123] width 99 height 12
type input "[STREET_ADDRESS]"
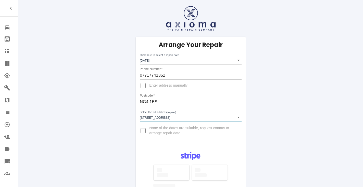
click at [153, 117] on body "Repair home Bodyshop home Claims Dashboard Explorer Garages Map Organization Cr…" at bounding box center [181, 152] width 363 height 305
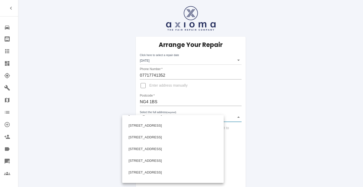
scroll to position [345, 0]
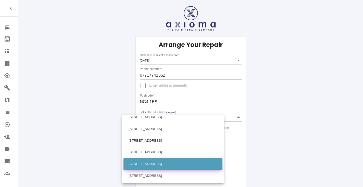
click at [148, 164] on li "[STREET_ADDRESS]" at bounding box center [172, 164] width 99 height 12
type input "[STREET_ADDRESS]"
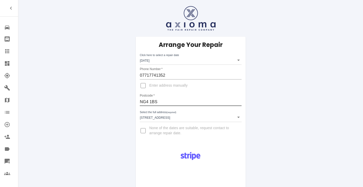
click at [156, 102] on input "NG4 1BS" at bounding box center [190, 102] width 101 height 8
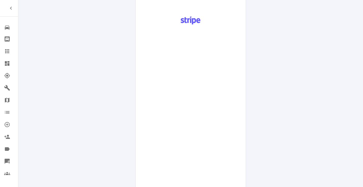
scroll to position [259, 0]
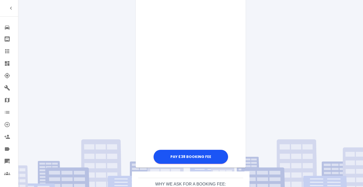
click at [243, 82] on div "Pay £38 Booking Fee" at bounding box center [191, 26] width 110 height 277
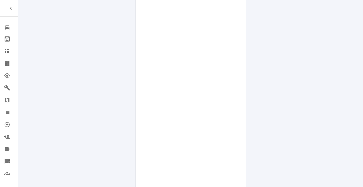
scroll to position [181, 0]
click at [240, 129] on div "Pay £38 Booking Fee" at bounding box center [191, 105] width 110 height 277
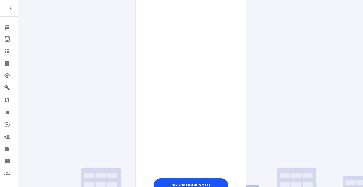
scroll to position [244, 0]
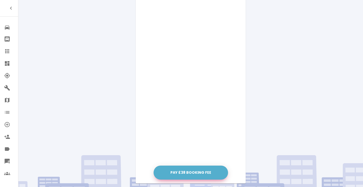
click at [188, 175] on button "Pay £38 Booking Fee" at bounding box center [191, 173] width 74 height 14
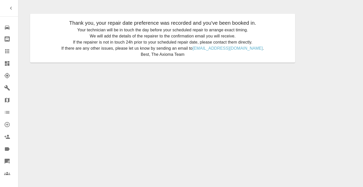
click at [5, 52] on icon at bounding box center [7, 51] width 6 height 6
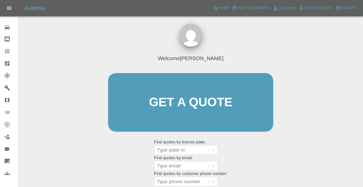
click at [265, 154] on div "Welcome [PERSON_NAME] Get a quote Get a quote Find quotes by license plate: Typ…" at bounding box center [191, 112] width 176 height 154
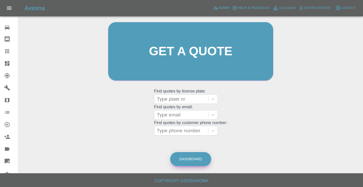
scroll to position [52, 0]
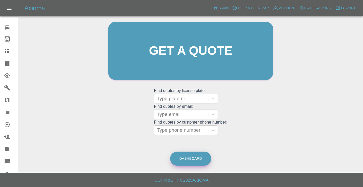
click at [195, 158] on link "Dashboard" at bounding box center [190, 159] width 41 height 14
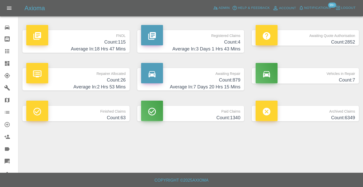
click at [224, 75] on p "Awaiting Repair" at bounding box center [190, 72] width 99 height 9
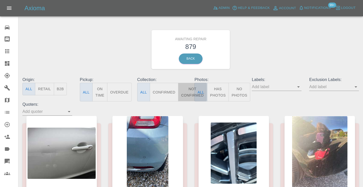
click at [190, 93] on button "Not Confirmed" at bounding box center [192, 92] width 29 height 19
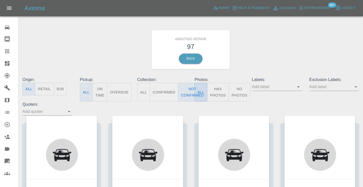
click at [271, 52] on div "Awaiting Repair 97 Back" at bounding box center [191, 49] width 344 height 54
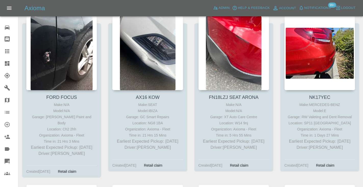
scroll to position [1946, 0]
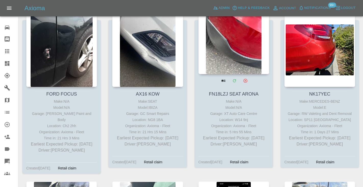
click at [245, 30] on div at bounding box center [233, 37] width 71 height 74
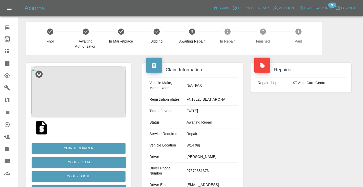
click at [199, 166] on td "07572381373" at bounding box center [210, 171] width 53 height 17
copy td "07572381373"
click at [287, 133] on div "Repairer Repair shop XT Auto Care Centre" at bounding box center [301, 131] width 108 height 152
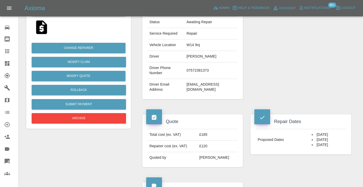
scroll to position [96, 0]
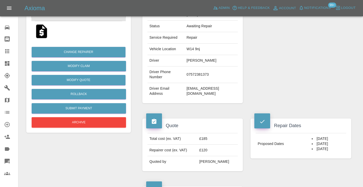
click at [210, 72] on td "07572381373" at bounding box center [210, 75] width 53 height 17
copy td "07572381373"
click at [335, 84] on div "Repairer Repair shop XT Auto Care Centre" at bounding box center [301, 35] width 108 height 152
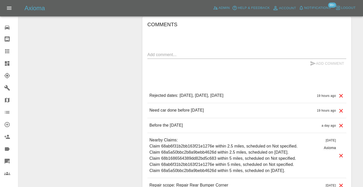
scroll to position [370, 0]
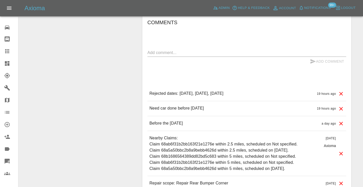
click at [192, 49] on div "x" at bounding box center [246, 53] width 199 height 8
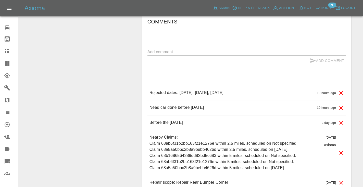
scroll to position [372, 0]
click at [165, 49] on textarea "as per notes" at bounding box center [246, 52] width 199 height 6
type textarea "10th or earlier"
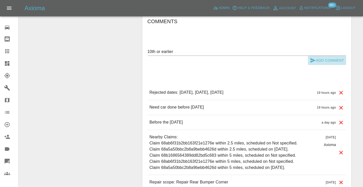
click at [311, 56] on button "Add Comment" at bounding box center [327, 60] width 38 height 9
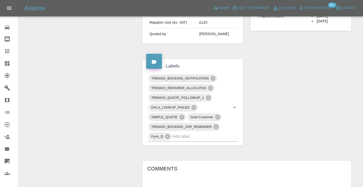
scroll to position [225, 0]
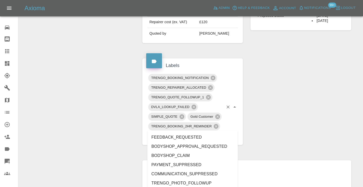
click at [177, 132] on input "text" at bounding box center [197, 136] width 51 height 8
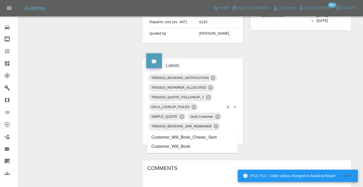
type input "customer_will"
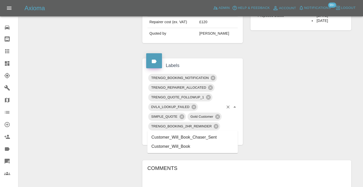
click at [167, 147] on li "Customer_Will_Book" at bounding box center [192, 146] width 91 height 9
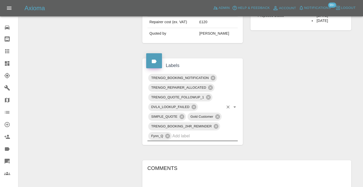
click at [98, 114] on div "Change Repairer Modify Claim Modify Quote Rollback Submit Payment Archive" at bounding box center [78, 107] width 112 height 554
click at [9, 53] on icon at bounding box center [7, 51] width 4 height 4
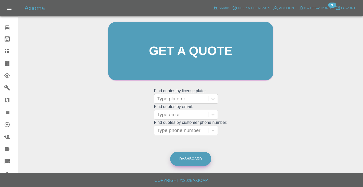
click at [185, 161] on link "Dashboard" at bounding box center [190, 159] width 41 height 14
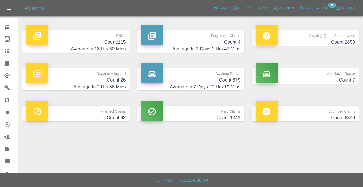
click at [241, 79] on link "Awaiting Repair Count: 879 Average In: 7 Days 20 Hrs 19 Mins" at bounding box center [190, 79] width 107 height 23
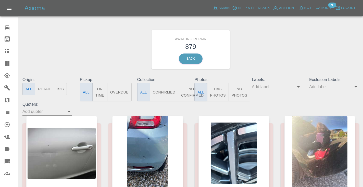
click at [186, 92] on button "Not Confirmed" at bounding box center [192, 92] width 29 height 19
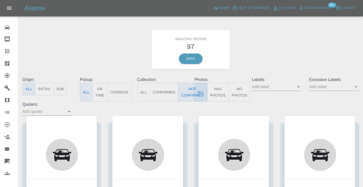
click at [250, 58] on div "Awaiting Repair 97 Back" at bounding box center [191, 49] width 344 height 54
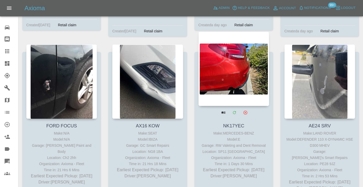
scroll to position [1913, 0]
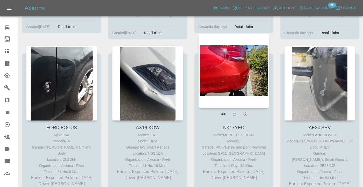
click at [235, 49] on div at bounding box center [233, 70] width 71 height 74
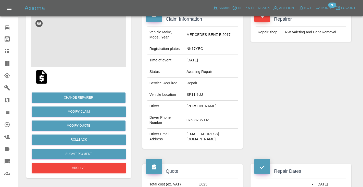
scroll to position [50, 0]
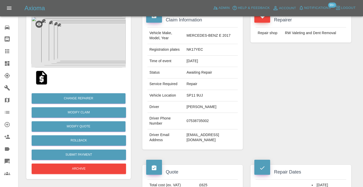
click at [204, 117] on td "07538735002" at bounding box center [210, 121] width 53 height 17
copy td "07538735002"
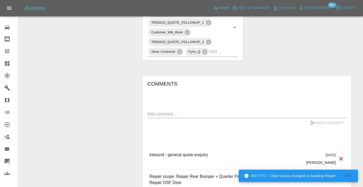
scroll to position [325, 0]
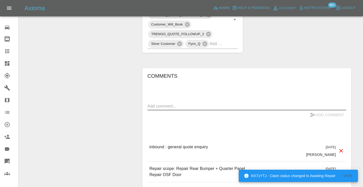
click at [161, 103] on textarea at bounding box center [246, 106] width 199 height 6
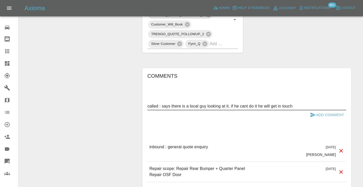
type textarea "called : says there is a local guy looking at it, if he cant do it he will get …"
click at [309, 110] on button "Add Comment" at bounding box center [327, 114] width 38 height 9
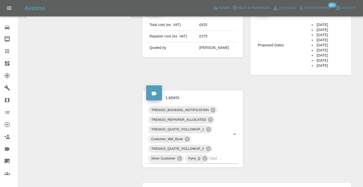
scroll to position [210, 0]
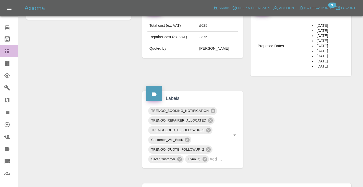
click at [7, 52] on icon at bounding box center [7, 51] width 4 height 4
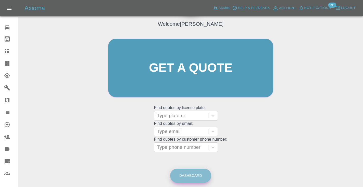
click at [188, 172] on link "Dashboard" at bounding box center [190, 176] width 41 height 14
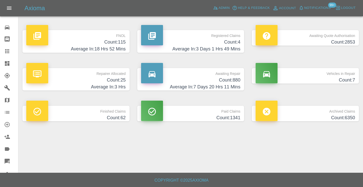
click at [219, 79] on h4 "Count: 880" at bounding box center [190, 80] width 99 height 7
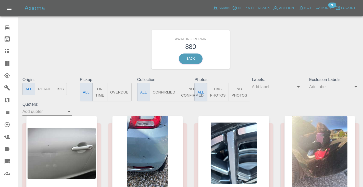
click at [188, 92] on button "Not Confirmed" at bounding box center [192, 92] width 29 height 19
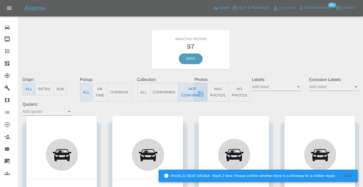
click at [315, 29] on div "Awaiting Repair 97 Back" at bounding box center [191, 49] width 344 height 54
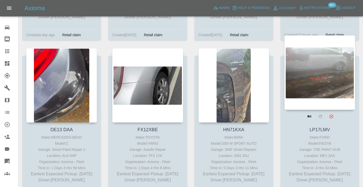
scroll to position [1094, 0]
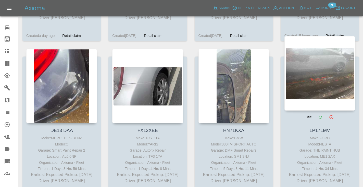
click at [324, 65] on div at bounding box center [319, 73] width 71 height 74
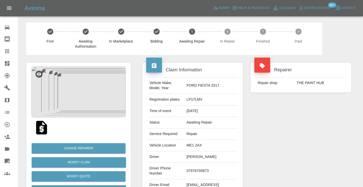
click at [196, 169] on td "07976705873" at bounding box center [210, 171] width 53 height 17
copy td "07976705873"
click at [269, 155] on div "Repairer Repair shop THE PAINT HUB" at bounding box center [301, 131] width 108 height 152
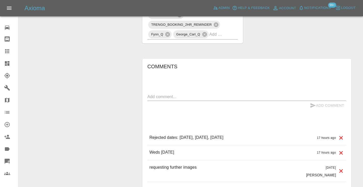
scroll to position [350, 0]
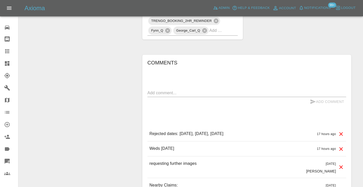
click at [169, 90] on div "x" at bounding box center [246, 93] width 199 height 8
type textarea "called no answer : date matched"
click at [312, 103] on icon "submit" at bounding box center [313, 102] width 6 height 6
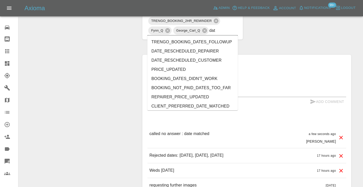
type input "date"
click at [211, 105] on li "CLIENT_PREFERRED_DATE_MATCHED" at bounding box center [192, 106] width 91 height 9
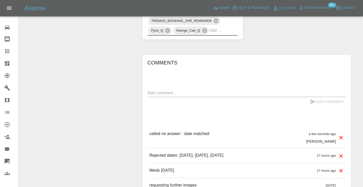
click at [109, 65] on div "Change Repairer Modify Claim Modify Quote Rollback Submit Payment Archive" at bounding box center [78, 1] width 112 height 592
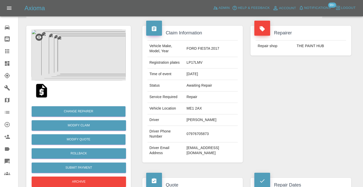
scroll to position [33, 0]
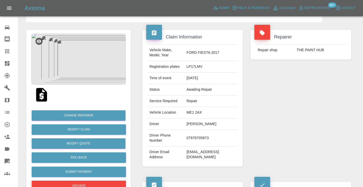
click at [10, 50] on div at bounding box center [11, 51] width 14 height 6
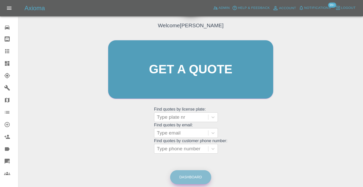
click at [183, 174] on link "Dashboard" at bounding box center [190, 177] width 41 height 14
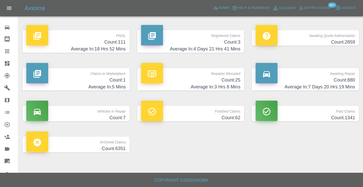
click at [323, 80] on h4 "Count: 880" at bounding box center [304, 80] width 99 height 7
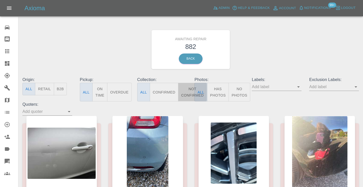
click at [184, 92] on button "Not Confirmed" at bounding box center [192, 92] width 29 height 19
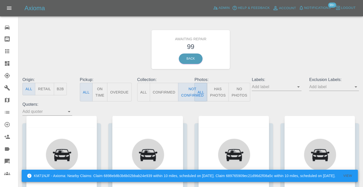
click at [273, 49] on div "Awaiting Repair 99 Back" at bounding box center [191, 49] width 344 height 54
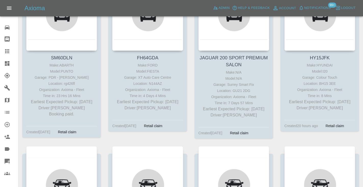
scroll to position [3193, 0]
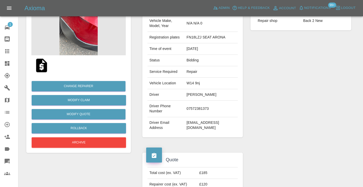
scroll to position [61, 0]
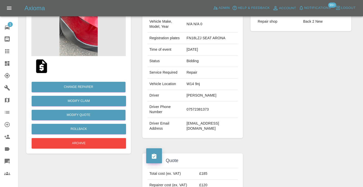
click at [210, 107] on td "07572381373" at bounding box center [210, 109] width 53 height 17
copy td "07572381373"
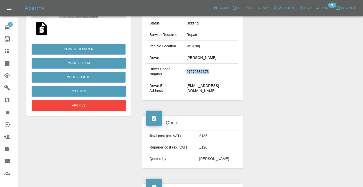
scroll to position [98, 0]
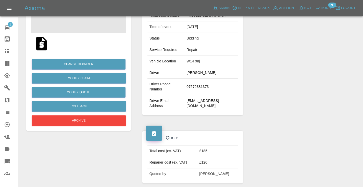
scroll to position [70, 0]
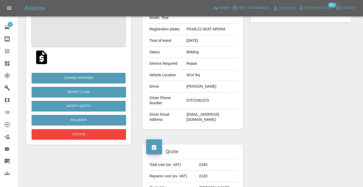
click at [210, 109] on td "[EMAIL_ADDRESS][DOMAIN_NAME]" at bounding box center [210, 117] width 53 height 16
copy div "[EMAIL_ADDRESS][DOMAIN_NAME]"
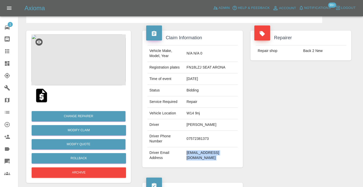
scroll to position [30, 0]
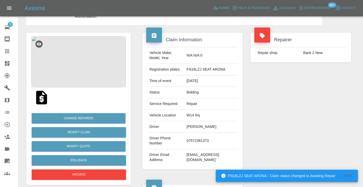
click at [325, 109] on div "Repairer Repair shop Back 2 New" at bounding box center [301, 101] width 108 height 152
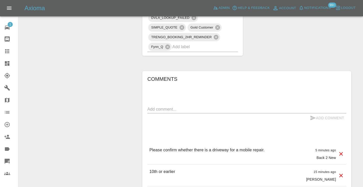
scroll to position [324, 0]
click at [166, 106] on textarea at bounding box center [246, 109] width 199 height 6
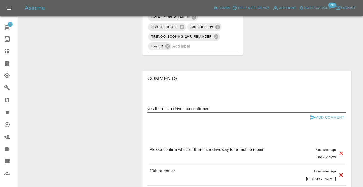
type textarea "yes there is a drive . cx confirmed"
click at [311, 114] on icon "submit" at bounding box center [313, 117] width 6 height 6
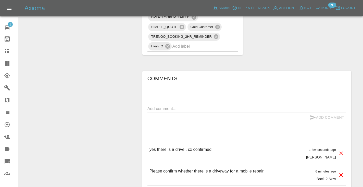
click at [311, 113] on div "Add Comment" at bounding box center [327, 117] width 38 height 9
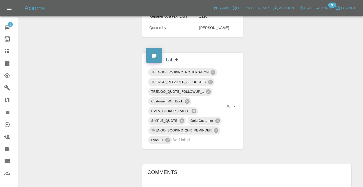
scroll to position [228, 0]
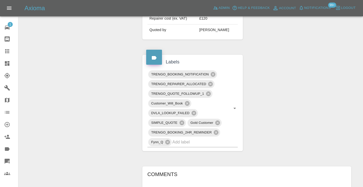
click at [9, 52] on icon at bounding box center [7, 51] width 4 height 4
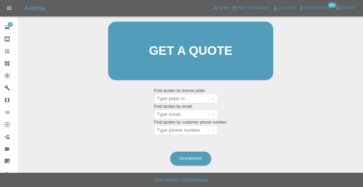
scroll to position [34, 0]
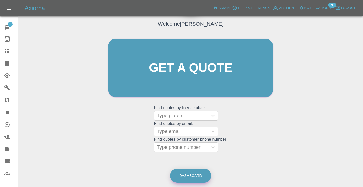
click at [190, 176] on link "Dashboard" at bounding box center [190, 176] width 41 height 14
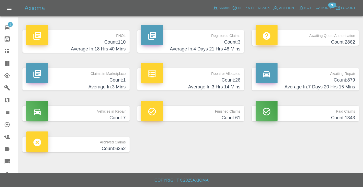
click at [337, 83] on h4 "Count: 879" at bounding box center [304, 80] width 99 height 7
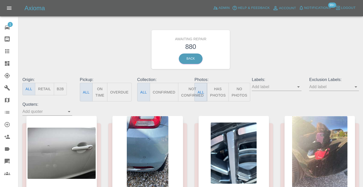
click at [188, 90] on button "Not Confirmed" at bounding box center [192, 92] width 29 height 19
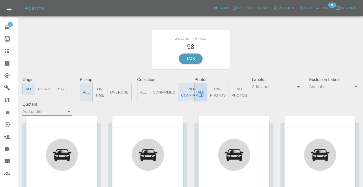
click at [246, 51] on div "Awaiting Repair 98 Back" at bounding box center [191, 49] width 344 height 54
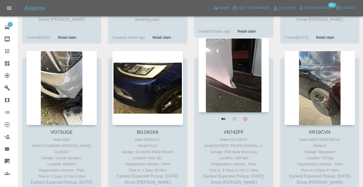
scroll to position [2439, 0]
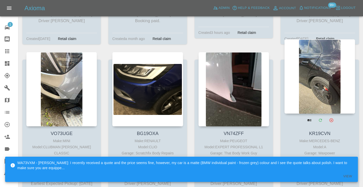
click at [313, 48] on div at bounding box center [319, 76] width 71 height 74
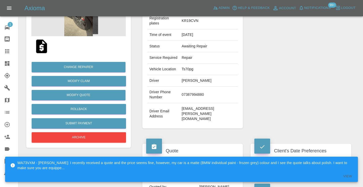
scroll to position [85, 0]
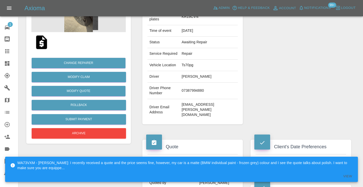
click at [201, 83] on td "07387994880" at bounding box center [209, 91] width 58 height 17
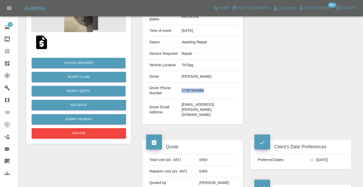
copy td "07387994880"
click at [289, 54] on div "Repairer Repair shop Waxpower" at bounding box center [301, 51] width 108 height 162
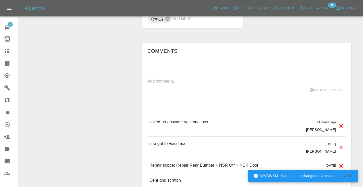
scroll to position [437, 0]
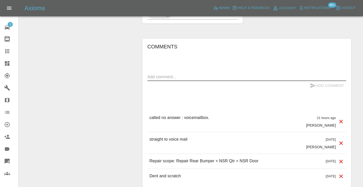
click at [163, 74] on textarea at bounding box center [246, 77] width 199 height 6
type textarea "called no answer"
click at [313, 83] on icon "submit" at bounding box center [313, 86] width 6 height 6
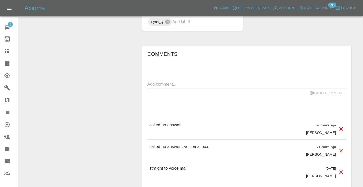
scroll to position [431, 0]
click at [5, 49] on icon at bounding box center [7, 51] width 6 height 6
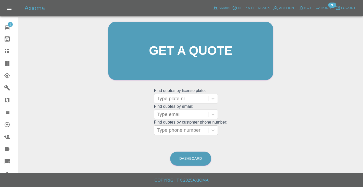
scroll to position [51, 0]
click at [200, 157] on link "Dashboard" at bounding box center [190, 159] width 41 height 14
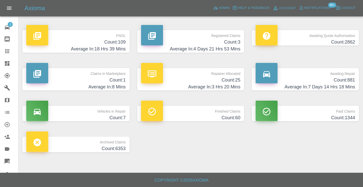
click at [341, 75] on p "Awaiting Repair" at bounding box center [304, 72] width 99 height 9
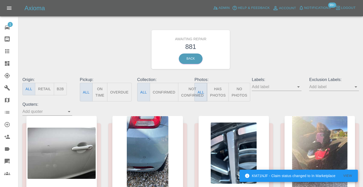
click at [185, 92] on button "Not Confirmed" at bounding box center [192, 92] width 29 height 19
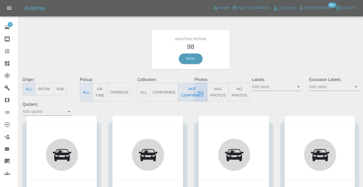
click at [272, 40] on div "Awaiting Repair 98 Back" at bounding box center [191, 49] width 344 height 54
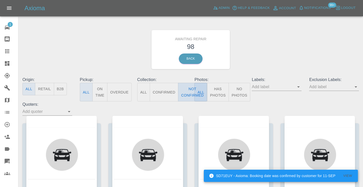
click at [191, 93] on button "Not Confirmed" at bounding box center [192, 92] width 29 height 19
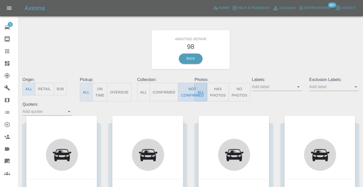
type button "false"
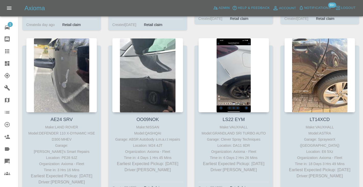
scroll to position [2107, 0]
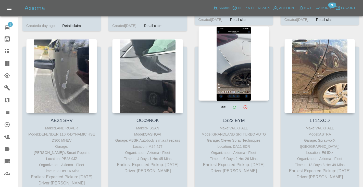
click at [236, 49] on div at bounding box center [233, 63] width 71 height 74
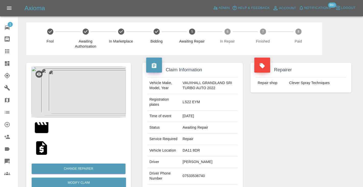
click at [195, 181] on td "07533536740" at bounding box center [209, 176] width 57 height 17
copy td "07533536740"
click at [262, 148] on div "Repairer Repair shop Clever Spray Techniques" at bounding box center [301, 133] width 108 height 157
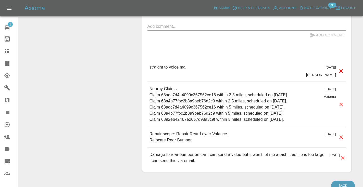
scroll to position [453, 0]
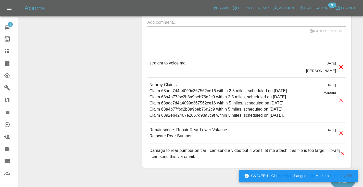
click at [171, 27] on div "x" at bounding box center [246, 22] width 199 height 8
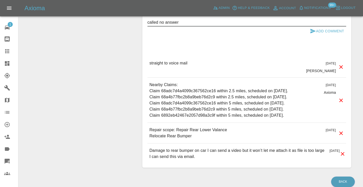
type textarea "called no answer"
click at [319, 34] on button "Add Comment" at bounding box center [327, 31] width 38 height 9
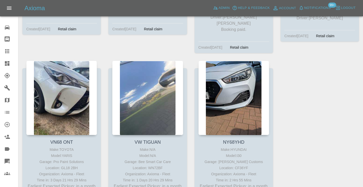
scroll to position [4118, 0]
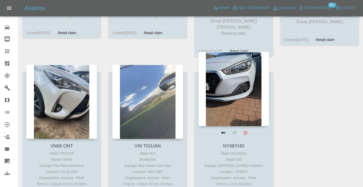
click at [239, 52] on div at bounding box center [233, 89] width 71 height 74
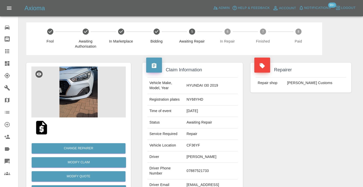
click at [206, 168] on td "07887521733" at bounding box center [210, 171] width 53 height 17
copy td "07887521733"
click at [308, 127] on div "Repairer Repair shop [PERSON_NAME] Customs" at bounding box center [301, 131] width 108 height 152
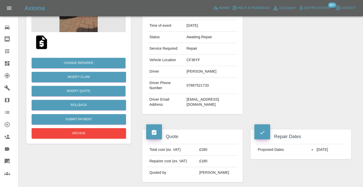
scroll to position [83, 0]
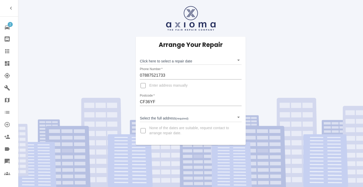
click at [166, 62] on body "2 Repair home Bodyshop home Claims Dashboard Explorer Garages Map Organization …" at bounding box center [181, 93] width 363 height 187
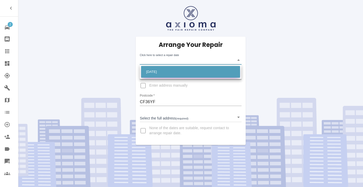
click at [164, 70] on li "[DATE]" at bounding box center [190, 72] width 99 height 12
type input "[DATE]T00:00:00.000Z"
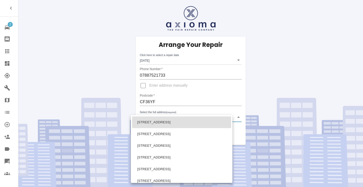
click at [156, 118] on body "2 Repair home Bodyshop home Claims Dashboard Explorer Garages Map Organization …" at bounding box center [181, 93] width 363 height 187
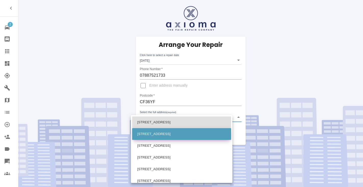
click at [156, 132] on li "[STREET_ADDRESS]" at bounding box center [181, 134] width 99 height 12
type input "[STREET_ADDRESS]"
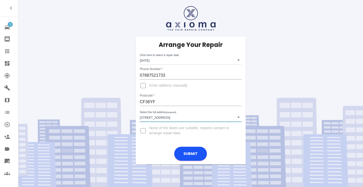
click at [144, 86] on input "Enter address manually" at bounding box center [143, 86] width 12 height 12
checkbox input "true"
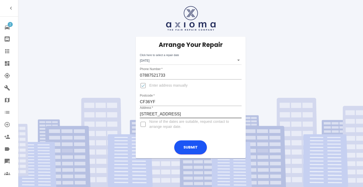
type input "[GEOGRAPHIC_DATA], [GEOGRAPHIC_DATA]"
click at [146, 87] on input "Enter address manually" at bounding box center [143, 86] width 12 height 12
checkbox input "false"
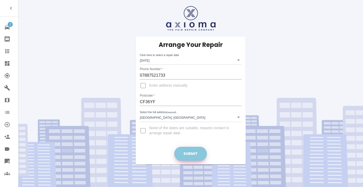
click at [191, 153] on button "Submit" at bounding box center [190, 154] width 33 height 14
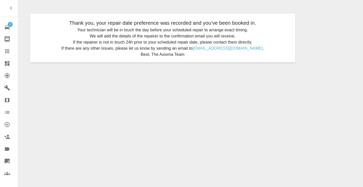
click at [6, 51] on icon at bounding box center [7, 51] width 4 height 4
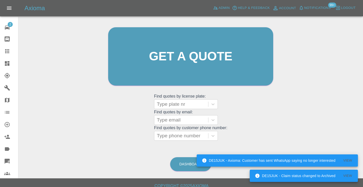
scroll to position [52, 0]
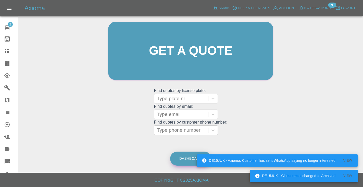
click at [186, 161] on link "Dashboard" at bounding box center [190, 159] width 41 height 14
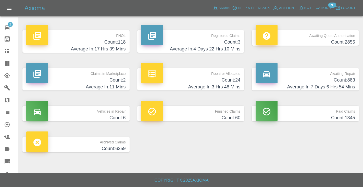
click at [330, 82] on h4 "Count: 883" at bounding box center [304, 80] width 99 height 7
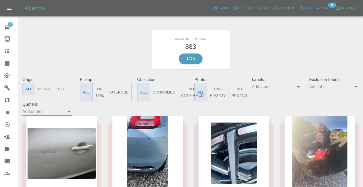
click at [188, 90] on button "Not Confirmed" at bounding box center [192, 92] width 29 height 19
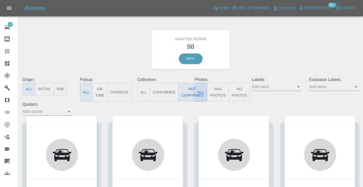
click at [296, 55] on div "Awaiting Repair 98 Back" at bounding box center [191, 49] width 344 height 54
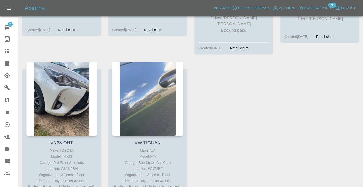
scroll to position [4115, 0]
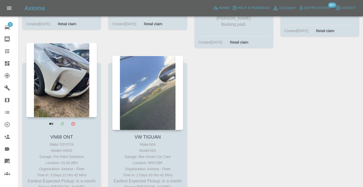
click at [65, 51] on div at bounding box center [61, 80] width 71 height 74
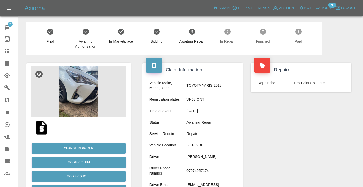
click at [218, 163] on td "07974957174" at bounding box center [210, 171] width 53 height 17
copy td "07974957174"
click at [303, 132] on div "Repairer Repair shop Pro Paint Solutions" at bounding box center [301, 131] width 108 height 152
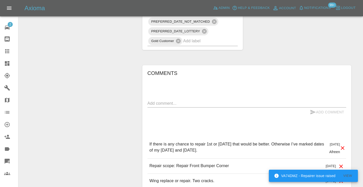
scroll to position [393, 0]
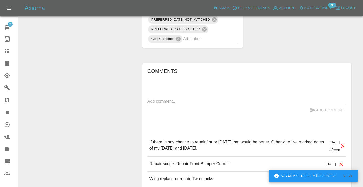
click at [156, 98] on textarea at bounding box center [246, 101] width 199 height 6
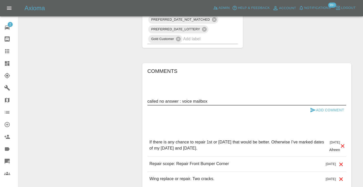
type textarea "called no answer : voice mailbox"
click at [319, 106] on button "Add Comment" at bounding box center [327, 110] width 38 height 9
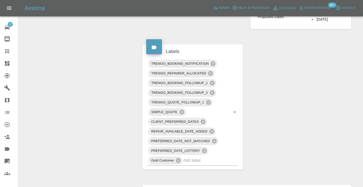
scroll to position [271, 0]
click at [187, 157] on input "text" at bounding box center [203, 161] width 40 height 8
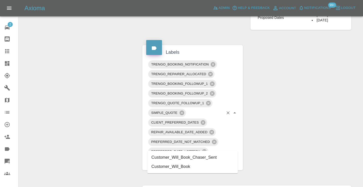
type input "customer_will"
click at [183, 169] on li "Customer_Will_Book" at bounding box center [192, 166] width 91 height 9
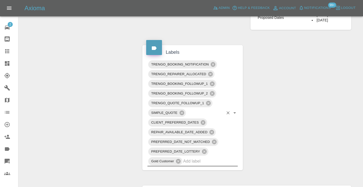
click at [116, 106] on div "Change Repairer Modify Claim Modify Quote Rollback Submit Payment Archive" at bounding box center [78, 63] width 112 height 557
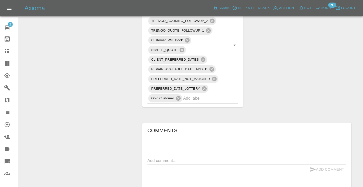
scroll to position [356, 0]
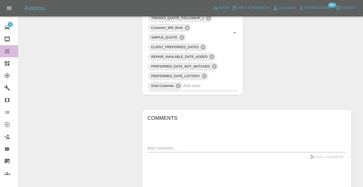
click at [6, 52] on icon at bounding box center [7, 51] width 6 height 6
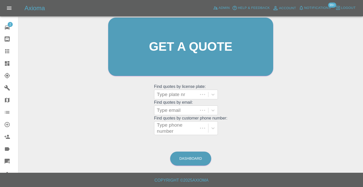
scroll to position [39, 0]
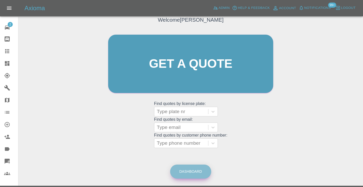
click at [196, 171] on link "Dashboard" at bounding box center [190, 172] width 41 height 14
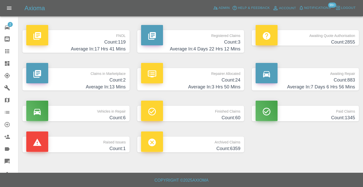
click at [343, 77] on h4 "Count: 883" at bounding box center [304, 80] width 99 height 7
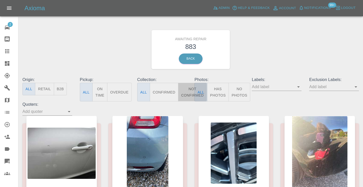
click at [192, 91] on button "Not Confirmed" at bounding box center [192, 92] width 29 height 19
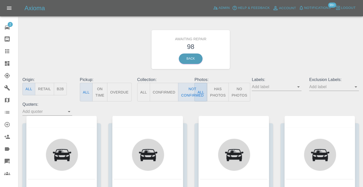
click at [272, 58] on div "Awaiting Repair 98 Back" at bounding box center [191, 49] width 344 height 54
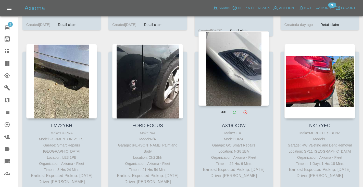
scroll to position [1912, 0]
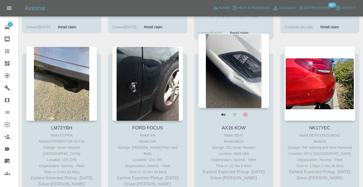
click at [229, 68] on div at bounding box center [233, 71] width 71 height 74
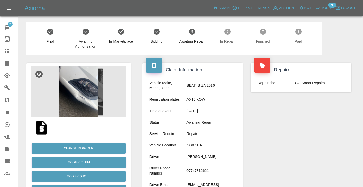
click at [201, 171] on td "07747812621" at bounding box center [210, 171] width 53 height 17
copy td "07747812621"
click at [254, 155] on div "Repairer Repair shop GC Smart Repairs" at bounding box center [301, 131] width 108 height 152
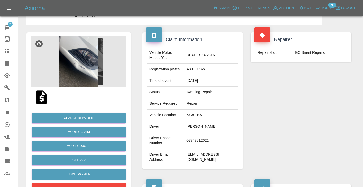
scroll to position [26, 0]
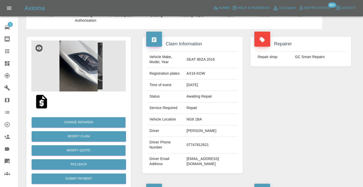
click at [195, 143] on td "07747812621" at bounding box center [210, 145] width 53 height 17
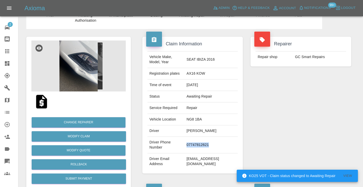
copy td "07747812621"
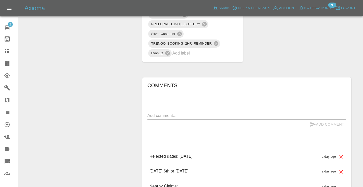
scroll to position [369, 0]
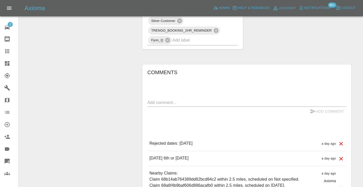
click at [170, 100] on textarea at bounding box center [246, 103] width 199 height 6
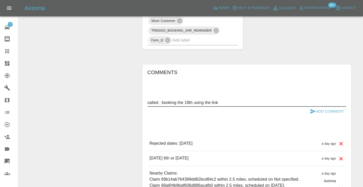
type textarea "called : booking the 18th using the link"
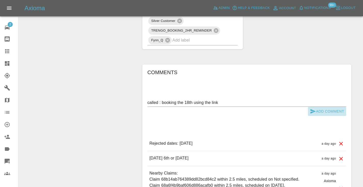
click at [313, 108] on icon "submit" at bounding box center [313, 111] width 6 height 6
click at [203, 37] on input "text" at bounding box center [197, 40] width 51 height 8
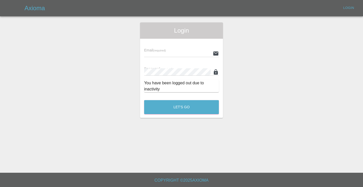
type input "u"
click at [262, 53] on div "Login Email (required) Password (required) You have been logged out due to inac…" at bounding box center [181, 70] width 362 height 96
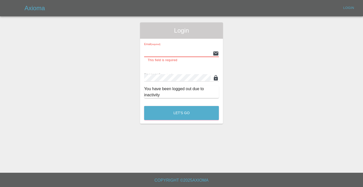
click at [173, 54] on input "text" at bounding box center [177, 53] width 67 height 7
type input "[EMAIL_ADDRESS][DOMAIN_NAME]"
click at [181, 107] on button "Let's Go" at bounding box center [181, 113] width 75 height 14
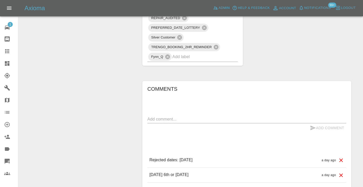
scroll to position [354, 0]
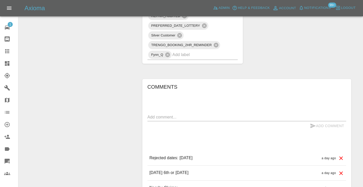
click at [185, 51] on input "text" at bounding box center [197, 55] width 51 height 8
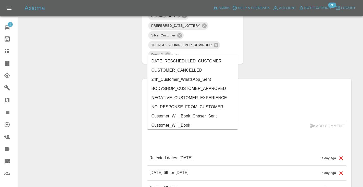
type input "cust"
click at [188, 124] on li "Customer_Will_Book" at bounding box center [192, 125] width 91 height 9
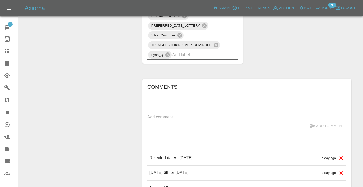
click at [159, 114] on textarea at bounding box center [246, 117] width 199 height 6
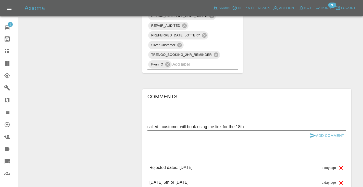
type textarea "called : customer will book using the link for the 18th"
click at [321, 131] on button "Add Comment" at bounding box center [327, 135] width 38 height 9
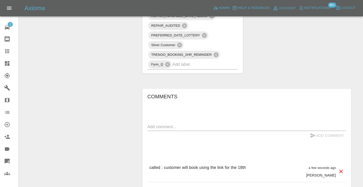
click at [6, 50] on icon at bounding box center [7, 51] width 6 height 6
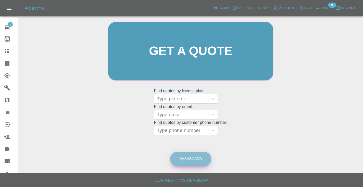
click at [188, 161] on link "Dashboard" at bounding box center [190, 159] width 41 height 14
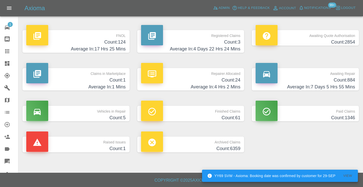
click at [334, 72] on p "Awaiting Repair" at bounding box center [304, 72] width 99 height 9
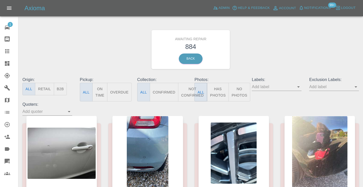
click at [184, 92] on button "Not Confirmed" at bounding box center [192, 92] width 29 height 19
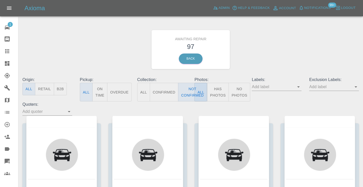
click at [285, 56] on div "Awaiting Repair 97 Back" at bounding box center [191, 49] width 344 height 54
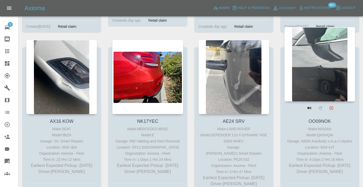
scroll to position [2107, 0]
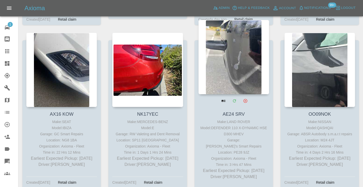
click at [239, 52] on div at bounding box center [233, 57] width 71 height 74
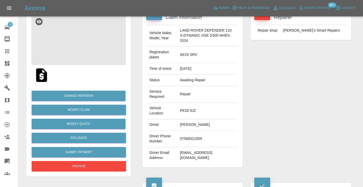
scroll to position [60, 0]
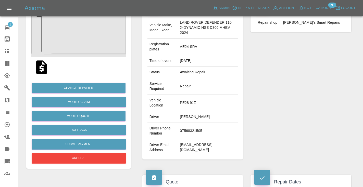
click at [185, 130] on td "07568321505" at bounding box center [208, 131] width 60 height 17
copy td "07568321505"
click at [282, 75] on div "Repairer Repair shop Freddie’s Smart Repairs" at bounding box center [301, 81] width 108 height 173
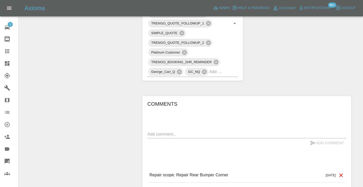
scroll to position [349, 0]
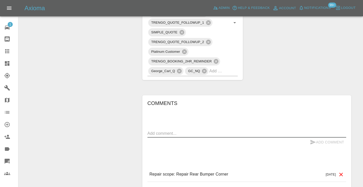
click at [177, 133] on textarea at bounding box center [246, 134] width 199 height 6
type textarea "called : will get back to us looking for sooner dates ."
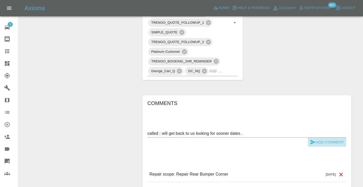
click at [320, 144] on button "Add Comment" at bounding box center [327, 142] width 38 height 9
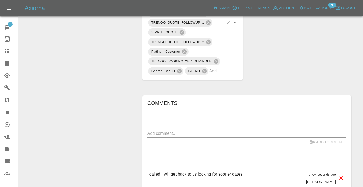
click at [216, 73] on input "text" at bounding box center [216, 71] width 14 height 8
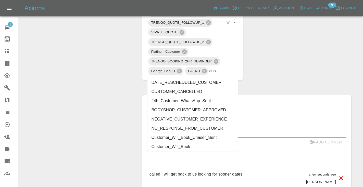
type input "cust"
click at [209, 146] on li "Customer_Will_Book" at bounding box center [192, 146] width 91 height 9
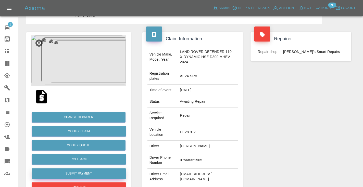
scroll to position [29, 0]
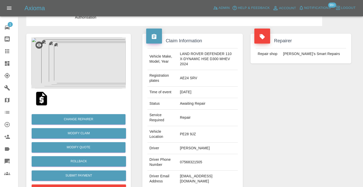
click at [308, 113] on div "Repairer Repair shop Freddie’s Smart Repairs" at bounding box center [301, 112] width 108 height 173
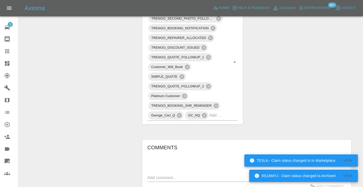
scroll to position [294, 0]
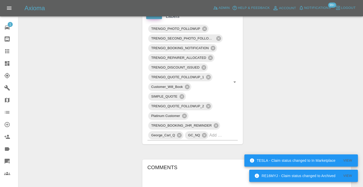
click at [7, 50] on icon at bounding box center [7, 51] width 4 height 4
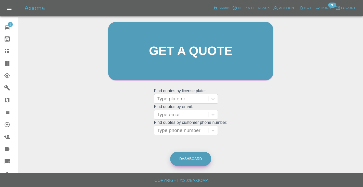
click at [193, 158] on link "Dashboard" at bounding box center [190, 159] width 41 height 14
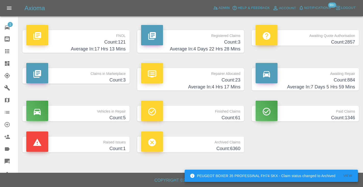
click at [345, 77] on h4 "Count: 884" at bounding box center [304, 80] width 99 height 7
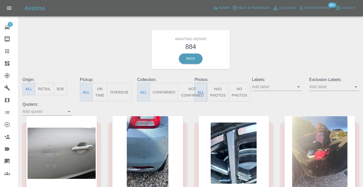
click at [183, 88] on button "Not Confirmed" at bounding box center [192, 92] width 29 height 19
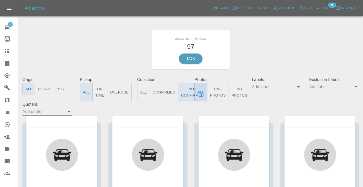
click at [313, 43] on div "Awaiting Repair 97 Back" at bounding box center [191, 49] width 344 height 54
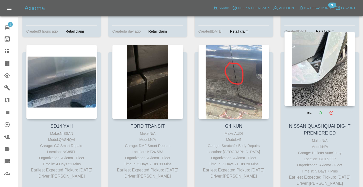
scroll to position [1587, 0]
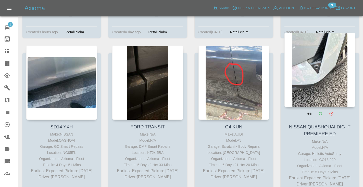
click at [326, 50] on div at bounding box center [319, 70] width 71 height 74
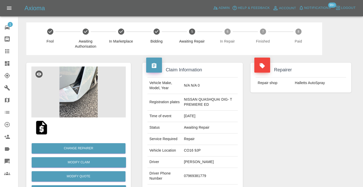
click at [191, 176] on td "07969381779" at bounding box center [210, 176] width 56 height 17
copy td "07969381779"
click at [282, 141] on div "Repairer Repair shop Halletts AutoSpray" at bounding box center [301, 133] width 108 height 157
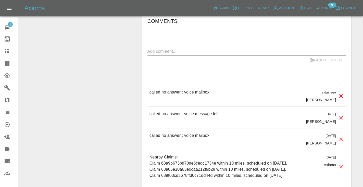
scroll to position [419, 0]
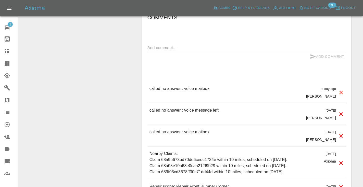
click at [166, 46] on textarea at bounding box center [246, 48] width 199 height 6
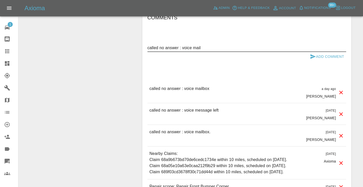
type textarea "called no answer : voice mail"
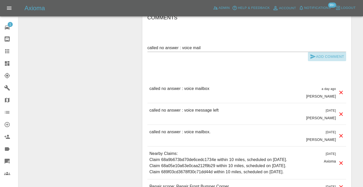
click at [309, 56] on button "Add Comment" at bounding box center [327, 56] width 38 height 9
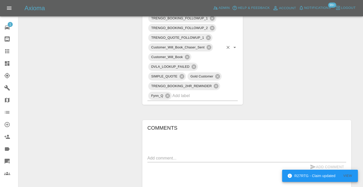
scroll to position [308, 0]
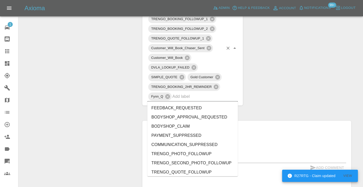
click at [189, 98] on input "text" at bounding box center [197, 97] width 51 height 8
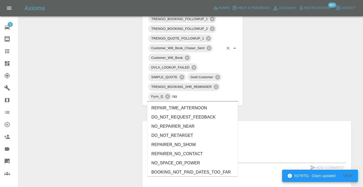
type input "no_"
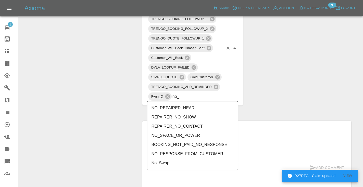
click at [167, 154] on li "NO_RESPONSE_FROM_CUSTOMER" at bounding box center [192, 153] width 91 height 9
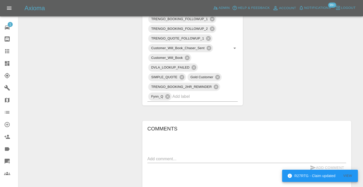
click at [106, 93] on div "Change Repairer Modify Claim Modify Quote Rollback Submit Payment Archive" at bounding box center [78, 50] width 112 height 606
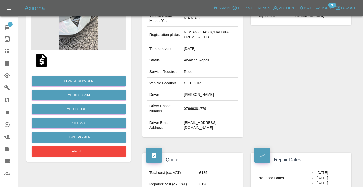
scroll to position [67, 0]
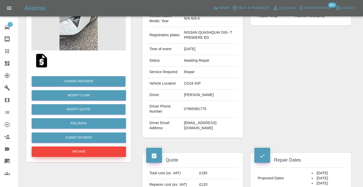
click at [69, 150] on button "Archive" at bounding box center [79, 152] width 94 height 10
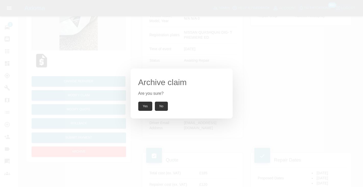
click at [145, 106] on button "Yes" at bounding box center [145, 106] width 14 height 9
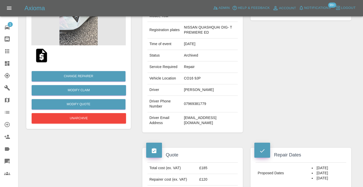
click at [7, 49] on icon at bounding box center [7, 51] width 6 height 6
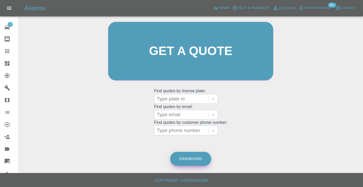
click at [193, 159] on link "Dashboard" at bounding box center [190, 159] width 41 height 14
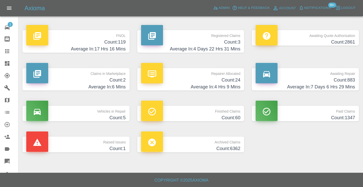
click at [337, 78] on h4 "Count: 883" at bounding box center [304, 80] width 99 height 7
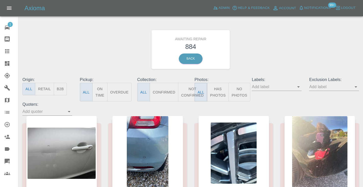
click at [185, 93] on button "Not Confirmed" at bounding box center [192, 92] width 29 height 19
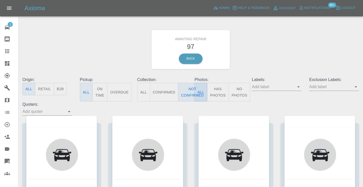
click at [312, 35] on div "Awaiting Repair 97 Back" at bounding box center [191, 49] width 344 height 54
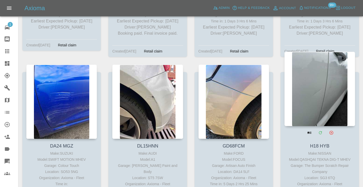
scroll to position [3604, 0]
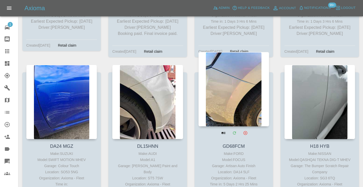
click at [235, 65] on div at bounding box center [233, 89] width 71 height 74
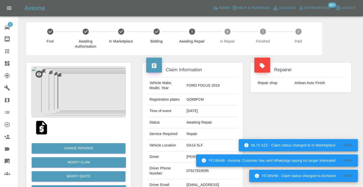
click at [285, 171] on div "ML72 XZZ - Claim status changed to In Marketplace" at bounding box center [294, 175] width 81 height 9
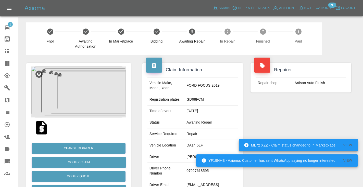
click at [286, 128] on div "Repairer Repair shop Artisan Auto Finish" at bounding box center [301, 131] width 108 height 152
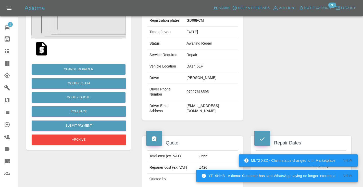
scroll to position [87, 0]
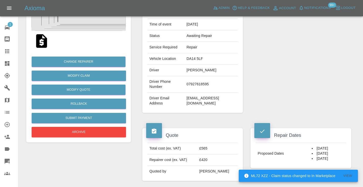
click at [208, 79] on td "07927618595" at bounding box center [210, 84] width 53 height 17
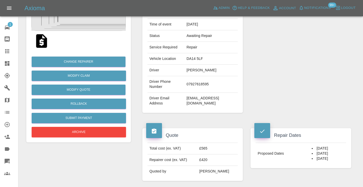
click at [208, 78] on td "07927618595" at bounding box center [210, 84] width 53 height 17
copy td "07927618595"
click at [277, 68] on div "Repairer Repair shop Artisan Auto Finish" at bounding box center [301, 44] width 108 height 152
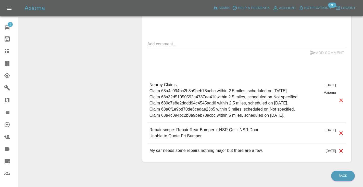
scroll to position [418, 0]
click at [156, 41] on textarea at bounding box center [246, 44] width 199 height 6
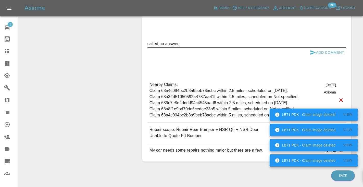
type textarea "called no answer"
click at [319, 48] on button "Add Comment" at bounding box center [327, 52] width 38 height 9
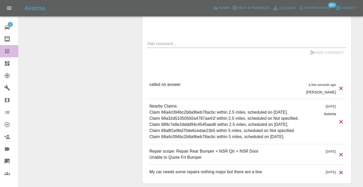
click at [6, 49] on icon at bounding box center [7, 51] width 6 height 6
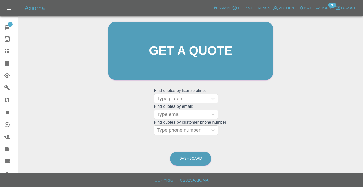
scroll to position [34, 0]
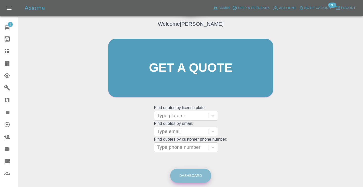
click at [197, 178] on link "Dashboard" at bounding box center [190, 176] width 41 height 14
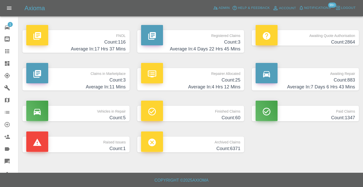
click at [333, 83] on h4 "Count: 883" at bounding box center [304, 80] width 99 height 7
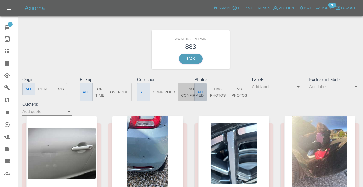
click at [193, 87] on button "Not Confirmed" at bounding box center [192, 92] width 29 height 19
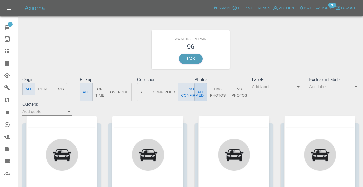
click at [286, 55] on div "Awaiting Repair 96 Back" at bounding box center [191, 49] width 344 height 54
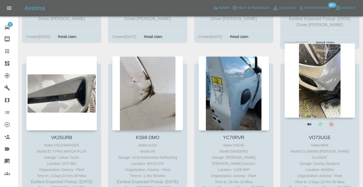
scroll to position [2250, 0]
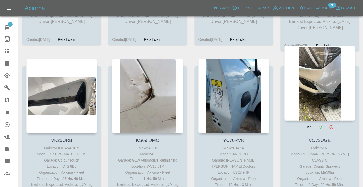
click at [315, 52] on div at bounding box center [319, 83] width 71 height 74
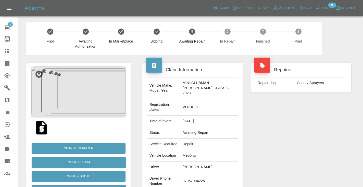
click at [200, 173] on td "07957004225" at bounding box center [209, 181] width 57 height 17
copy td "07957004225"
click at [269, 140] on div "Repairer Repair shop County Sprayers" at bounding box center [301, 136] width 108 height 162
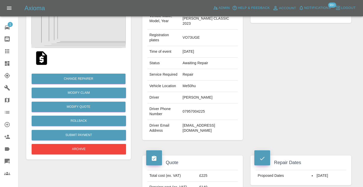
scroll to position [68, 0]
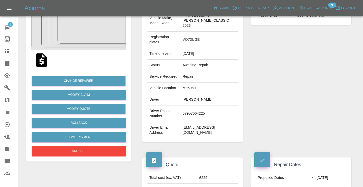
click at [194, 106] on td "07957004225" at bounding box center [209, 114] width 57 height 17
copy td "07957004225"
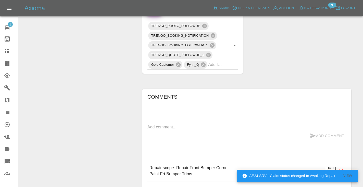
scroll to position [289, 0]
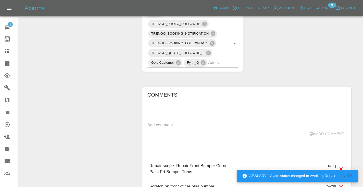
click at [164, 121] on div "x" at bounding box center [246, 125] width 199 height 8
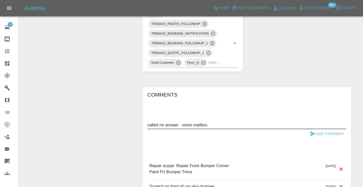
type textarea "called no answer : voice mailbox"
click at [316, 129] on button "Add Comment" at bounding box center [327, 133] width 38 height 9
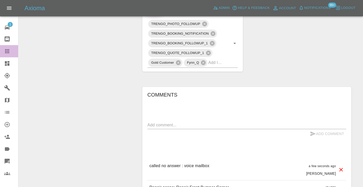
click at [6, 53] on icon at bounding box center [7, 51] width 4 height 4
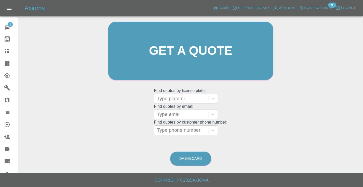
scroll to position [51, 0]
click at [192, 154] on link "Dashboard" at bounding box center [190, 159] width 41 height 14
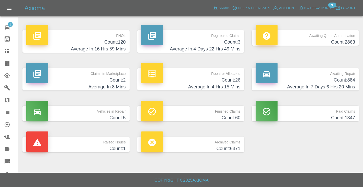
click at [326, 85] on h4 "Average In: 7 Days 6 Hrs 20 Mins" at bounding box center [304, 87] width 99 height 7
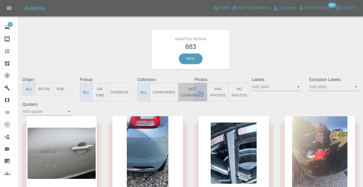
click at [181, 92] on button "Not Confirmed" at bounding box center [192, 92] width 29 height 19
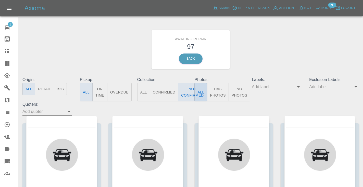
click at [279, 68] on div "Awaiting Repair 97 Back" at bounding box center [191, 49] width 344 height 54
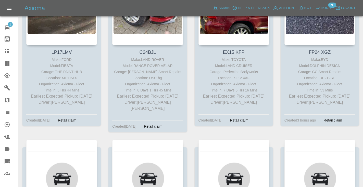
scroll to position [1356, 0]
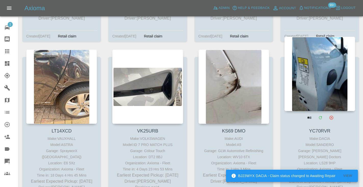
scroll to position [2253, 0]
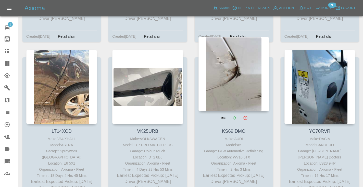
click at [227, 66] on div at bounding box center [233, 74] width 71 height 74
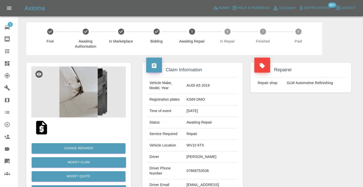
click at [213, 163] on td "07868753536" at bounding box center [210, 171] width 53 height 17
copy td "07868753536"
click at [266, 150] on div "Repairer Repair shop GLW Automotive Refinishing" at bounding box center [301, 131] width 108 height 152
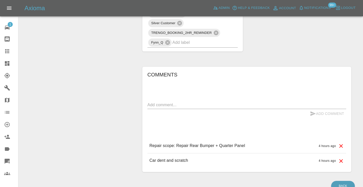
scroll to position [318, 0]
click at [172, 102] on textarea at bounding box center [246, 105] width 199 height 6
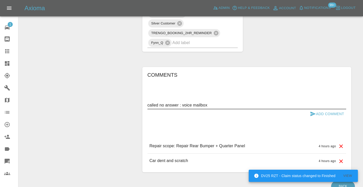
type textarea "called no answer : voice mailbox"
click at [315, 111] on icon "submit" at bounding box center [313, 114] width 6 height 6
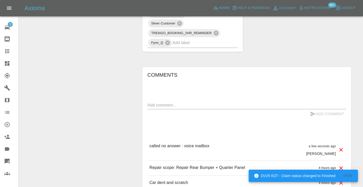
click at [10, 52] on div at bounding box center [11, 51] width 14 height 6
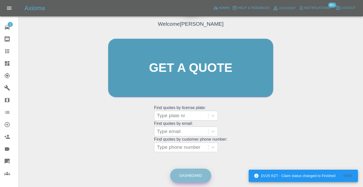
click at [187, 172] on link "Dashboard" at bounding box center [190, 176] width 41 height 14
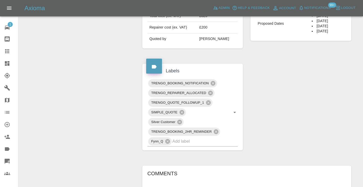
scroll to position [220, 0]
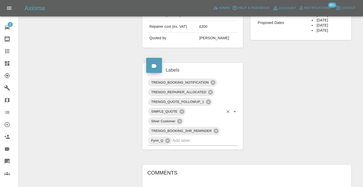
click at [191, 137] on input "text" at bounding box center [197, 141] width 51 height 8
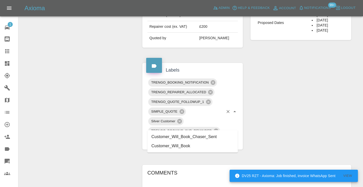
type input "customer_will"
click at [188, 147] on li "Customer_Will_Book" at bounding box center [192, 146] width 91 height 9
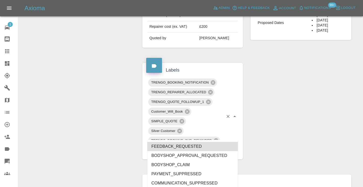
click at [286, 108] on div "Claim Information Vehicle Make, Model, Year AUDI A5 2019 Registration plates KS…" at bounding box center [246, 72] width 216 height 474
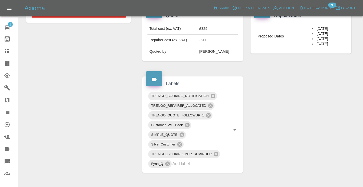
scroll to position [211, 0]
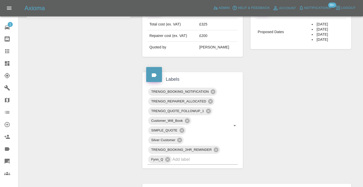
click at [11, 52] on div at bounding box center [11, 51] width 14 height 6
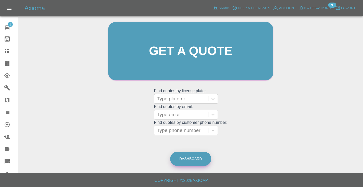
click at [186, 153] on link "Dashboard" at bounding box center [190, 159] width 41 height 14
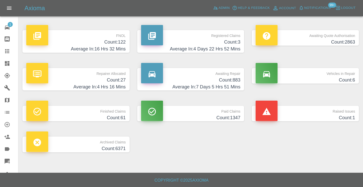
click at [228, 75] on p "Awaiting Repair" at bounding box center [190, 72] width 99 height 9
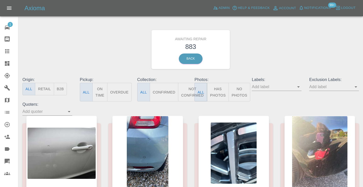
click at [191, 93] on button "Not Confirmed" at bounding box center [192, 92] width 29 height 19
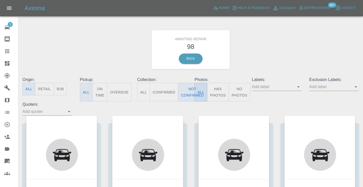
click at [288, 62] on div "Awaiting Repair 98 Back" at bounding box center [191, 49] width 344 height 54
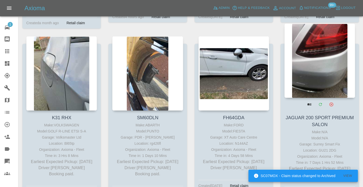
scroll to position [3102, 0]
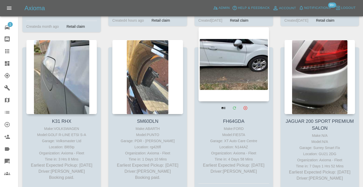
click at [234, 52] on div at bounding box center [233, 64] width 71 height 74
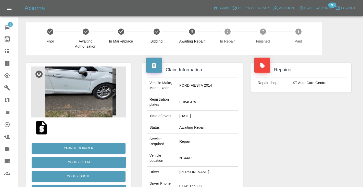
click at [205, 178] on td "07749156398" at bounding box center [207, 186] width 60 height 17
copy td "07749156398"
click at [296, 132] on div "Repairer Repair shop XT Auto Care Centre" at bounding box center [301, 144] width 108 height 178
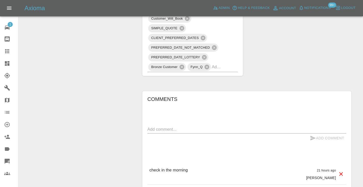
scroll to position [402, 0]
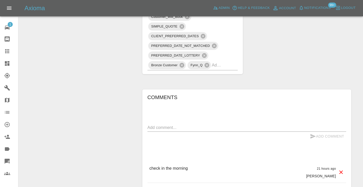
click at [160, 125] on textarea at bounding box center [246, 128] width 199 height 6
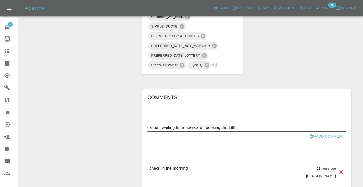
type textarea "called : waiting for a new card . booking the 19th"
click at [311, 133] on icon "submit" at bounding box center [313, 136] width 6 height 6
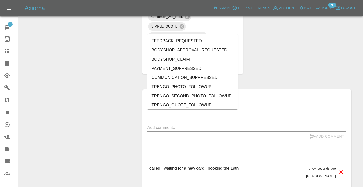
click at [224, 28] on div "TRENGO_BOOKING_NOTIFICATION TRENGO_REPAIRER_ALLOCATED TRENGO_BOOKING_FOLLOWUP_1…" at bounding box center [192, 12] width 91 height 117
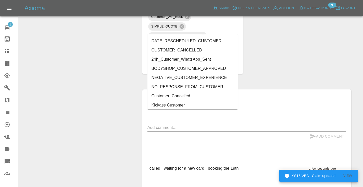
type input "customer"
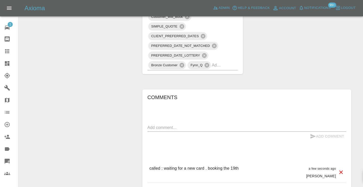
click at [11, 49] on div at bounding box center [11, 51] width 14 height 6
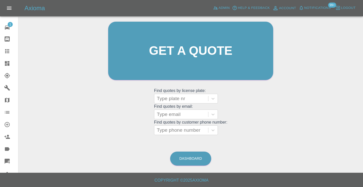
scroll to position [51, 0]
click at [191, 157] on link "Dashboard" at bounding box center [190, 159] width 41 height 14
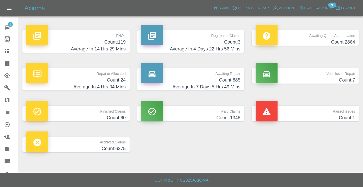
click at [224, 83] on h4 "Count: 885" at bounding box center [190, 80] width 99 height 7
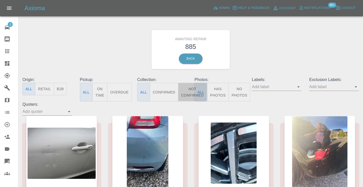
click at [184, 91] on button "Not Confirmed" at bounding box center [192, 92] width 29 height 19
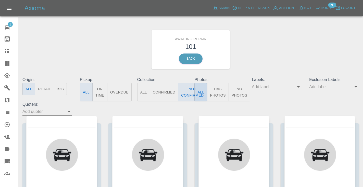
click at [271, 56] on div "Awaiting Repair 101 Back" at bounding box center [191, 49] width 344 height 54
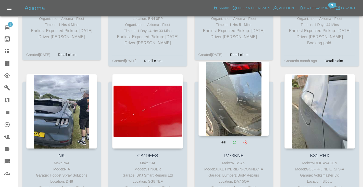
scroll to position [3098, 0]
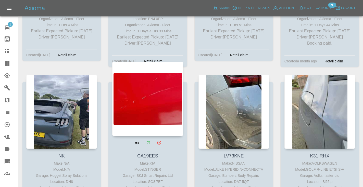
click at [147, 76] on div at bounding box center [147, 99] width 71 height 74
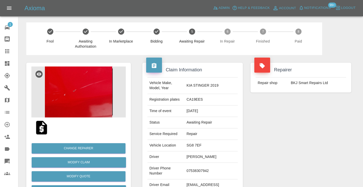
click at [213, 163] on td "07538307942" at bounding box center [210, 171] width 53 height 17
copy td "07538307942"
click at [317, 132] on div "Repairer Repair shop BKJ Smart Repairs Ltd" at bounding box center [301, 131] width 108 height 152
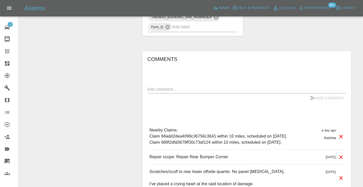
scroll to position [388, 0]
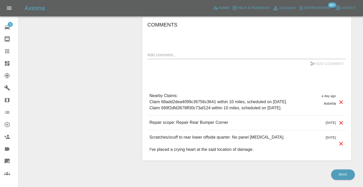
click at [182, 52] on textarea at bounding box center [246, 55] width 199 height 6
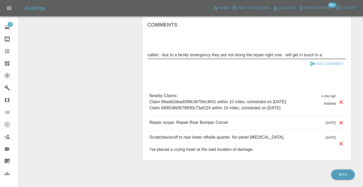
type textarea "called : due to a family emergency they are not doing the repair right now . wi…"
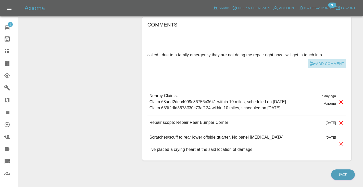
click at [324, 59] on button "Add Comment" at bounding box center [327, 63] width 38 height 9
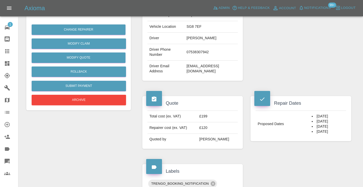
scroll to position [119, 0]
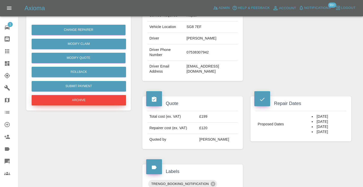
click at [110, 100] on button "Archive" at bounding box center [79, 100] width 94 height 10
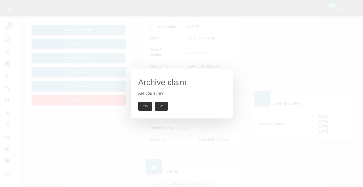
click at [141, 104] on button "Yes" at bounding box center [145, 106] width 14 height 9
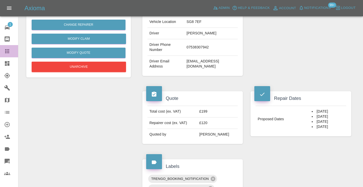
click at [11, 49] on div at bounding box center [11, 51] width 14 height 6
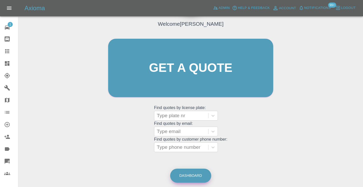
click at [190, 176] on link "Dashboard" at bounding box center [190, 176] width 41 height 14
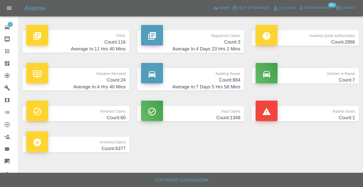
click at [227, 81] on h4 "Count: 884" at bounding box center [190, 80] width 99 height 7
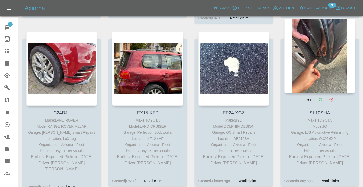
scroll to position [1462, 0]
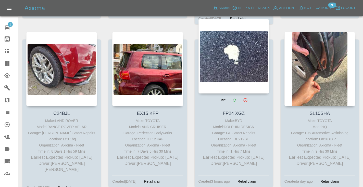
click at [247, 46] on div at bounding box center [233, 56] width 71 height 74
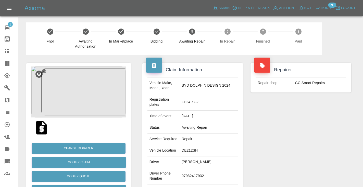
click at [198, 168] on td "07932417932" at bounding box center [209, 176] width 58 height 17
copy td "07932417932"
click at [275, 141] on div "Repairer Repair shop GC Smart Repairs" at bounding box center [301, 136] width 108 height 162
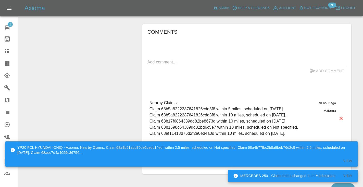
scroll to position [382, 0]
click at [172, 58] on textarea at bounding box center [246, 61] width 199 height 6
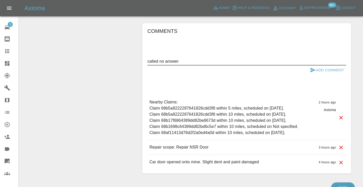
type textarea "called no answer"
click at [315, 67] on icon "submit" at bounding box center [313, 70] width 6 height 6
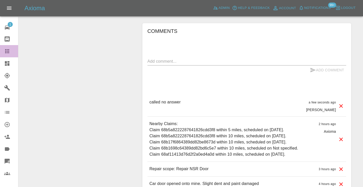
click at [7, 51] on icon at bounding box center [7, 51] width 4 height 4
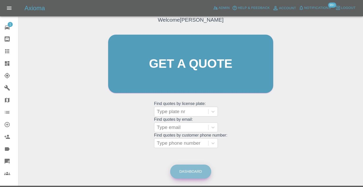
click at [186, 168] on link "Dashboard" at bounding box center [190, 172] width 41 height 14
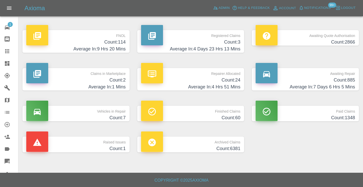
click at [344, 82] on h4 "Count: 885" at bounding box center [304, 80] width 99 height 7
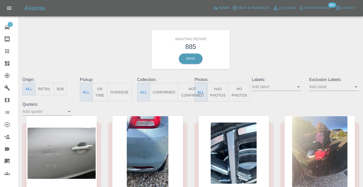
click at [189, 93] on button "Not Confirmed" at bounding box center [192, 92] width 29 height 19
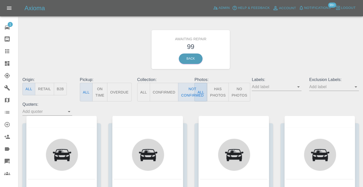
click at [273, 54] on div "Awaiting Repair 99 Back" at bounding box center [191, 49] width 344 height 54
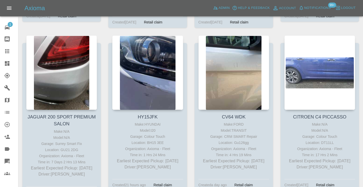
scroll to position [3292, 0]
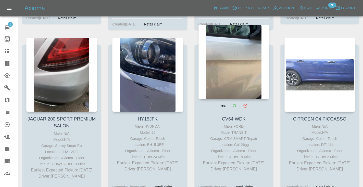
click at [231, 43] on div at bounding box center [233, 62] width 71 height 74
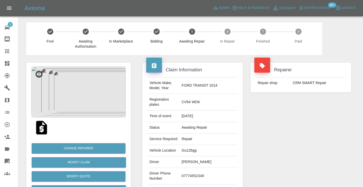
click at [208, 169] on td "07774552349" at bounding box center [209, 176] width 58 height 17
copy td "07774552349"
click at [276, 141] on div "Repairer Repair shop CRM SMART Repair" at bounding box center [301, 136] width 108 height 162
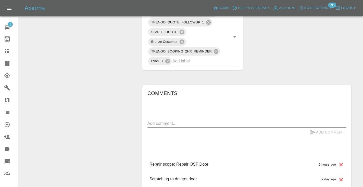
scroll to position [312, 0]
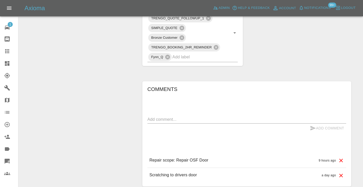
click at [160, 116] on div "x" at bounding box center [246, 120] width 199 height 8
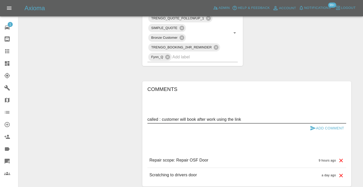
click at [214, 117] on textarea "called : customer will book after work using the link" at bounding box center [246, 120] width 199 height 6
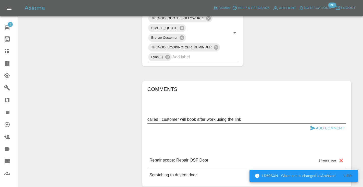
type textarea "called : customer will book after work using the link"
click at [314, 125] on icon "submit" at bounding box center [313, 128] width 6 height 6
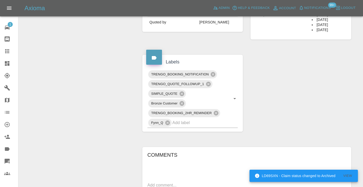
scroll to position [245, 0]
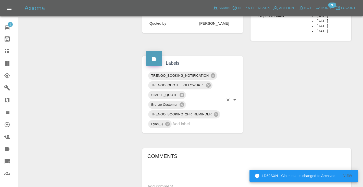
click at [205, 120] on input "text" at bounding box center [197, 124] width 51 height 8
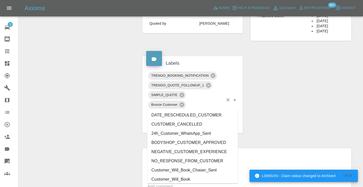
type input "cust"
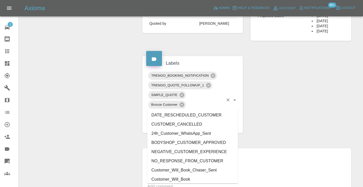
click at [196, 178] on li "Customer_Will_Book" at bounding box center [192, 179] width 91 height 9
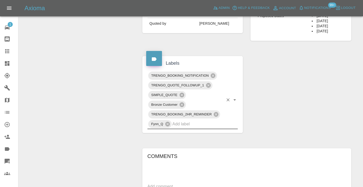
click at [75, 109] on div "Change Repairer Modify Claim Modify Quote Rollback Submit Payment Archive" at bounding box center [78, 46] width 112 height 473
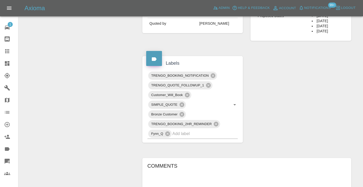
click at [6, 48] on icon at bounding box center [7, 51] width 6 height 6
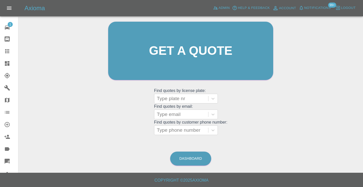
scroll to position [34, 0]
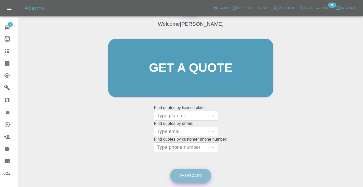
click at [191, 177] on link "Dashboard" at bounding box center [190, 176] width 41 height 14
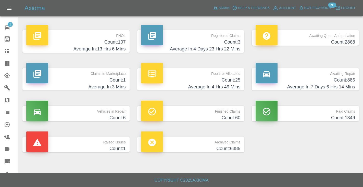
click at [339, 79] on h4 "Count: 886" at bounding box center [304, 80] width 99 height 7
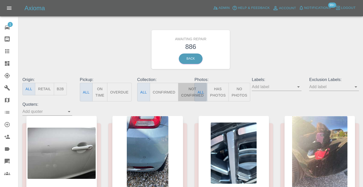
click at [193, 96] on button "Not Confirmed" at bounding box center [192, 92] width 29 height 19
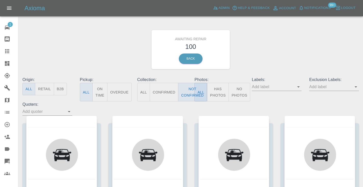
click at [250, 52] on div "Awaiting Repair 100 Back" at bounding box center [191, 49] width 344 height 54
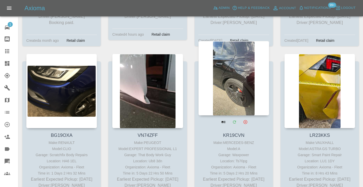
scroll to position [2604, 0]
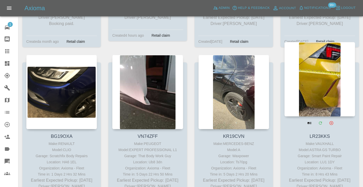
click at [310, 59] on div at bounding box center [319, 79] width 71 height 74
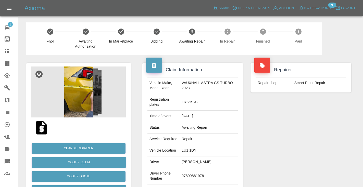
click at [206, 172] on td "07809881978" at bounding box center [209, 176] width 58 height 17
copy td "07809881978"
click at [300, 129] on div "Repairer Repair shop Smart Paint Repair" at bounding box center [301, 136] width 108 height 162
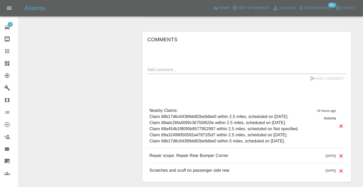
scroll to position [379, 0]
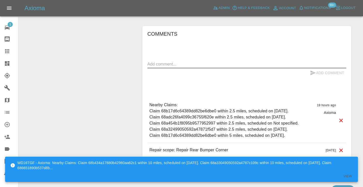
click at [170, 61] on textarea at bounding box center [246, 64] width 199 height 6
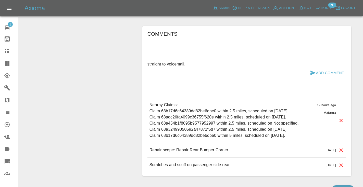
type textarea "straight to voicemail."
click at [311, 71] on icon "submit" at bounding box center [312, 73] width 5 height 5
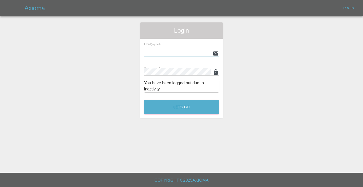
type input "Castrokhonqwana@gmail.com"
click at [181, 107] on button "Let's Go" at bounding box center [181, 107] width 75 height 14
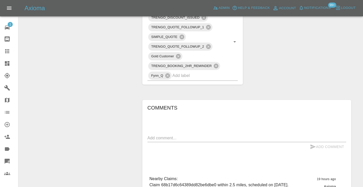
scroll to position [305, 0]
click at [155, 135] on textarea at bounding box center [246, 138] width 199 height 6
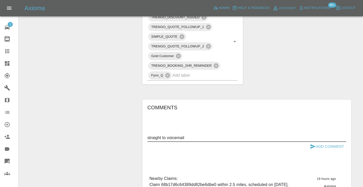
type textarea "straight to voicemail"
click at [312, 144] on icon "submit" at bounding box center [312, 146] width 5 height 5
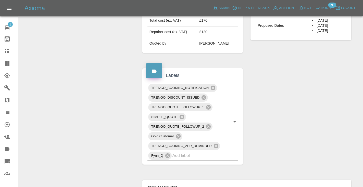
scroll to position [223, 0]
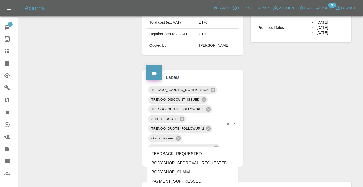
click at [188, 154] on input "text" at bounding box center [197, 158] width 51 height 8
type input "customer_"
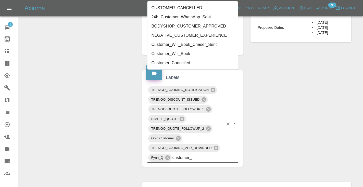
click at [185, 55] on li "Customer_Will_Book" at bounding box center [192, 53] width 91 height 9
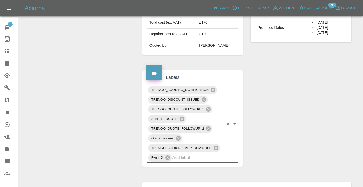
click at [97, 54] on div "Change Repairer Modify Claim Modify Quote Rollback Submit Payment Archive" at bounding box center [78, 97] width 112 height 530
click at [8, 50] on icon at bounding box center [7, 51] width 6 height 6
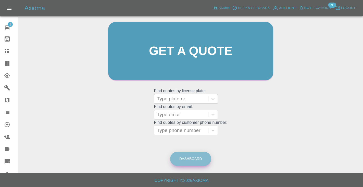
click at [189, 159] on link "Dashboard" at bounding box center [190, 159] width 41 height 14
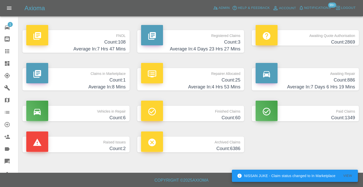
click at [348, 85] on h4 "Average In: 7 Days 6 Hrs 19 Mins" at bounding box center [304, 87] width 99 height 7
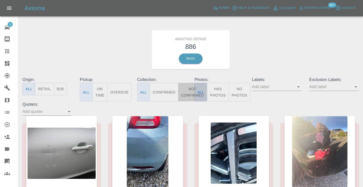
click at [187, 92] on button "Not Confirmed" at bounding box center [192, 92] width 29 height 19
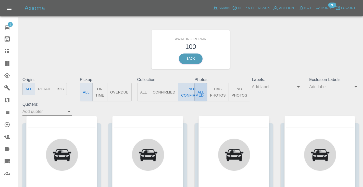
type button "false"
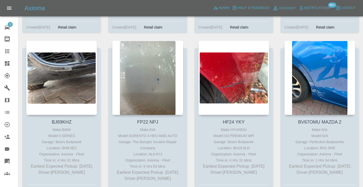
scroll to position [2762, 0]
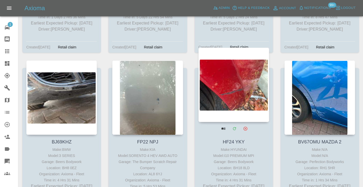
click at [228, 75] on div at bounding box center [233, 85] width 71 height 74
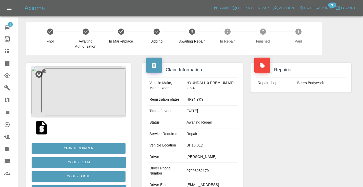
click at [259, 143] on div "Repairer Repair shop Beers Bodywork" at bounding box center [301, 131] width 108 height 152
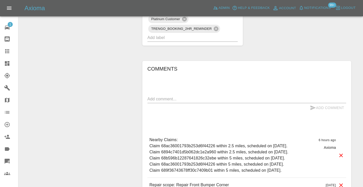
scroll to position [353, 0]
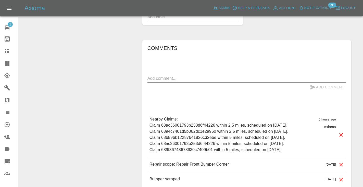
click at [187, 75] on textarea at bounding box center [246, 78] width 199 height 6
type textarea "called no answer : voicemailbox"
click at [311, 84] on icon "submit" at bounding box center [313, 87] width 6 height 6
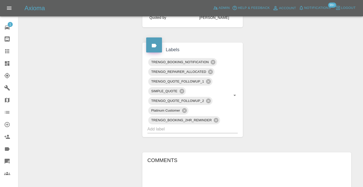
scroll to position [227, 0]
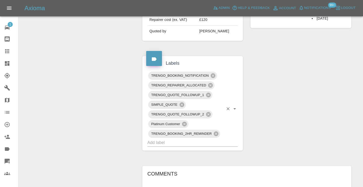
click at [172, 139] on input "text" at bounding box center [185, 143] width 76 height 8
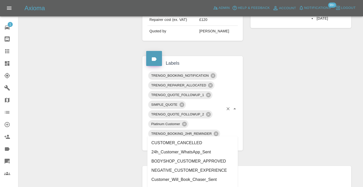
type input "customer_w"
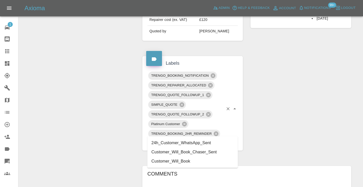
click at [185, 162] on li "Customer_Will_Book" at bounding box center [192, 161] width 91 height 9
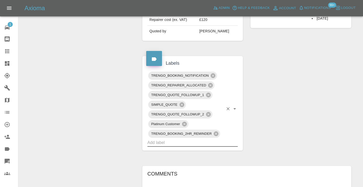
click at [131, 145] on div "Change Repairer Modify Claim Modify Quote Rollback Submit Payment Archive" at bounding box center [78, 87] width 112 height 518
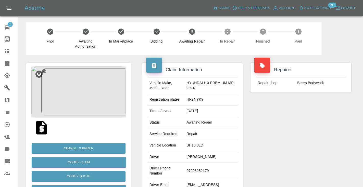
scroll to position [0, 0]
click at [8, 55] on link "Claims" at bounding box center [9, 51] width 18 height 12
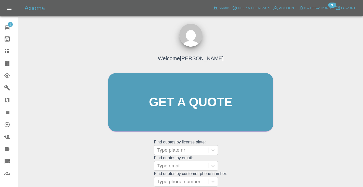
click at [229, 150] on div "Welcome [PERSON_NAME] Get a quote Get a quote Find quotes by license plate: Typ…" at bounding box center [191, 112] width 176 height 154
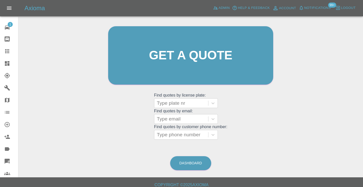
scroll to position [51, 0]
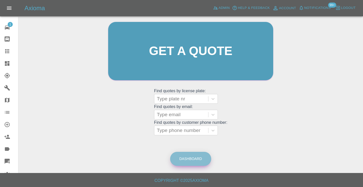
click at [185, 161] on link "Dashboard" at bounding box center [190, 159] width 41 height 14
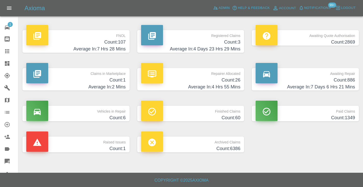
click at [346, 76] on p "Awaiting Repair" at bounding box center [304, 72] width 99 height 9
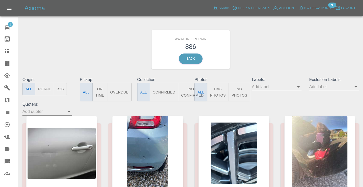
click at [189, 88] on button "Not Confirmed" at bounding box center [192, 92] width 29 height 19
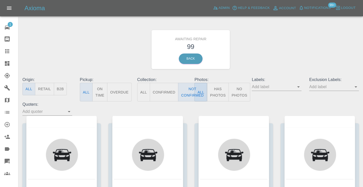
click at [271, 54] on div "Awaiting Repair 99 Back" at bounding box center [191, 49] width 344 height 54
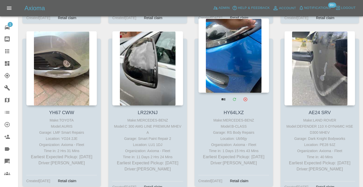
scroll to position [1777, 0]
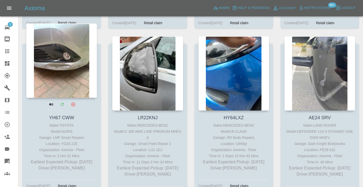
click at [71, 54] on div at bounding box center [61, 60] width 71 height 74
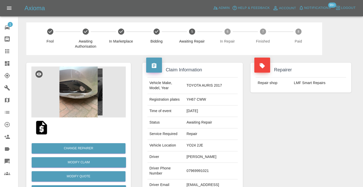
click at [208, 163] on td "07969991021" at bounding box center [210, 171] width 53 height 17
copy td "07969991021"
click at [292, 126] on div "Repairer Repair shop LMF Smart Repairs" at bounding box center [301, 131] width 108 height 152
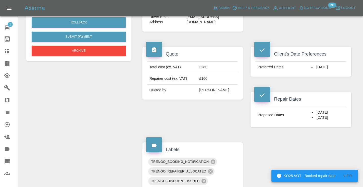
scroll to position [167, 0]
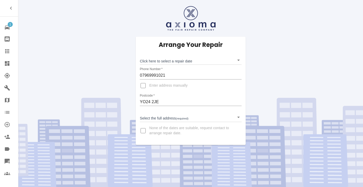
click at [162, 62] on body "1 Repair home Bodyshop home Claims Dashboard Explorer Garages Map Organization …" at bounding box center [181, 93] width 363 height 187
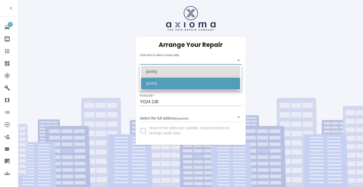
click at [162, 85] on li "[DATE]" at bounding box center [190, 84] width 99 height 12
type input "[DATE]T00:00:00.000Z"
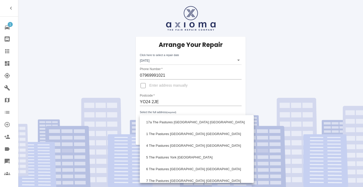
click at [150, 118] on body "1 Repair home Bodyshop home Claims Dashboard Explorer Garages Map Organization …" at bounding box center [181, 93] width 363 height 187
click at [213, 89] on div at bounding box center [181, 93] width 363 height 187
click at [155, 119] on body "1 Repair home Bodyshop home Claims Dashboard Explorer Garages Map Organization …" at bounding box center [181, 93] width 363 height 187
click at [243, 113] on div at bounding box center [181, 93] width 363 height 187
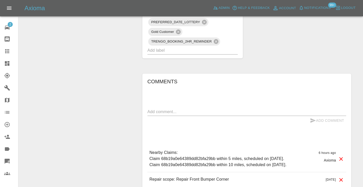
scroll to position [391, 0]
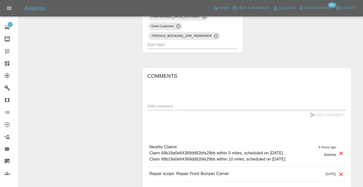
click at [160, 103] on textarea at bounding box center [246, 106] width 199 height 6
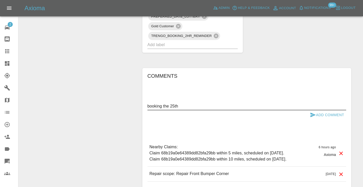
type textarea "booking the 25th"
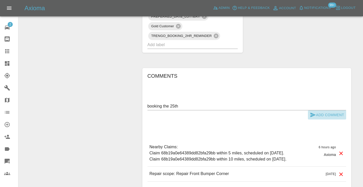
click at [314, 112] on icon "submit" at bounding box center [313, 115] width 6 height 6
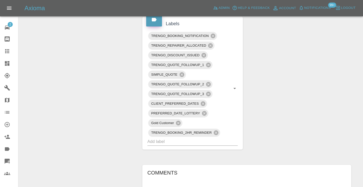
scroll to position [277, 0]
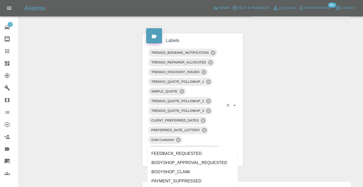
click at [174, 155] on input "text" at bounding box center [185, 159] width 76 height 8
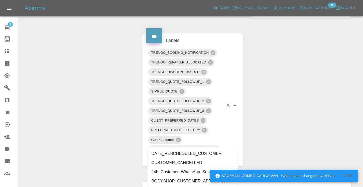
type input "cust"
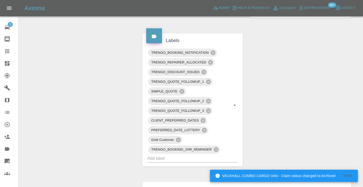
click at [274, 141] on div "Claim Information Vehicle Make, Model, Year TOYOTA AURIS 2017 Registration plat…" at bounding box center [246, 60] width 216 height 565
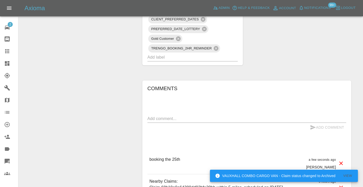
scroll to position [381, 0]
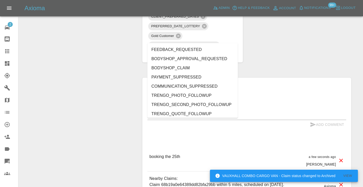
click at [170, 50] on input "text" at bounding box center [185, 54] width 76 height 8
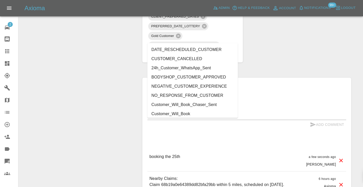
type input "cust"
click at [169, 114] on li "Customer_Will_Book" at bounding box center [192, 113] width 91 height 9
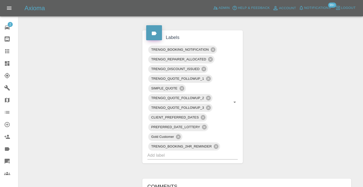
scroll to position [276, 0]
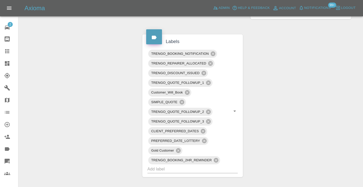
click at [7, 48] on icon at bounding box center [7, 51] width 6 height 6
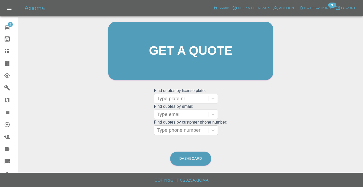
scroll to position [34, 0]
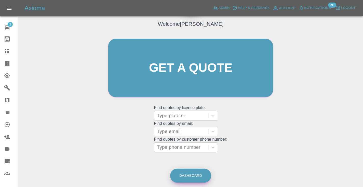
click at [199, 172] on link "Dashboard" at bounding box center [190, 176] width 41 height 14
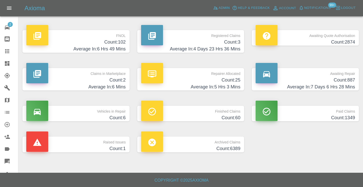
click at [347, 74] on p "Awaiting Repair" at bounding box center [304, 72] width 99 height 9
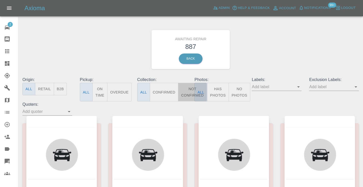
click at [190, 91] on button "Not Confirmed" at bounding box center [192, 92] width 29 height 19
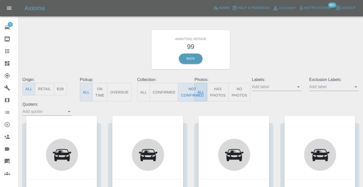
click at [302, 45] on div "Awaiting Repair 99 Back" at bounding box center [191, 49] width 344 height 54
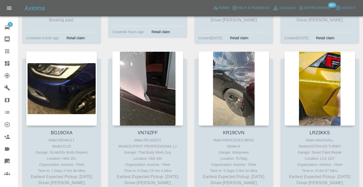
scroll to position [2594, 0]
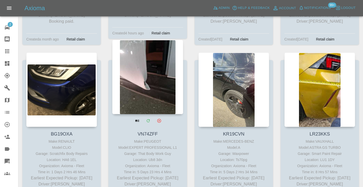
click at [141, 53] on div at bounding box center [147, 77] width 71 height 74
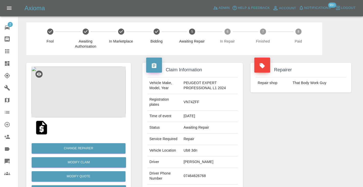
click at [190, 175] on td "07464626768" at bounding box center [210, 176] width 56 height 17
copy td "07464626768"
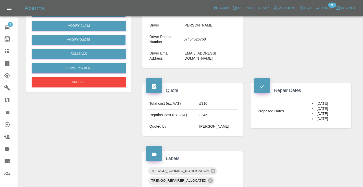
scroll to position [136, 0]
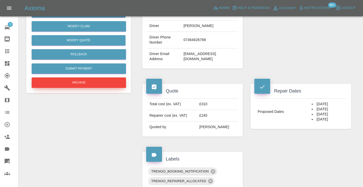
click at [108, 86] on button "Archive" at bounding box center [79, 83] width 94 height 10
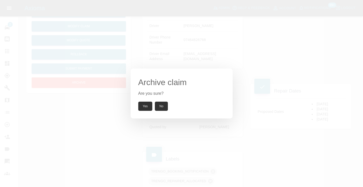
click at [145, 112] on div "Archive claim Are you sure? Yes No" at bounding box center [182, 94] width 102 height 50
click at [145, 109] on button "Yes" at bounding box center [145, 106] width 14 height 9
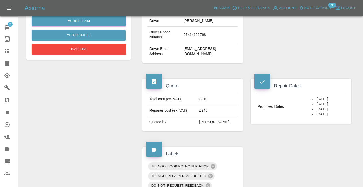
click at [198, 35] on td "07464626768" at bounding box center [210, 35] width 56 height 17
copy td "07464626768"
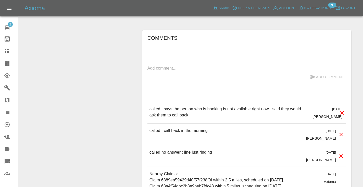
scroll to position [431, 0]
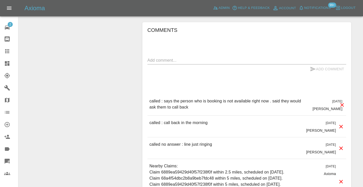
drag, startPoint x: 161, startPoint y: 59, endPoint x: 165, endPoint y: 54, distance: 7.0
click at [161, 59] on textarea at bounding box center [246, 60] width 199 height 6
type textarea "meh"
click at [308, 70] on button "Add Comment" at bounding box center [327, 69] width 38 height 9
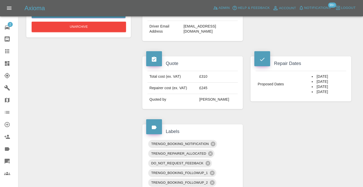
scroll to position [158, 0]
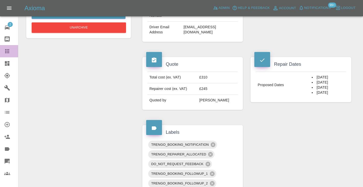
click at [9, 52] on icon at bounding box center [7, 51] width 6 height 6
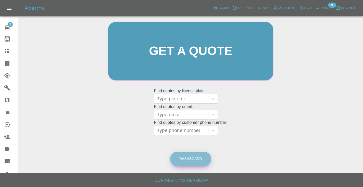
click at [184, 155] on link "Dashboard" at bounding box center [190, 159] width 41 height 14
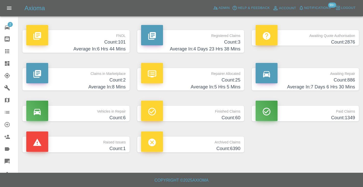
click at [335, 79] on h4 "Count: 886" at bounding box center [304, 80] width 99 height 7
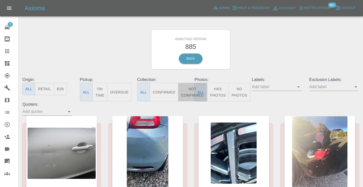
click at [187, 93] on button "Not Confirmed" at bounding box center [192, 92] width 29 height 19
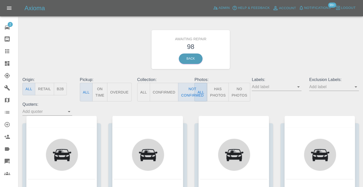
click at [265, 48] on div "Awaiting Repair 98 Back" at bounding box center [191, 49] width 344 height 54
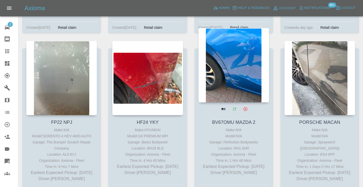
scroll to position [2761, 0]
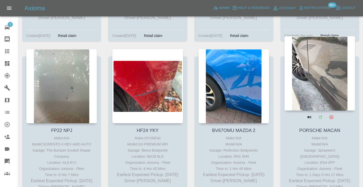
click at [315, 44] on div at bounding box center [319, 73] width 71 height 74
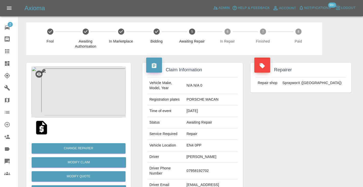
click at [205, 163] on td "07958192702" at bounding box center [210, 171] width 53 height 17
copy td "07958192702"
click at [264, 127] on div "Repairer Repair shop SprayworX (Kent)" at bounding box center [301, 131] width 108 height 152
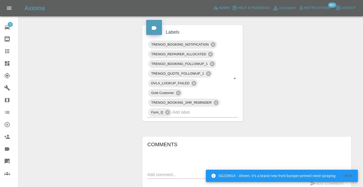
scroll to position [309, 0]
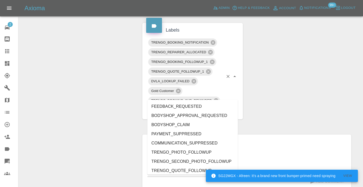
click at [189, 106] on input "text" at bounding box center [197, 110] width 51 height 8
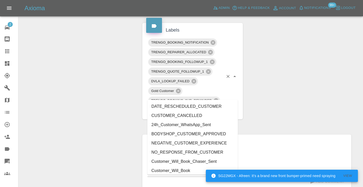
type input "cust"
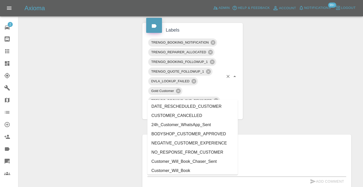
click at [174, 168] on li "Customer_Will_Book" at bounding box center [192, 170] width 91 height 9
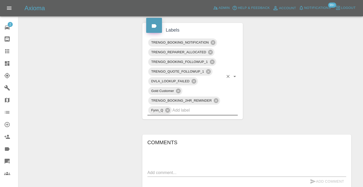
click at [95, 67] on div "Change Repairer Modify Claim Modify Quote Rollback Submit Payment Archive" at bounding box center [78, 86] width 112 height 679
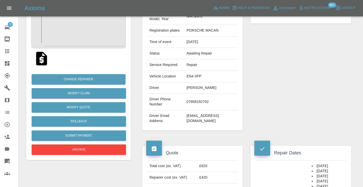
scroll to position [69, 0]
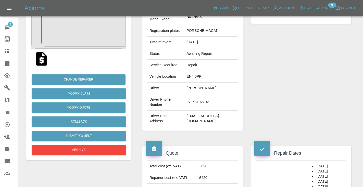
click at [205, 95] on td "07958192702" at bounding box center [210, 102] width 53 height 17
copy td "07958192702"
click at [8, 51] on icon at bounding box center [7, 51] width 4 height 4
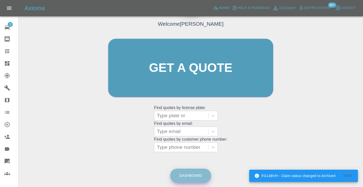
click at [187, 177] on link "Dashboard" at bounding box center [190, 176] width 41 height 14
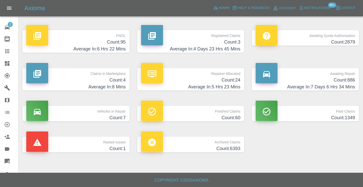
click at [343, 78] on h4 "Count: 886" at bounding box center [304, 80] width 99 height 7
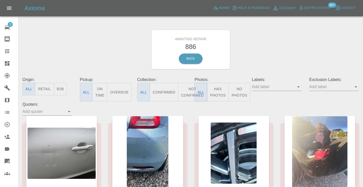
click at [188, 91] on button "Not Confirmed" at bounding box center [192, 92] width 29 height 19
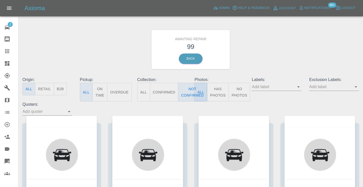
click at [266, 49] on div "Awaiting Repair 99 Back" at bounding box center [191, 49] width 344 height 54
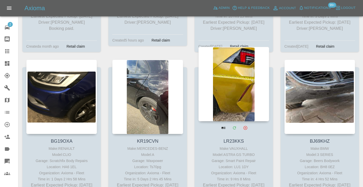
scroll to position [2587, 0]
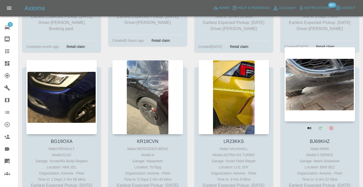
click at [320, 60] on div at bounding box center [319, 84] width 71 height 74
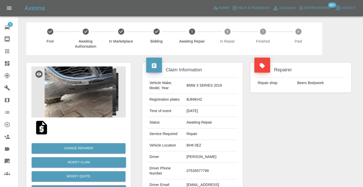
click at [210, 163] on td "07535577799" at bounding box center [210, 171] width 53 height 17
copy td "07535577799"
click at [292, 139] on div "Repairer Repair shop Beers Bodywork" at bounding box center [301, 131] width 108 height 152
click at [207, 164] on td "07535577799" at bounding box center [210, 171] width 53 height 17
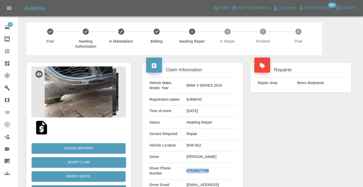
click at [207, 164] on td "07535577799" at bounding box center [210, 171] width 53 height 17
copy td "07535577799"
click at [328, 131] on div "Repairer Repair shop Beers Bodywork" at bounding box center [301, 131] width 108 height 152
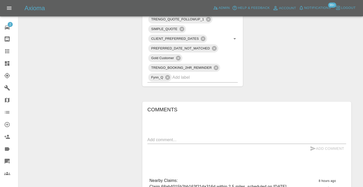
scroll to position [339, 0]
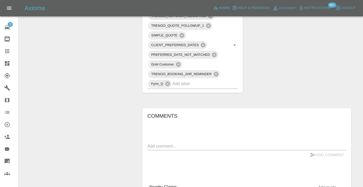
click at [157, 143] on textarea at bounding box center [246, 146] width 199 height 6
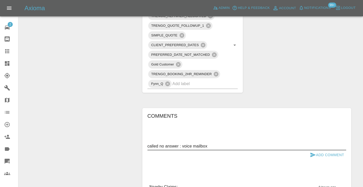
type textarea "called no answer : voice mailbox"
click at [316, 150] on button "Add Comment" at bounding box center [327, 154] width 38 height 9
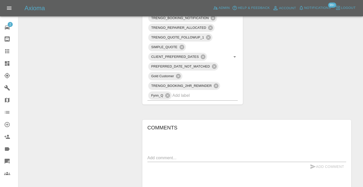
scroll to position [326, 0]
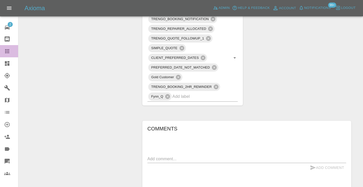
click at [7, 53] on icon at bounding box center [7, 51] width 4 height 4
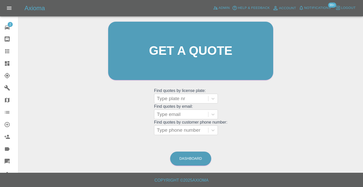
scroll to position [34, 0]
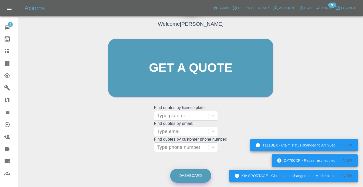
click at [191, 178] on link "Dashboard" at bounding box center [190, 176] width 41 height 14
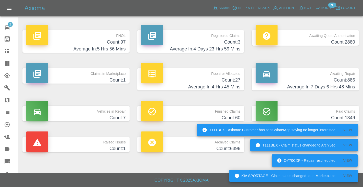
click at [349, 77] on h4 "Count: 886" at bounding box center [304, 80] width 99 height 7
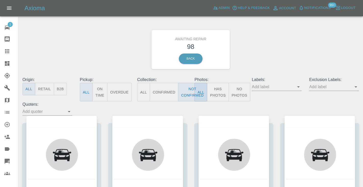
click at [273, 42] on div "Awaiting Repair 98 Back" at bounding box center [191, 49] width 344 height 54
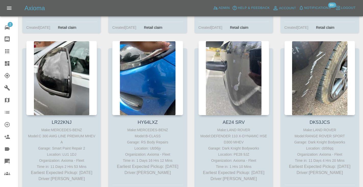
scroll to position [1760, 0]
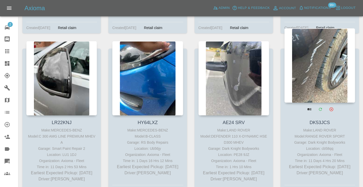
click at [335, 42] on div at bounding box center [319, 65] width 71 height 74
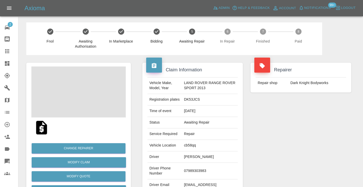
click at [195, 174] on td "07989303983" at bounding box center [210, 171] width 56 height 17
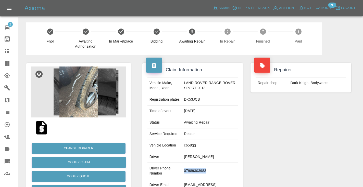
copy td "07989303983"
click at [263, 135] on div "Repairer Repair shop Dark Knight Bodyworks" at bounding box center [301, 131] width 108 height 152
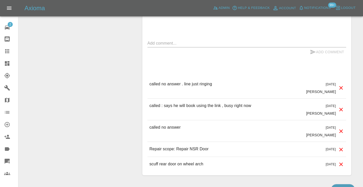
scroll to position [440, 0]
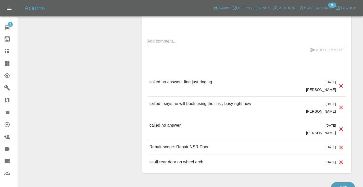
click at [148, 44] on textarea at bounding box center [246, 41] width 199 height 6
type textarea "called no answer"
click at [312, 52] on icon "submit" at bounding box center [312, 50] width 5 height 5
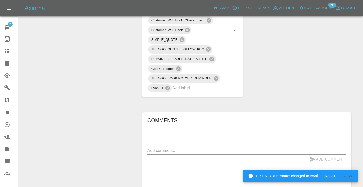
scroll to position [329, 0]
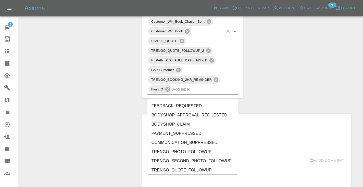
click at [184, 93] on input "text" at bounding box center [197, 89] width 51 height 8
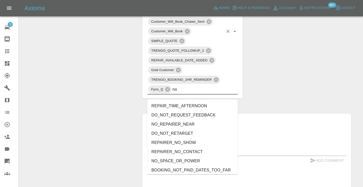
type input "no_"
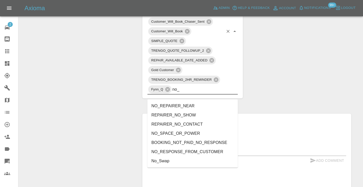
click at [181, 150] on li "NO_RESPONSE_FROM_CUSTOMER" at bounding box center [192, 151] width 91 height 9
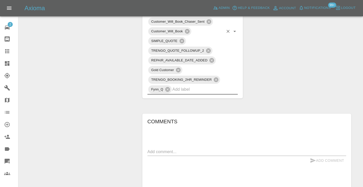
drag, startPoint x: 107, startPoint y: 75, endPoint x: 114, endPoint y: 65, distance: 12.1
click at [107, 75] on div "Change Repairer Modify Claim Modify Quote Rollback Submit Payment Archive" at bounding box center [78, 20] width 112 height 588
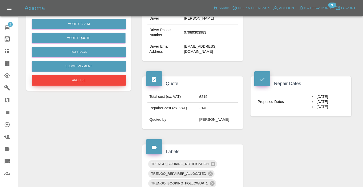
scroll to position [138, 0]
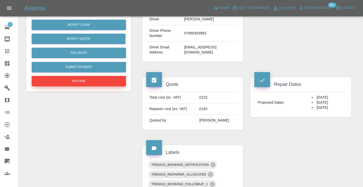
click at [66, 80] on button "Archive" at bounding box center [79, 81] width 94 height 10
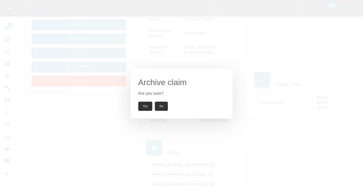
click at [147, 105] on button "Yes" at bounding box center [145, 106] width 14 height 9
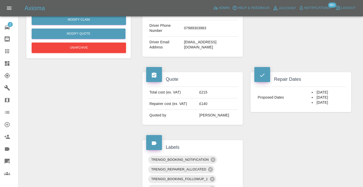
click at [5, 53] on icon at bounding box center [7, 51] width 4 height 4
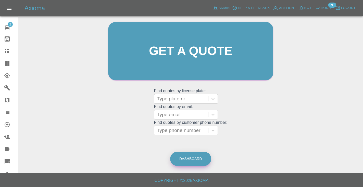
click at [191, 160] on link "Dashboard" at bounding box center [190, 159] width 41 height 14
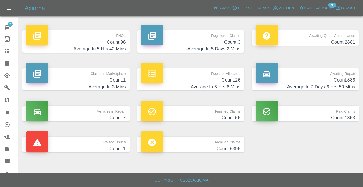
click at [342, 81] on h4 "Count: 886" at bounding box center [304, 80] width 99 height 7
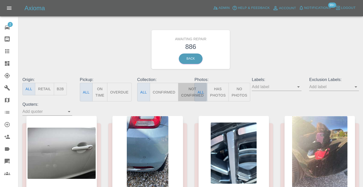
click at [190, 91] on button "Not Confirmed" at bounding box center [192, 92] width 29 height 19
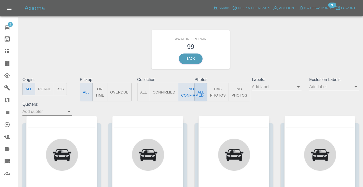
click at [258, 51] on div "Awaiting Repair 99 Back" at bounding box center [191, 49] width 344 height 54
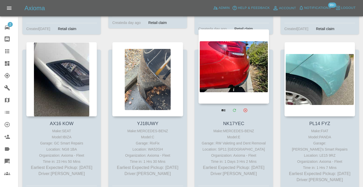
scroll to position [2089, 0]
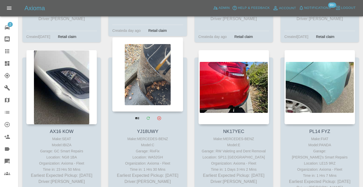
click at [151, 73] on div at bounding box center [147, 74] width 71 height 74
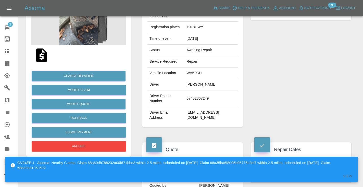
scroll to position [74, 0]
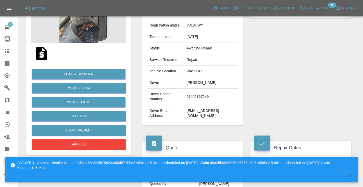
click at [197, 94] on td "07402867249" at bounding box center [210, 97] width 53 height 17
copy td "07402867249"
click at [260, 64] on div "Repairer Repair shop RixFix" at bounding box center [301, 57] width 108 height 152
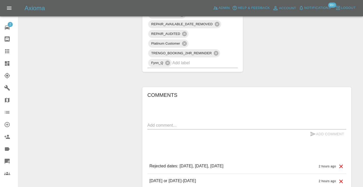
scroll to position [366, 0]
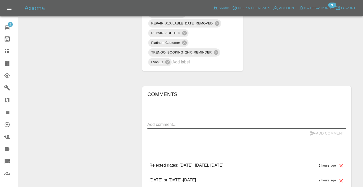
click at [155, 122] on textarea at bounding box center [246, 125] width 199 height 6
type textarea "called no answer : voice message left to book"
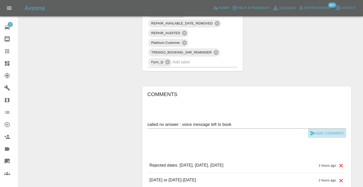
click at [314, 130] on icon "submit" at bounding box center [313, 133] width 6 height 6
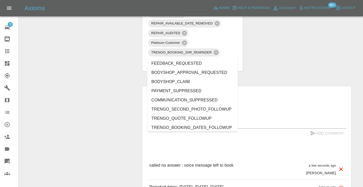
click at [194, 58] on input "text" at bounding box center [197, 62] width 51 height 8
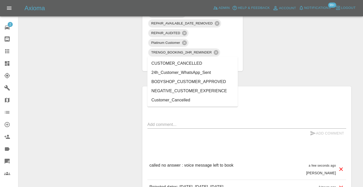
type input "customer_"
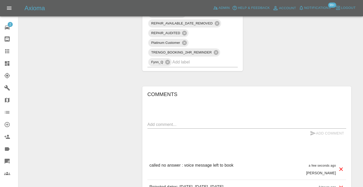
click at [9, 52] on icon at bounding box center [7, 51] width 4 height 4
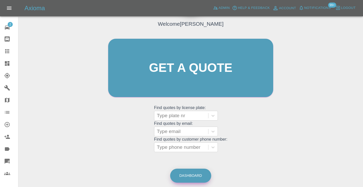
click at [196, 164] on div "Welcome Castro Get a quote Get a quote Find quotes by license plate: Type plate…" at bounding box center [190, 92] width 336 height 183
click at [194, 173] on link "Dashboard" at bounding box center [190, 176] width 41 height 14
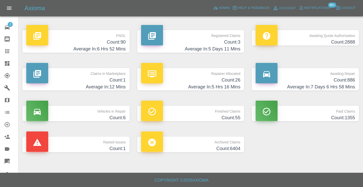
click at [324, 77] on h4 "Count: 886" at bounding box center [304, 80] width 99 height 7
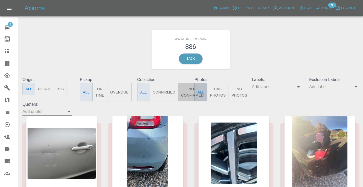
click at [190, 87] on button "Not Confirmed" at bounding box center [192, 92] width 29 height 19
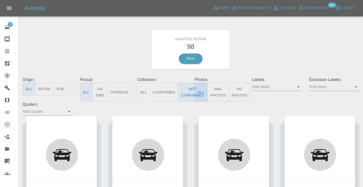
click at [260, 51] on div "Awaiting Repair 98 Back" at bounding box center [191, 49] width 344 height 54
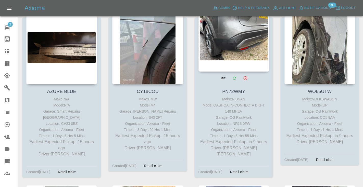
scroll to position [106, 0]
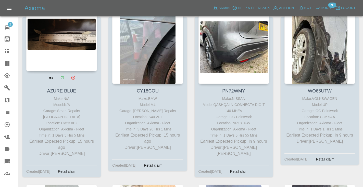
click at [75, 44] on div at bounding box center [61, 34] width 71 height 74
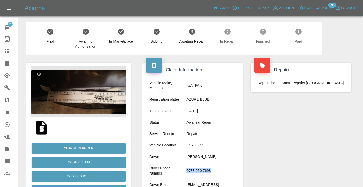
drag, startPoint x: 223, startPoint y: 167, endPoint x: 194, endPoint y: 167, distance: 28.6
click at [194, 167] on td "0788 050 7698" at bounding box center [210, 171] width 53 height 17
copy td "0788 050 7698"
click at [331, 122] on div "Repairer Repair shop Smart Repairs Midlands" at bounding box center [301, 131] width 108 height 152
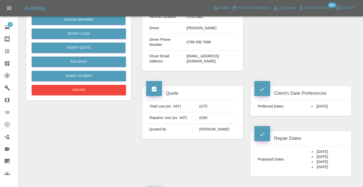
scroll to position [127, 0]
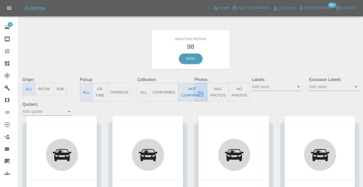
click at [9, 54] on icon at bounding box center [7, 51] width 6 height 6
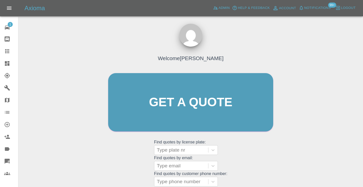
click at [259, 147] on div "Welcome [PERSON_NAME] Get a quote Get a quote Find quotes by license plate: Typ…" at bounding box center [191, 112] width 176 height 154
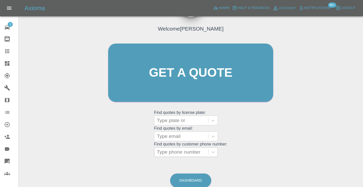
scroll to position [30, 0]
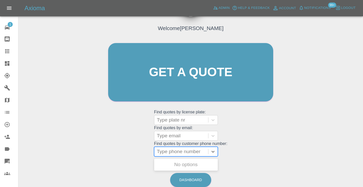
click at [177, 149] on div "Type phone number" at bounding box center [181, 152] width 49 height 6
paste input "0788 050 7698"
type input "0788 050 7698"
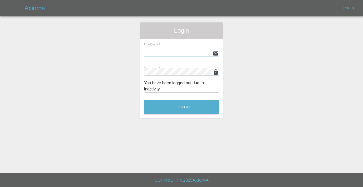
type input "[EMAIL_ADDRESS][DOMAIN_NAME]"
click at [181, 107] on button "Let's Go" at bounding box center [181, 107] width 75 height 14
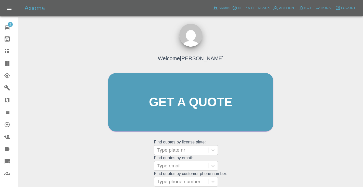
click at [230, 162] on div "Welcome [PERSON_NAME] Get a quote Get a quote Find quotes by license plate: Typ…" at bounding box center [191, 112] width 176 height 154
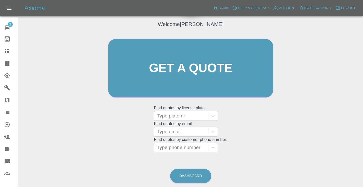
scroll to position [35, 0]
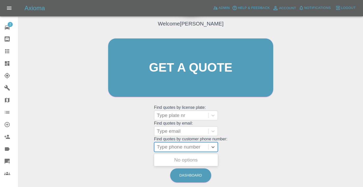
click at [183, 146] on div "Type phone number" at bounding box center [181, 147] width 49 height 6
paste input "0788 050 7698"
type input "0788 050 7698"
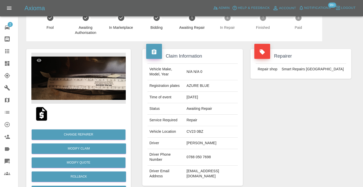
scroll to position [-1, 0]
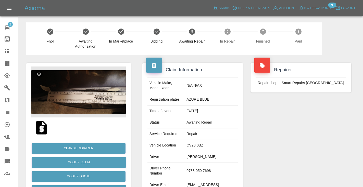
click at [210, 182] on td "[EMAIL_ADDRESS][DOMAIN_NAME]" at bounding box center [210, 188] width 53 height 16
drag, startPoint x: 237, startPoint y: 181, endPoint x: 193, endPoint y: 180, distance: 43.6
click at [193, 180] on td "[EMAIL_ADDRESS][DOMAIN_NAME]" at bounding box center [210, 188] width 53 height 16
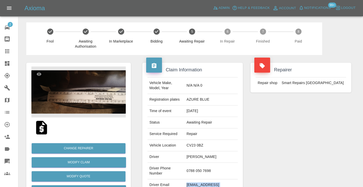
copy td "[EMAIL_ADDRESS][DOMAIN_NAME]"
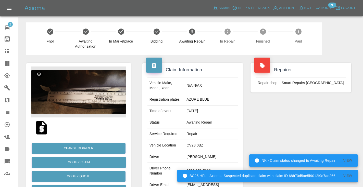
click at [254, 106] on div "Repairer Repair shop Smart Repairs [GEOGRAPHIC_DATA]" at bounding box center [301, 131] width 108 height 152
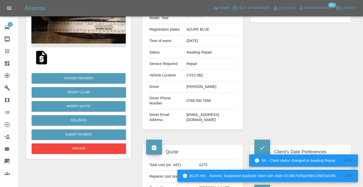
scroll to position [70, 0]
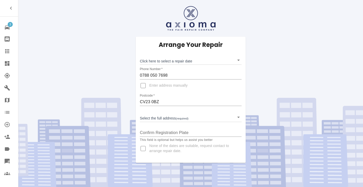
click at [149, 60] on body "3 Repair home Bodyshop home Claims Dashboard Explorer Garages Map Organization …" at bounding box center [181, 93] width 363 height 187
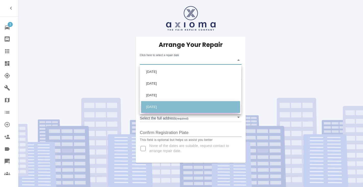
click at [159, 106] on li "[DATE]" at bounding box center [190, 107] width 99 height 12
type input "[DATE]T00:00:00.000Z"
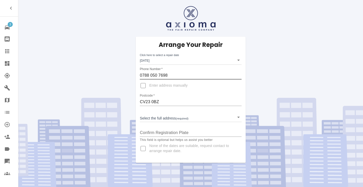
drag, startPoint x: 168, startPoint y: 77, endPoint x: 137, endPoint y: 73, distance: 31.1
click at [162, 120] on body "3 Repair home Bodyshop home Claims Dashboard Explorer Garages Map Organization …" at bounding box center [181, 93] width 363 height 187
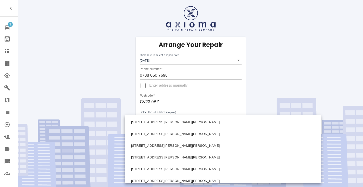
click at [215, 110] on div at bounding box center [181, 93] width 363 height 187
click at [191, 115] on body "3 Repair home Bodyshop home Claims Dashboard Explorer Garages Map Organization …" at bounding box center [181, 93] width 363 height 187
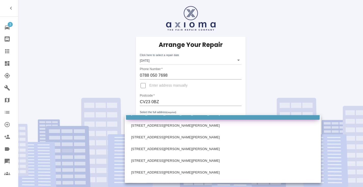
scroll to position [184, 0]
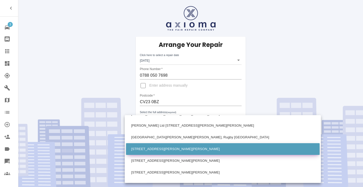
click at [154, 148] on li "[STREET_ADDRESS][PERSON_NAME][PERSON_NAME]" at bounding box center [223, 149] width 194 height 12
type input "[STREET_ADDRESS][PERSON_NAME][PERSON_NAME]"
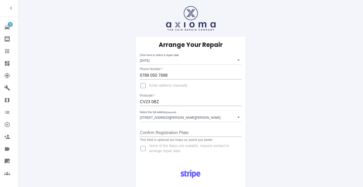
click at [229, 156] on div "Arrange Your Repair Click here to select a repair date [DATE] [DATE]T00:00:00.0…" at bounding box center [191, 100] width 110 height 126
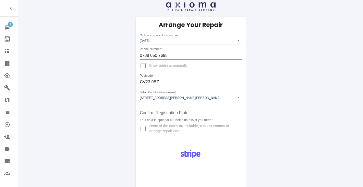
scroll to position [16, 0]
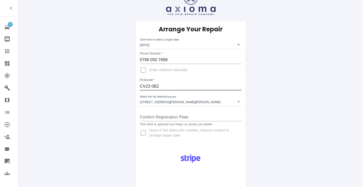
drag, startPoint x: 159, startPoint y: 88, endPoint x: 137, endPoint y: 87, distance: 22.2
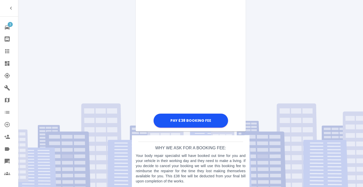
scroll to position [209, 0]
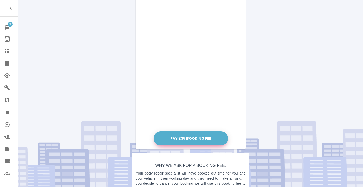
click at [146, 31] on div "Pay £38 Booking Fee" at bounding box center [191, 52] width 110 height 190
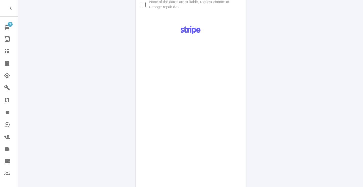
scroll to position [277, 0]
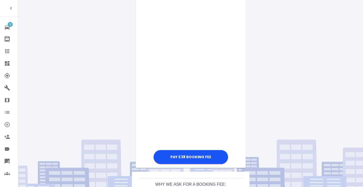
click at [238, 83] on div "Pay £38 Booking Fee" at bounding box center [191, 26] width 110 height 277
click at [232, 42] on div "Pay £38 Booking Fee" at bounding box center [191, 26] width 110 height 277
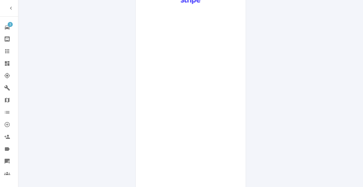
scroll to position [170, 0]
click at [242, 108] on div "Pay £38 Booking Fee" at bounding box center [191, 134] width 110 height 277
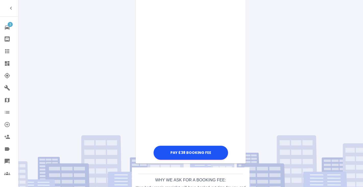
scroll to position [286, 0]
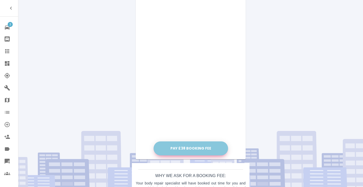
click at [185, 146] on button "Pay £38 Booking Fee" at bounding box center [191, 149] width 74 height 14
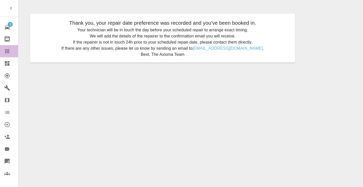
click at [9, 51] on icon at bounding box center [7, 51] width 4 height 4
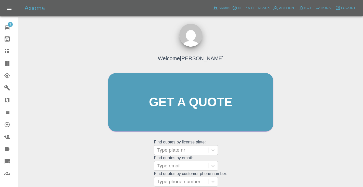
click at [238, 160] on div "Welcome Castro Get a quote Get a quote Find quotes by license plate: Type plate…" at bounding box center [191, 112] width 176 height 154
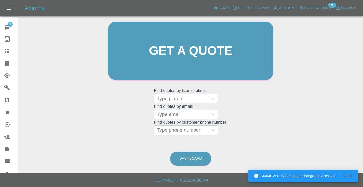
scroll to position [51, 0]
click at [189, 158] on link "Dashboard" at bounding box center [190, 159] width 41 height 14
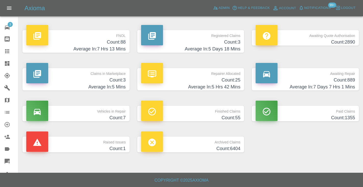
click at [314, 84] on h4 "Average In: 7 Days 7 Hrs 1 Mins" at bounding box center [304, 87] width 99 height 7
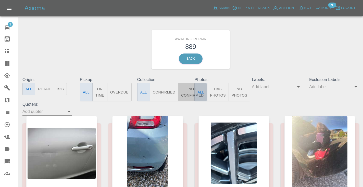
click at [188, 89] on button "Not Confirmed" at bounding box center [192, 92] width 29 height 19
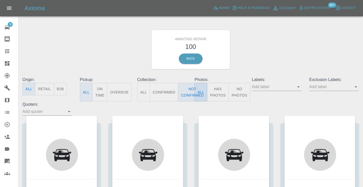
click at [268, 52] on div "Awaiting Repair 100 Back" at bounding box center [191, 49] width 344 height 54
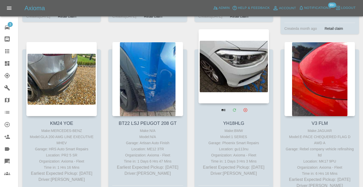
scroll to position [423, 0]
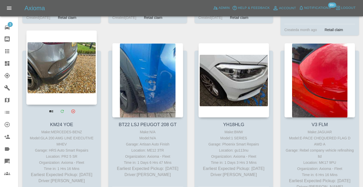
click at [59, 69] on div at bounding box center [61, 67] width 71 height 74
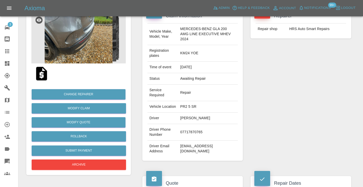
scroll to position [55, 0]
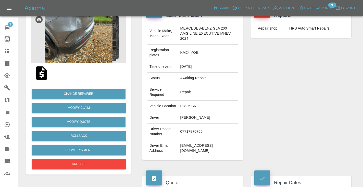
click at [192, 131] on td "07717870765" at bounding box center [208, 132] width 60 height 17
copy td "07717870765"
click at [259, 97] on div "Repairer Repair shop HRS Auto Smart Repairs" at bounding box center [301, 85] width 108 height 168
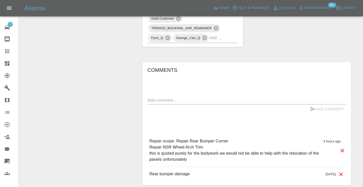
scroll to position [365, 0]
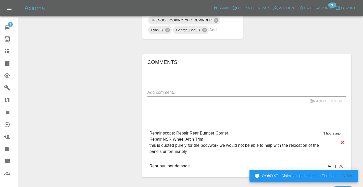
click at [167, 94] on textarea at bounding box center [246, 93] width 199 height 6
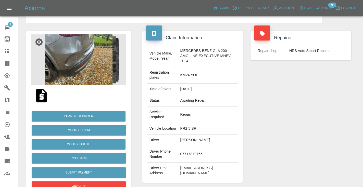
scroll to position [30, 0]
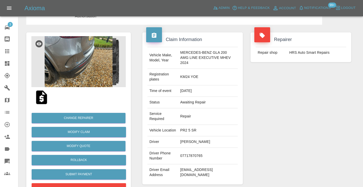
click at [88, 68] on img at bounding box center [78, 61] width 94 height 51
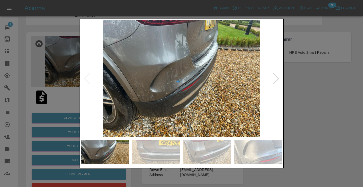
click at [314, 89] on div at bounding box center [181, 93] width 363 height 187
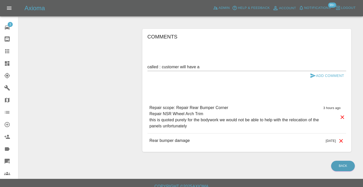
scroll to position [392, 0]
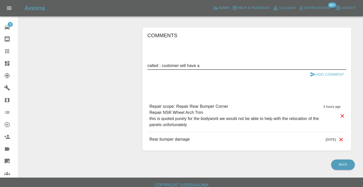
click at [207, 64] on textarea "called : customer will have a" at bounding box center [246, 66] width 199 height 6
type textarea "called : customer will have a think about it due to the panel we cannot help wi…"
click at [313, 73] on icon "submit" at bounding box center [313, 74] width 6 height 6
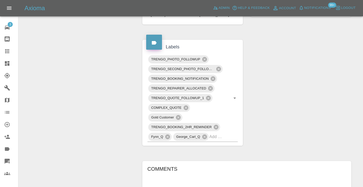
scroll to position [257, 0]
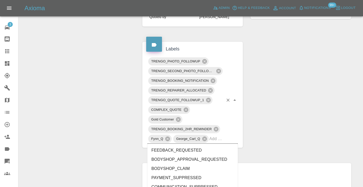
click at [211, 139] on input "text" at bounding box center [216, 139] width 14 height 8
click at [10, 54] on icon at bounding box center [7, 51] width 6 height 6
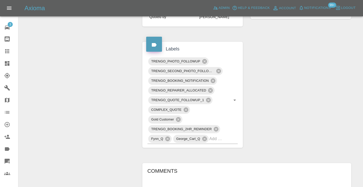
scroll to position [34, 0]
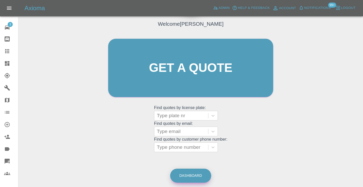
click at [203, 178] on link "Dashboard" at bounding box center [190, 176] width 41 height 14
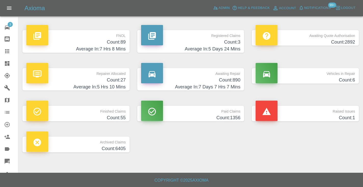
click at [223, 79] on h4 "Count: 890" at bounding box center [190, 80] width 99 height 7
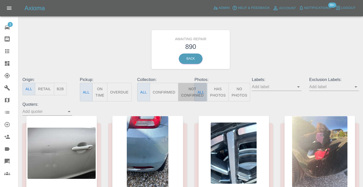
click at [186, 93] on button "Not Confirmed" at bounding box center [192, 92] width 29 height 19
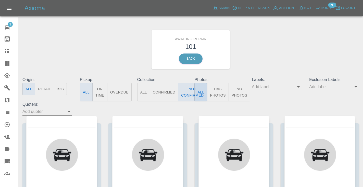
click at [281, 48] on div "Awaiting Repair 101 Back" at bounding box center [191, 49] width 344 height 54
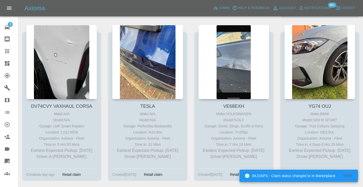
scroll to position [617, 0]
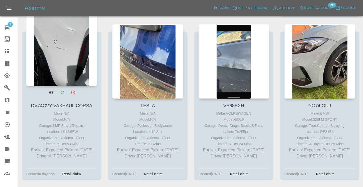
click at [76, 49] on div at bounding box center [61, 48] width 71 height 74
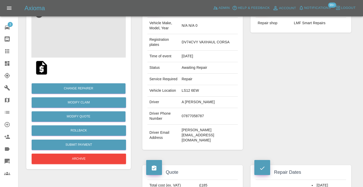
scroll to position [62, 0]
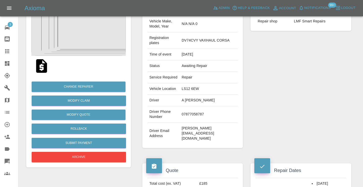
click at [187, 123] on td "07877058787" at bounding box center [209, 114] width 58 height 17
copy td "07877058787"
click at [256, 88] on div "Repairer Repair shop LMF Smart Repairs" at bounding box center [301, 74] width 108 height 162
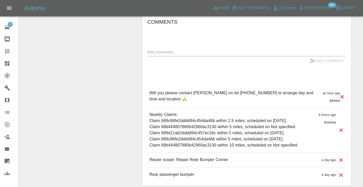
scroll to position [384, 0]
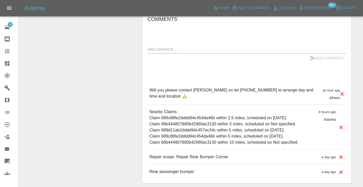
click at [293, 40] on div "Comments x Add Comment Will you please contact James on tel 07977253605 to arra…" at bounding box center [246, 97] width 199 height 164
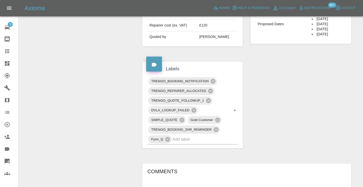
scroll to position [226, 0]
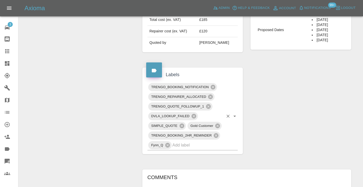
click at [186, 149] on input "text" at bounding box center [197, 145] width 51 height 8
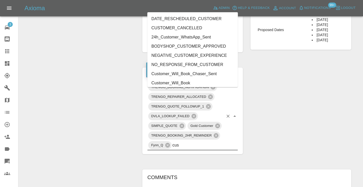
type input "cust"
click at [182, 83] on li "Customer_Will_Book" at bounding box center [192, 83] width 91 height 9
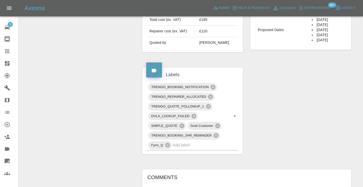
click at [27, 85] on div "Change Repairer Modify Claim Modify Quote Rollback Submit Payment Archive" at bounding box center [78, 89] width 112 height 520
click at [10, 52] on div at bounding box center [11, 51] width 14 height 6
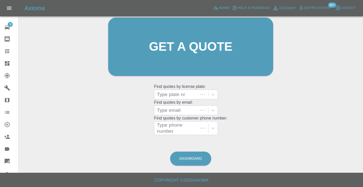
scroll to position [51, 0]
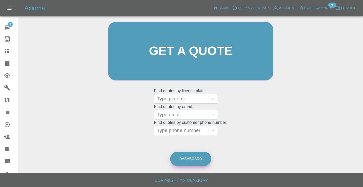
click at [190, 157] on link "Dashboard" at bounding box center [190, 159] width 41 height 14
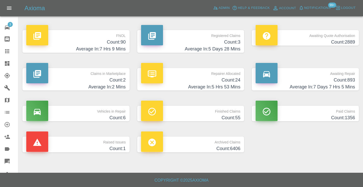
click at [334, 81] on h4 "Count: 893" at bounding box center [304, 80] width 99 height 7
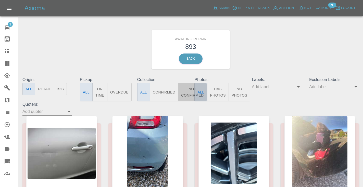
click at [187, 91] on button "Not Confirmed" at bounding box center [192, 92] width 29 height 19
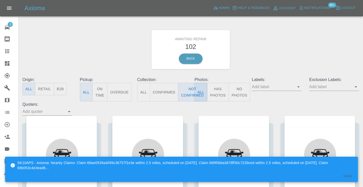
click at [277, 58] on div "Awaiting Repair 102 Back" at bounding box center [191, 49] width 344 height 54
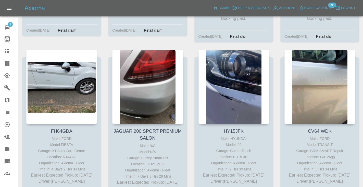
scroll to position [3252, 0]
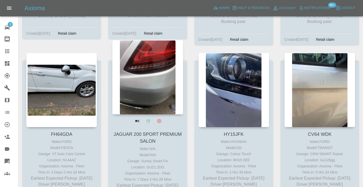
click at [152, 53] on div at bounding box center [147, 77] width 71 height 74
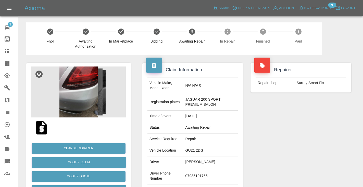
click at [201, 176] on td "07985191765" at bounding box center [210, 176] width 55 height 17
copy td "07985191765"
click at [274, 143] on div "Repairer Repair shop Surrey Smart Fix" at bounding box center [301, 133] width 108 height 157
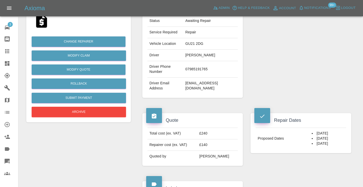
scroll to position [106, 0]
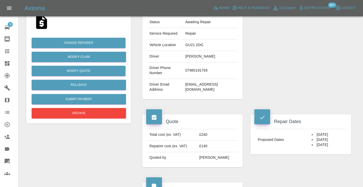
click at [206, 69] on td "07985191765" at bounding box center [210, 70] width 55 height 17
copy td "07985191765"
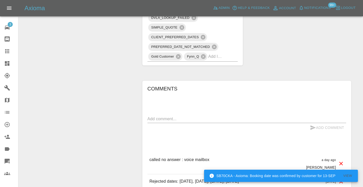
scroll to position [360, 0]
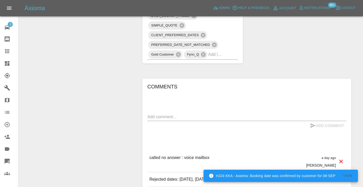
click at [198, 113] on div "x" at bounding box center [246, 117] width 199 height 8
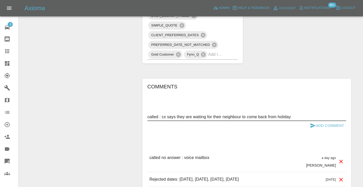
type textarea "called : cx says they are waiting for their neighbour to come back from holiday"
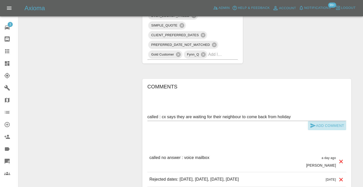
click at [321, 121] on button "Add Comment" at bounding box center [327, 125] width 38 height 9
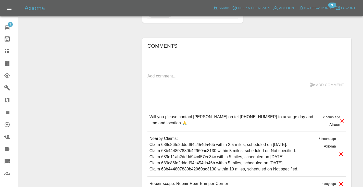
scroll to position [362, 0]
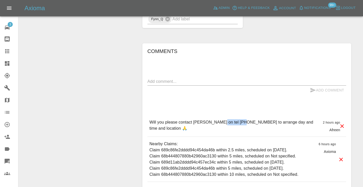
drag, startPoint x: 243, startPoint y: 127, endPoint x: 218, endPoint y: 127, distance: 24.7
click at [218, 127] on p "Will you please contact [PERSON_NAME] on tel [PHONE_NUMBER] to arrange day and …" at bounding box center [233, 125] width 169 height 12
copy p "07977253605"
click at [164, 84] on textarea at bounding box center [246, 82] width 199 height 6
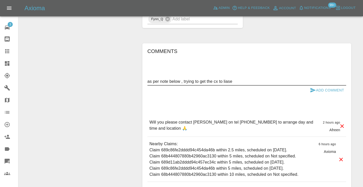
click at [231, 84] on textarea "as per note below , trying to get the cx to liase" at bounding box center [246, 82] width 199 height 6
click at [228, 84] on textarea "as per note below , trying to get the cx to liase" at bounding box center [246, 82] width 199 height 6
click at [237, 95] on div "Add Comment" at bounding box center [246, 90] width 199 height 9
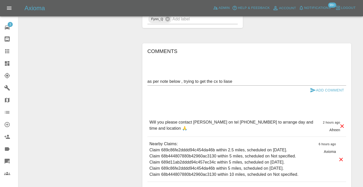
click at [227, 84] on textarea "as per note below , trying to get the cx to liase" at bounding box center [246, 82] width 199 height 6
click at [224, 84] on textarea "as per note below , trying to get the cx to liase" at bounding box center [246, 82] width 199 height 6
click at [227, 84] on textarea "as per note below , trying to get the cx to liase" at bounding box center [246, 82] width 199 height 6
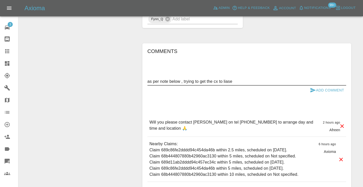
click at [246, 84] on textarea "as per note below , trying to get the cx to liase" at bounding box center [246, 82] width 199 height 6
type textarea "as per note below , trying to get the cx to book"
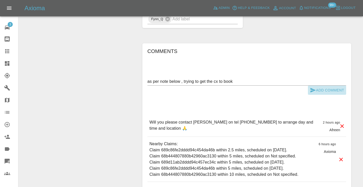
click at [325, 93] on button "Add Comment" at bounding box center [327, 90] width 38 height 9
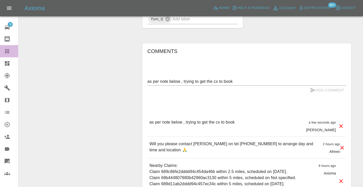
click at [8, 54] on icon at bounding box center [7, 51] width 6 height 6
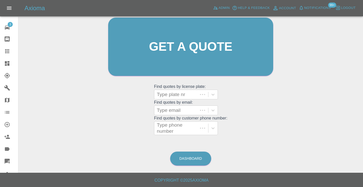
scroll to position [39, 0]
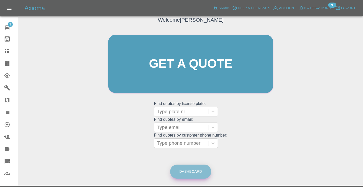
click at [195, 170] on link "Dashboard" at bounding box center [190, 172] width 41 height 14
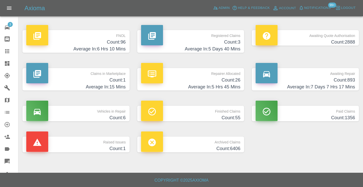
click at [349, 77] on h4 "Count: 893" at bounding box center [304, 80] width 99 height 7
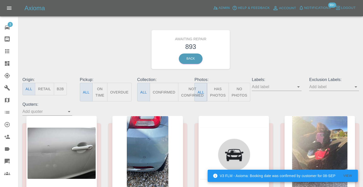
click at [189, 93] on button "Not Confirmed" at bounding box center [192, 92] width 29 height 19
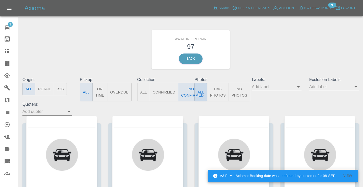
click at [264, 61] on div "Awaiting Repair 97 Back" at bounding box center [191, 49] width 344 height 54
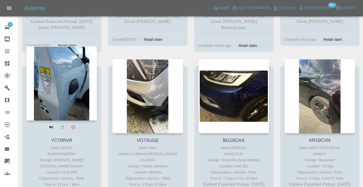
scroll to position [2411, 0]
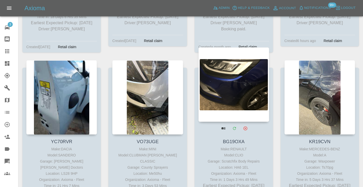
click at [240, 64] on div at bounding box center [233, 84] width 71 height 74
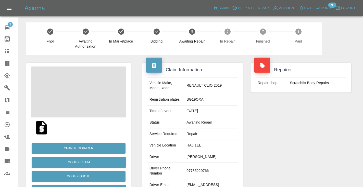
click at [205, 169] on td "07785220766" at bounding box center [210, 171] width 53 height 17
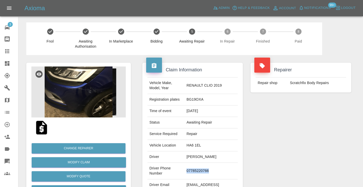
click at [205, 169] on td "07785220766" at bounding box center [210, 171] width 53 height 17
copy td "07785220766"
click at [332, 138] on div "Repairer Repair shop Scratchfix Body Repairs" at bounding box center [301, 131] width 108 height 152
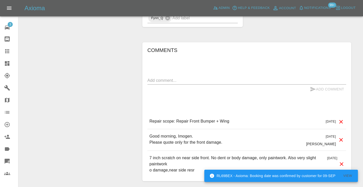
scroll to position [468, 0]
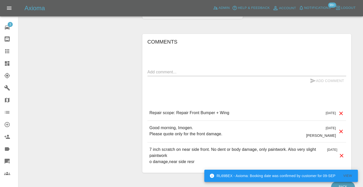
click at [158, 69] on textarea at bounding box center [246, 72] width 199 height 6
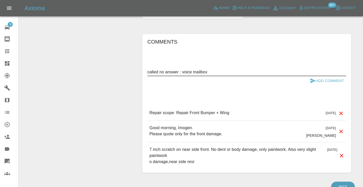
type textarea "called no answer : voice mailbox"
click at [310, 68] on div "called no answer : voice mailbox x" at bounding box center [246, 72] width 199 height 8
click at [311, 79] on icon "submit" at bounding box center [312, 81] width 5 height 5
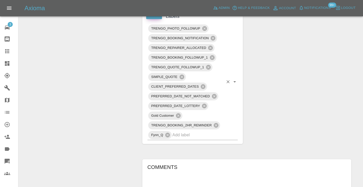
scroll to position [338, 0]
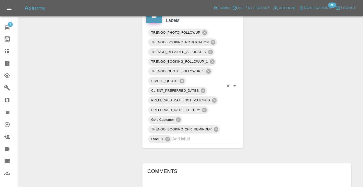
click at [183, 135] on input "text" at bounding box center [197, 139] width 51 height 8
type input "customer_will"
click at [180, 149] on li "Customer_Will_Book" at bounding box center [192, 149] width 91 height 9
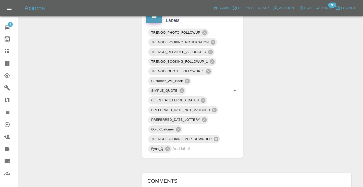
click at [325, 80] on div "Claim Information Vehicle Make, Model, Year RENAULT CLIO 2019 Registration plat…" at bounding box center [246, 29] width 216 height 624
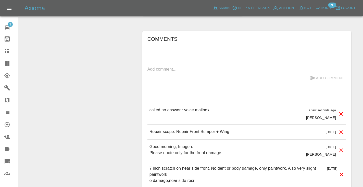
scroll to position [486, 0]
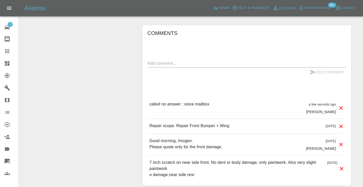
click at [5, 51] on icon at bounding box center [7, 51] width 6 height 6
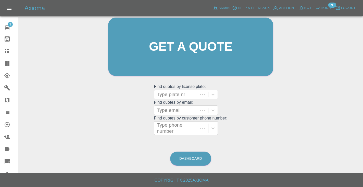
scroll to position [34, 0]
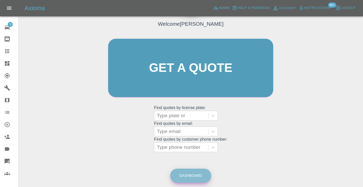
click at [186, 170] on link "Dashboard" at bounding box center [190, 176] width 41 height 14
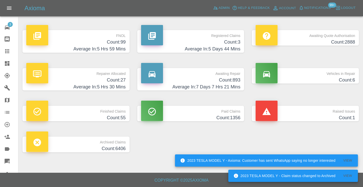
click at [233, 82] on h4 "Count: 893" at bounding box center [190, 80] width 99 height 7
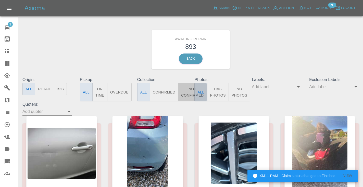
click at [186, 88] on button "Not Confirmed" at bounding box center [192, 92] width 29 height 19
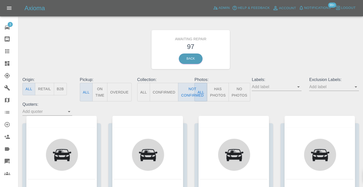
click at [276, 35] on div "Awaiting Repair 97 Back" at bounding box center [191, 49] width 344 height 54
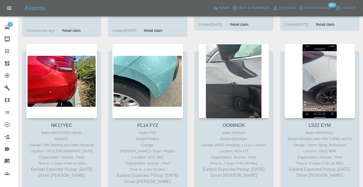
scroll to position [2087, 0]
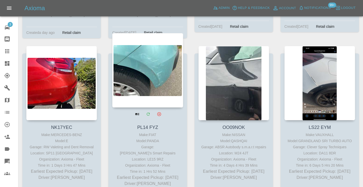
click at [157, 46] on div at bounding box center [147, 70] width 71 height 74
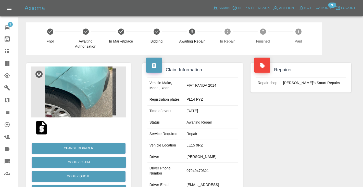
click at [202, 169] on td "07949470321" at bounding box center [210, 171] width 53 height 17
copy td "07949470321"
click at [295, 116] on div "Repairer Repair shop [PERSON_NAME]’s Smart Repairs" at bounding box center [301, 131] width 108 height 152
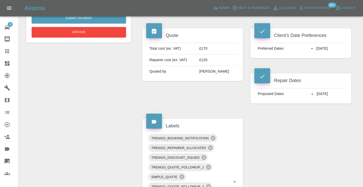
scroll to position [183, 0]
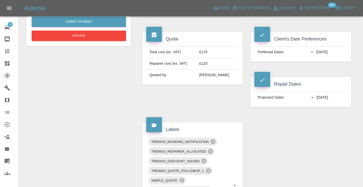
click at [319, 147] on div "Claim Information Vehicle Make, Model, Year FIAT PANDA 2014 Registration plates…" at bounding box center [246, 130] width 216 height 516
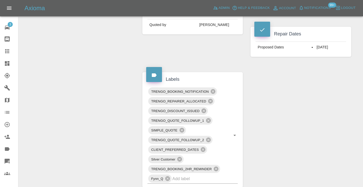
scroll to position [237, 0]
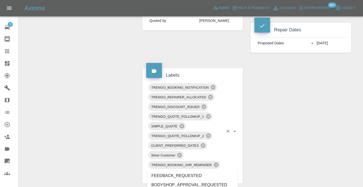
click at [195, 171] on input "text" at bounding box center [197, 175] width 51 height 8
type input "no_"
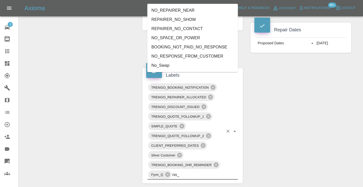
click at [163, 36] on li "NO_SPACE_OR_POWER" at bounding box center [192, 37] width 91 height 9
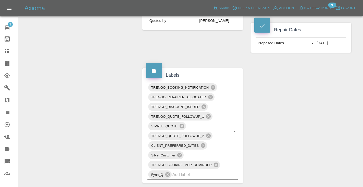
click at [107, 75] on div "Change Repairer Modify Claim Modify Quote Rollback Submit Payment Archive" at bounding box center [78, 76] width 112 height 516
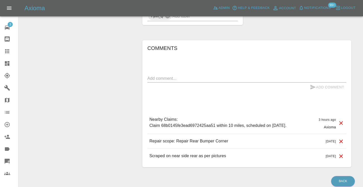
scroll to position [398, 0]
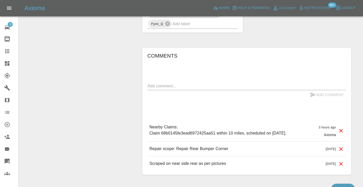
click at [156, 68] on div "Comments x Add Comment Nearby Claims: Claim 68b0145fe3ead6972425aa51 within 10 …" at bounding box center [246, 111] width 199 height 119
click at [152, 83] on textarea at bounding box center [246, 86] width 199 height 6
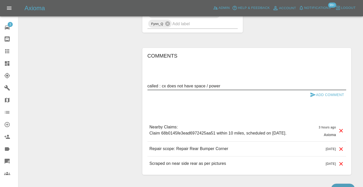
type textarea "called : cx does not have space / power"
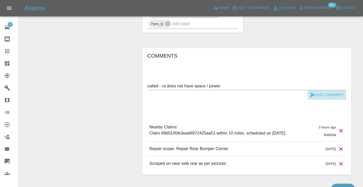
click at [321, 90] on button "Add Comment" at bounding box center [327, 94] width 38 height 9
